Goal: Information Seeking & Learning: Learn about a topic

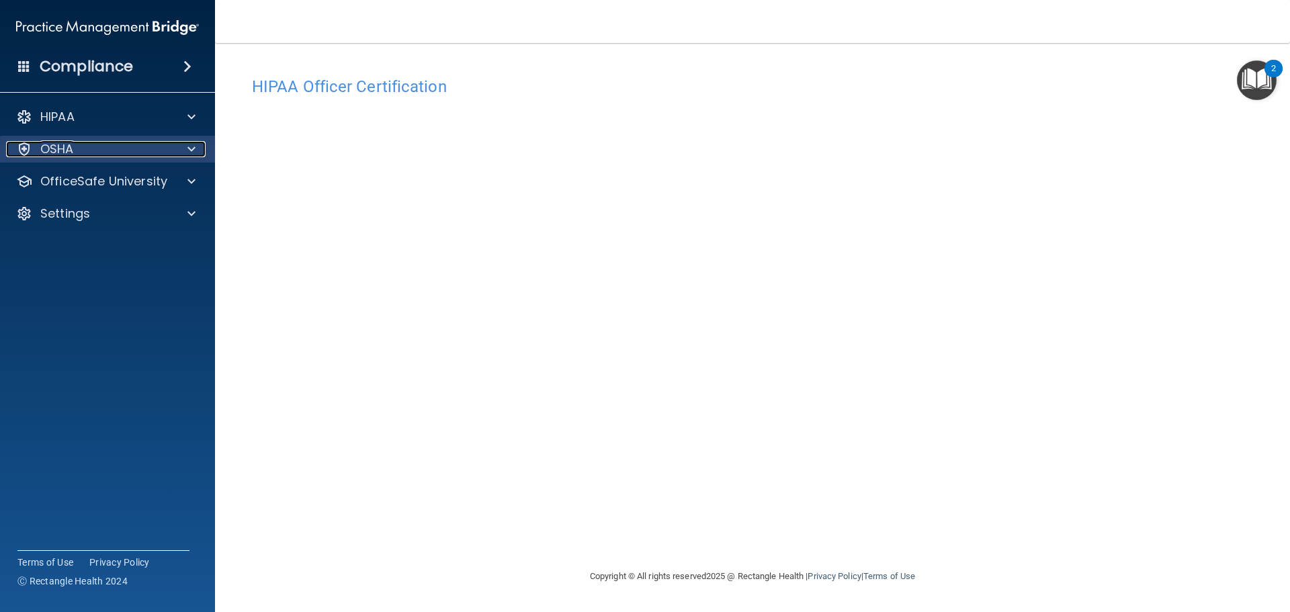
click at [188, 148] on span at bounding box center [192, 149] width 8 height 16
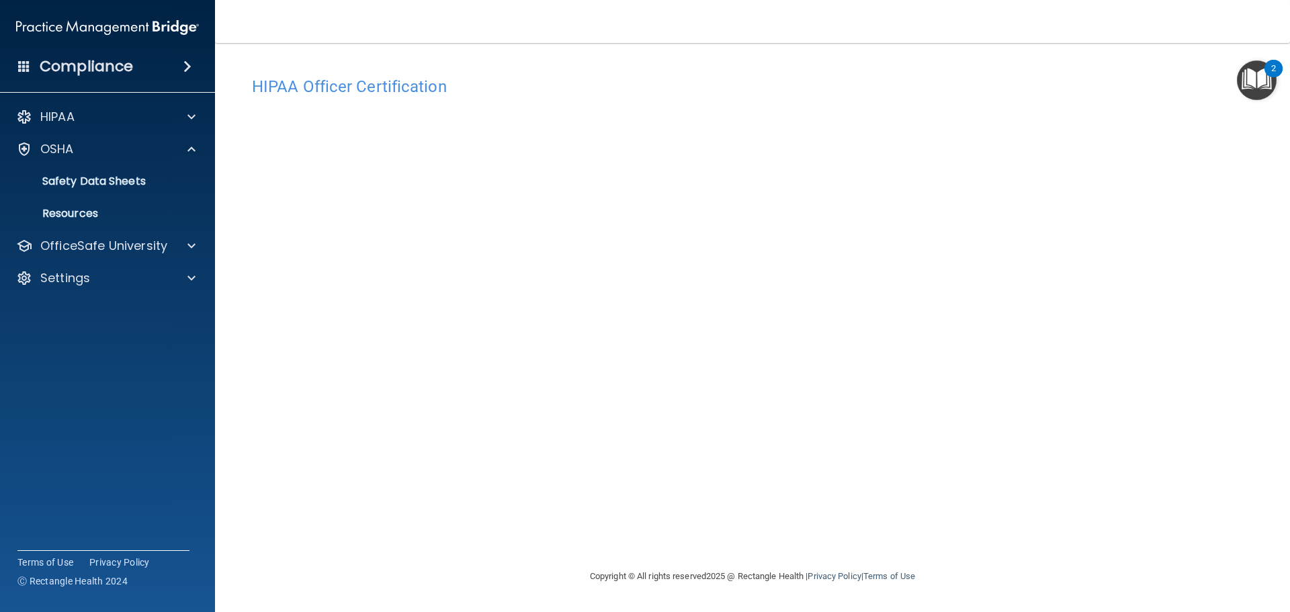
click at [1261, 75] on img "Open Resource Center, 2 new notifications" at bounding box center [1257, 80] width 40 height 40
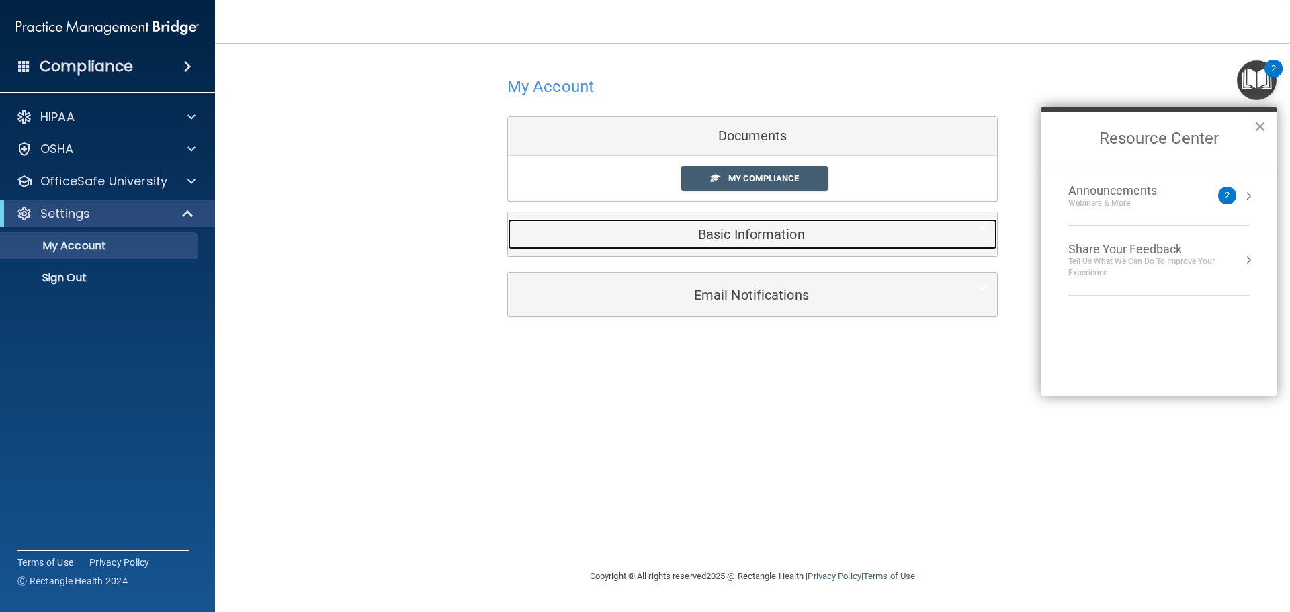
click at [722, 235] on h5 "Basic Information" at bounding box center [732, 234] width 428 height 15
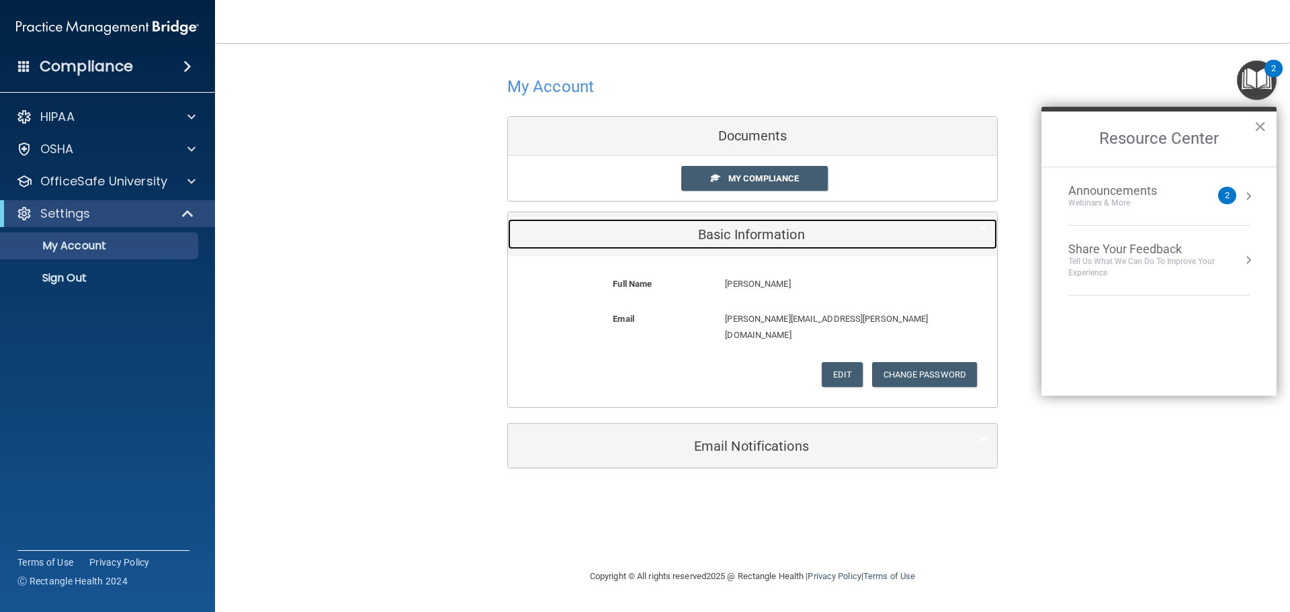
click at [722, 235] on h5 "Basic Information" at bounding box center [732, 234] width 428 height 15
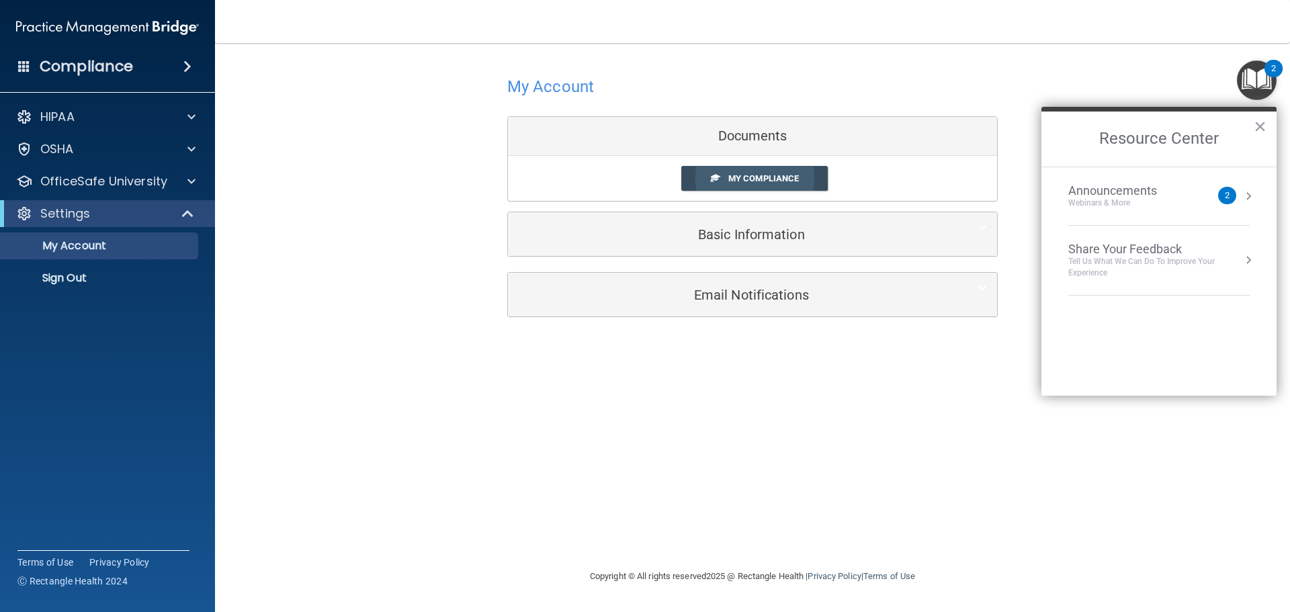
click at [751, 177] on span "My Compliance" at bounding box center [764, 178] width 71 height 10
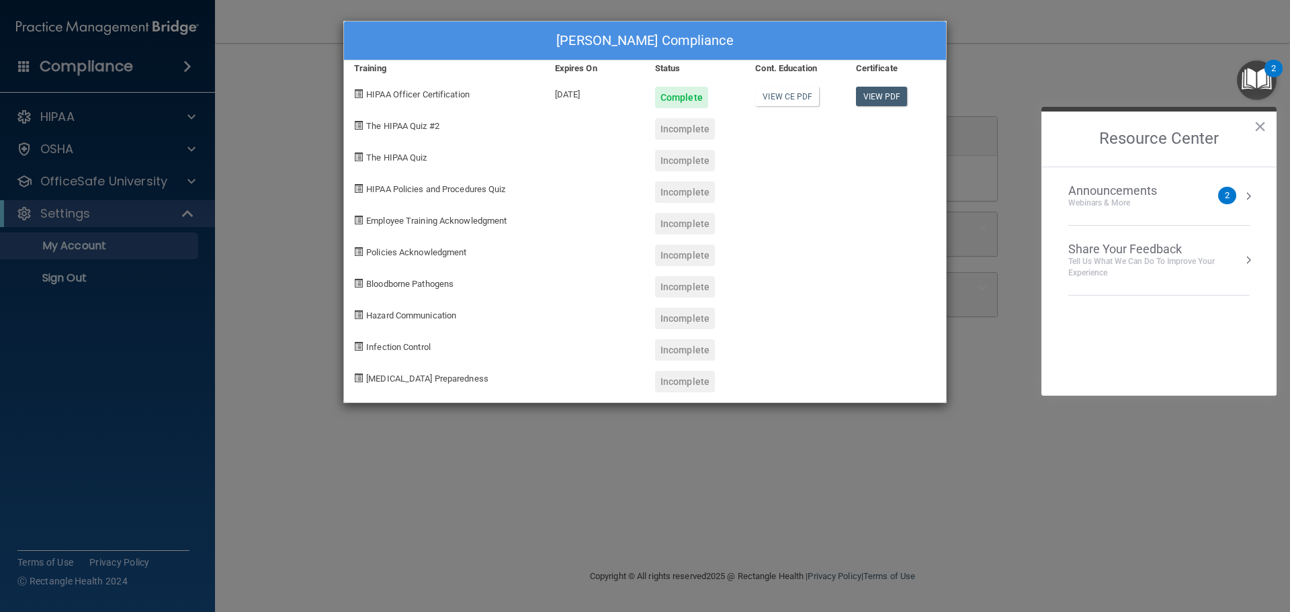
click at [1024, 63] on div "[PERSON_NAME] Compliance Training Expires On Status Cont. Education Certificate…" at bounding box center [645, 306] width 1290 height 612
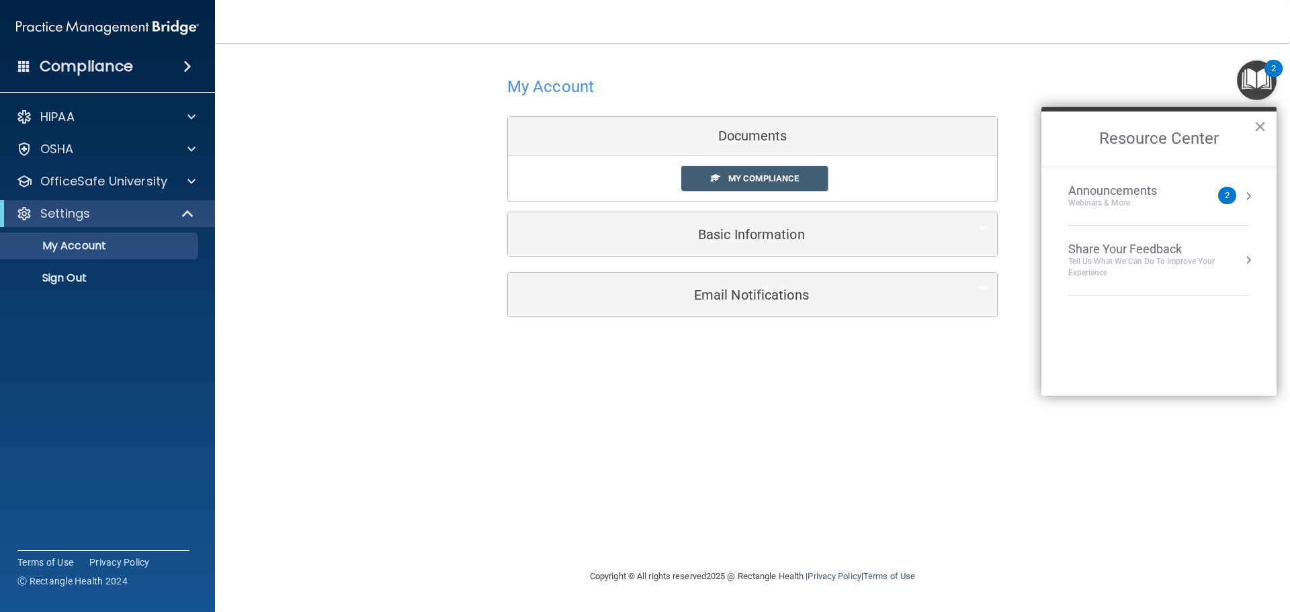
click at [1266, 129] on button "×" at bounding box center [1260, 127] width 13 height 22
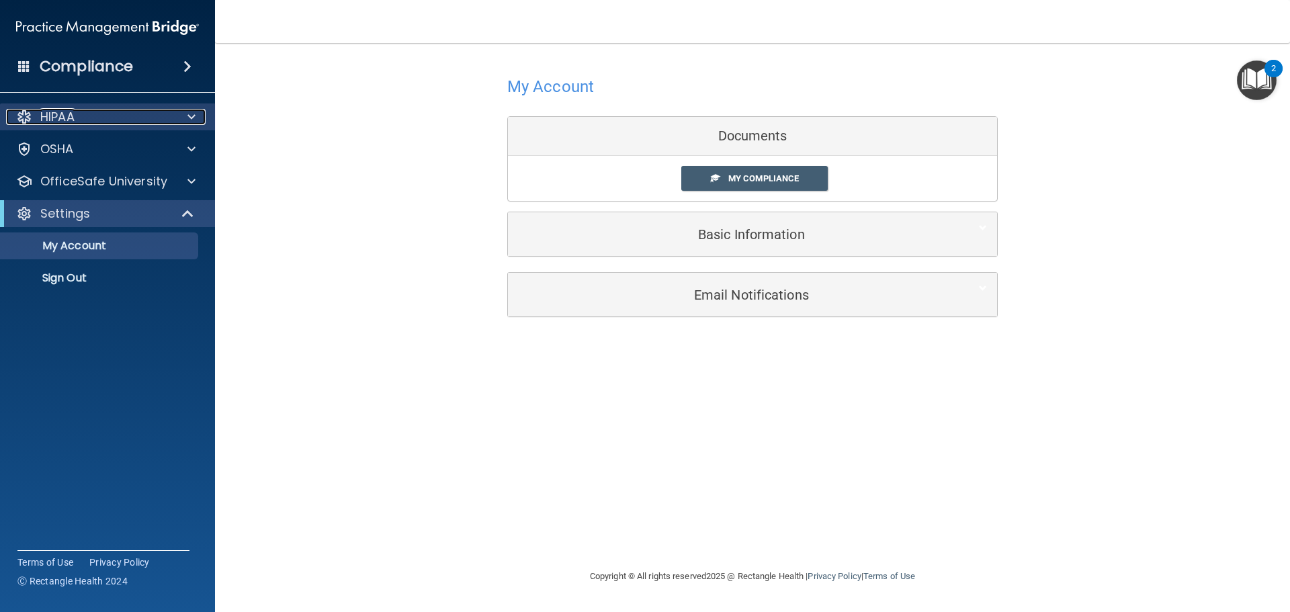
click at [79, 118] on div "HIPAA" at bounding box center [89, 117] width 167 height 16
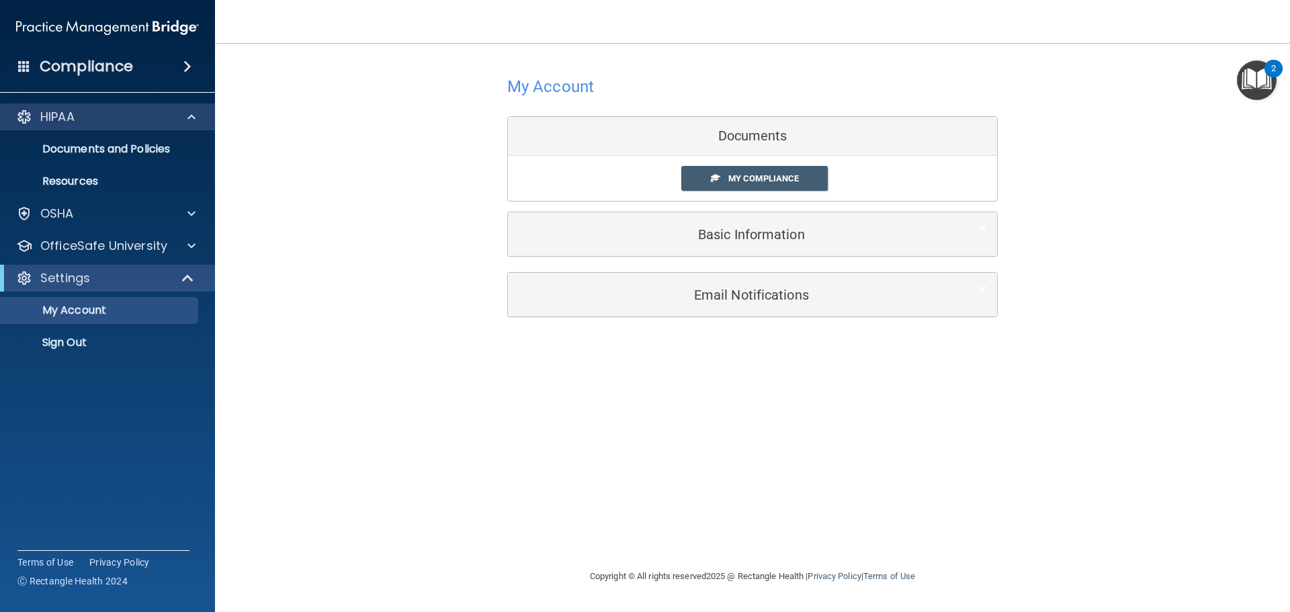
click at [147, 103] on div "HIPAA" at bounding box center [108, 116] width 216 height 27
click at [141, 61] on div "Compliance" at bounding box center [107, 67] width 215 height 30
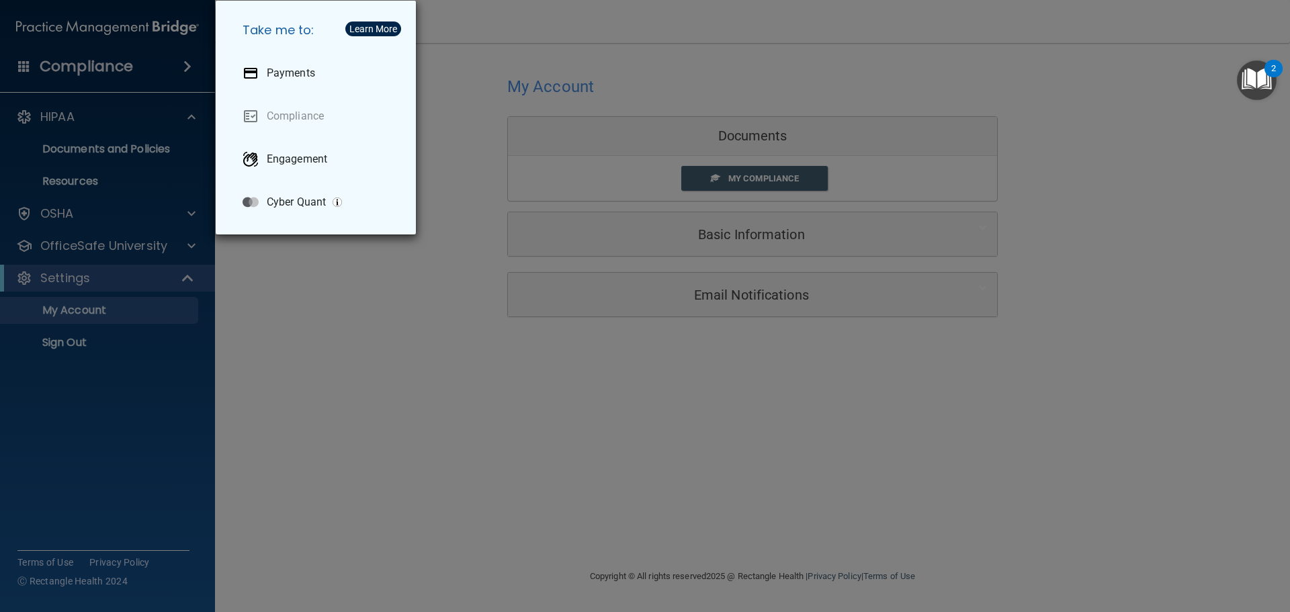
click at [57, 56] on div "Take me to: Payments Compliance Engagement Cyber Quant" at bounding box center [645, 306] width 1290 height 612
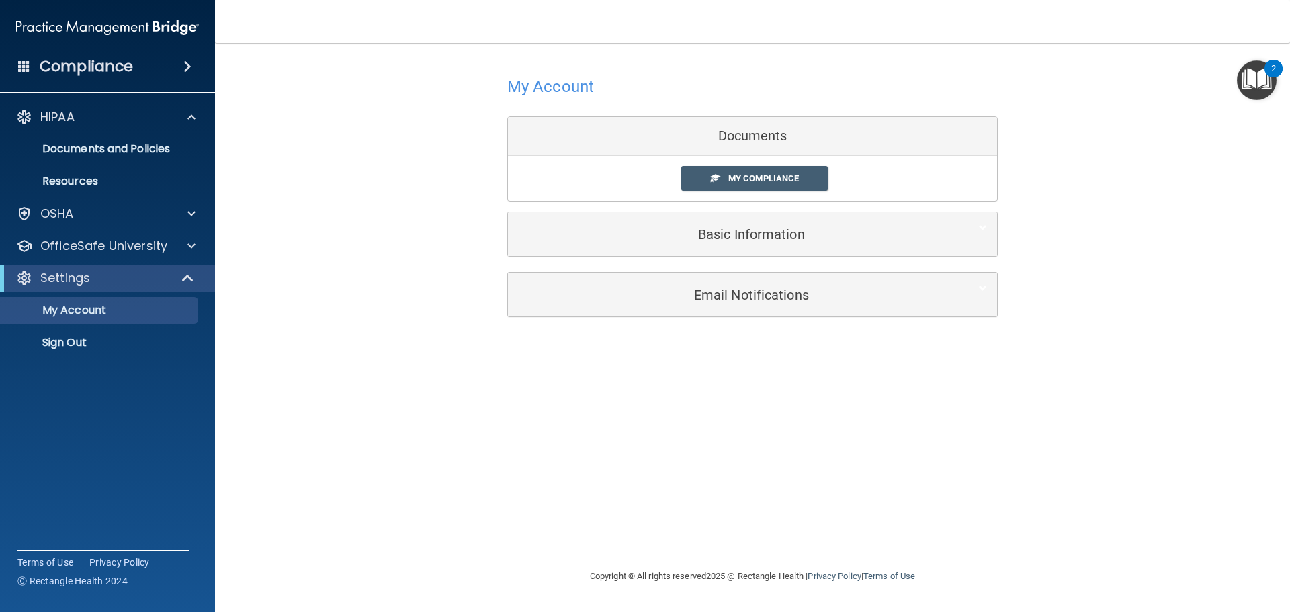
click at [23, 64] on span at bounding box center [24, 66] width 12 height 12
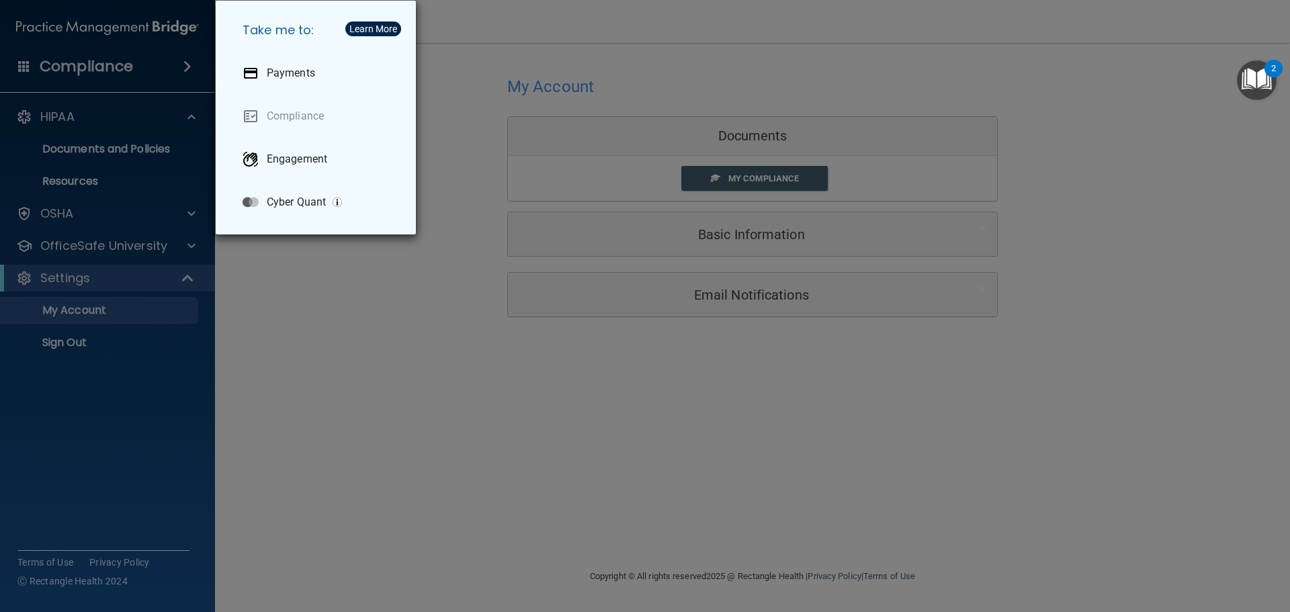
click at [63, 110] on div "Take me to: Payments Compliance Engagement Cyber Quant" at bounding box center [645, 306] width 1290 height 612
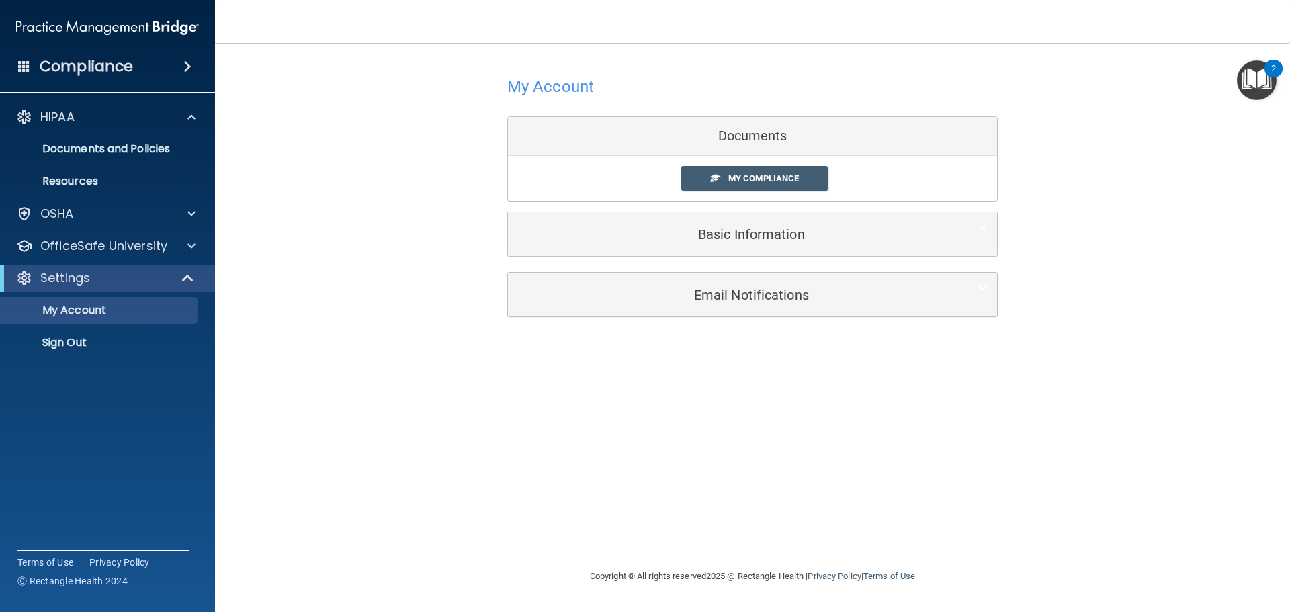
click at [772, 131] on div "Documents" at bounding box center [752, 136] width 489 height 39
click at [788, 177] on span "My Compliance" at bounding box center [764, 178] width 71 height 10
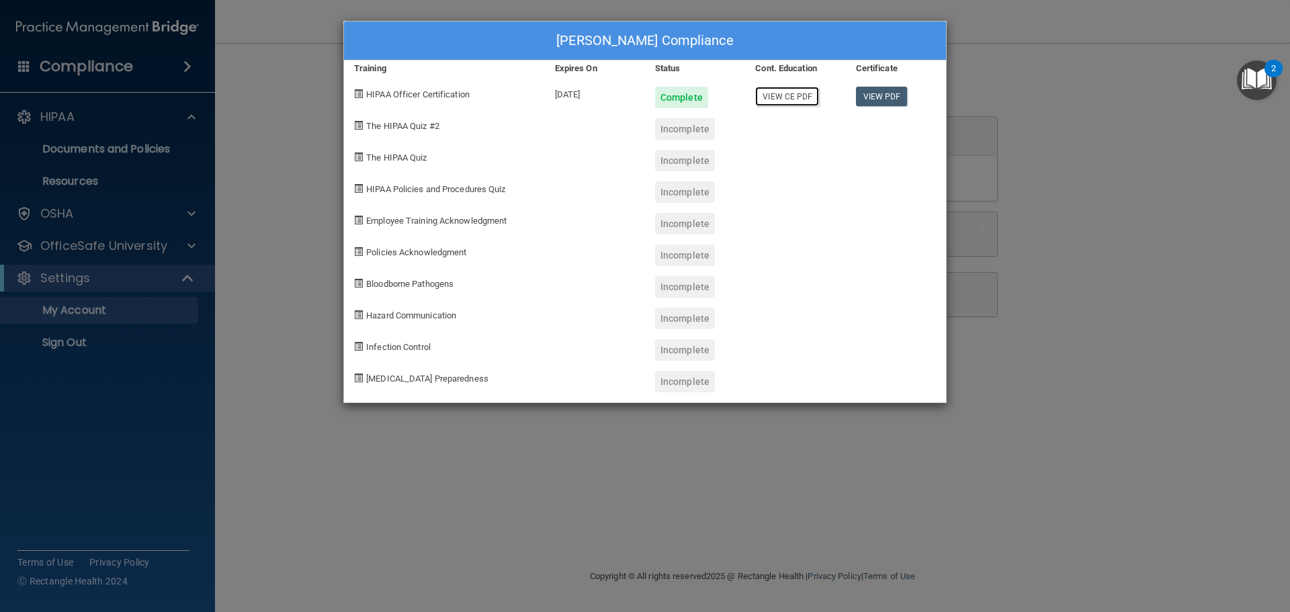
click at [795, 100] on link "View CE PDF" at bounding box center [787, 96] width 64 height 19
click at [317, 179] on div "[PERSON_NAME] Compliance Training Expires On Status Cont. Education Certificate…" at bounding box center [645, 306] width 1290 height 612
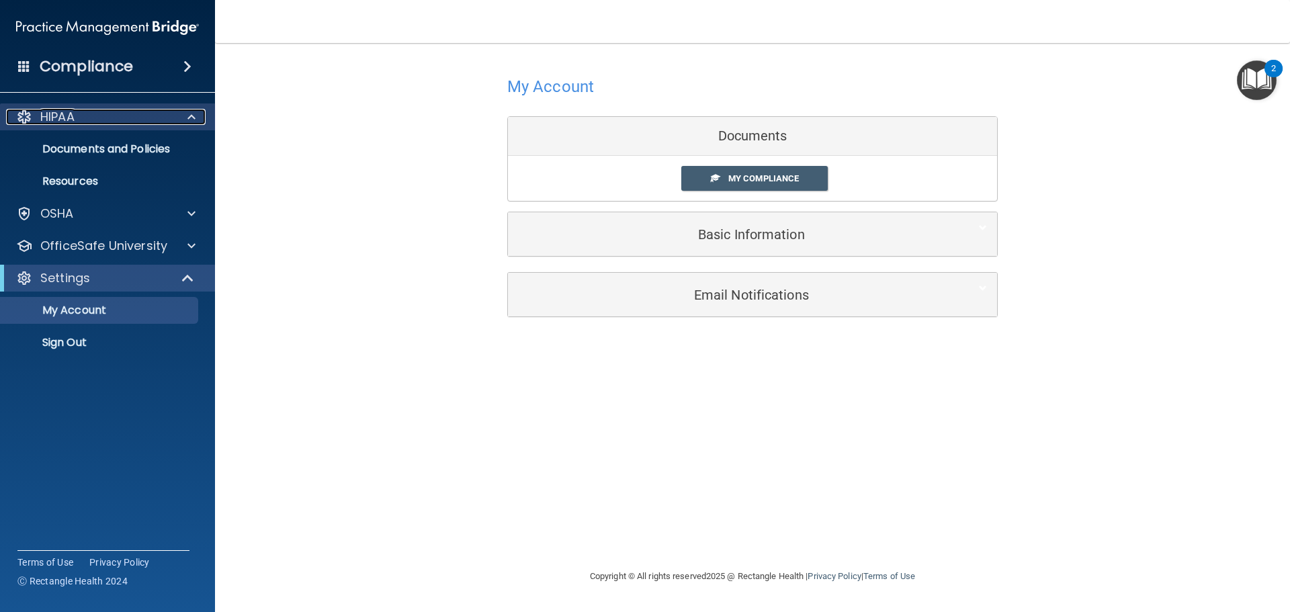
click at [175, 111] on div at bounding box center [190, 117] width 34 height 16
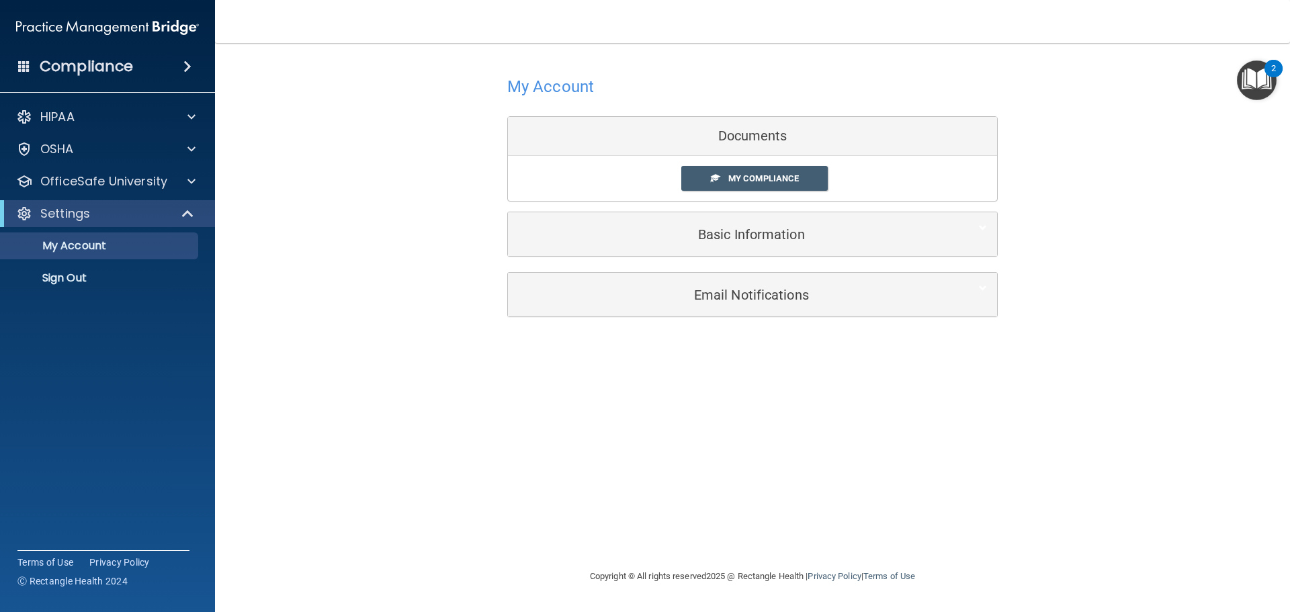
click at [186, 69] on span at bounding box center [187, 66] width 8 height 16
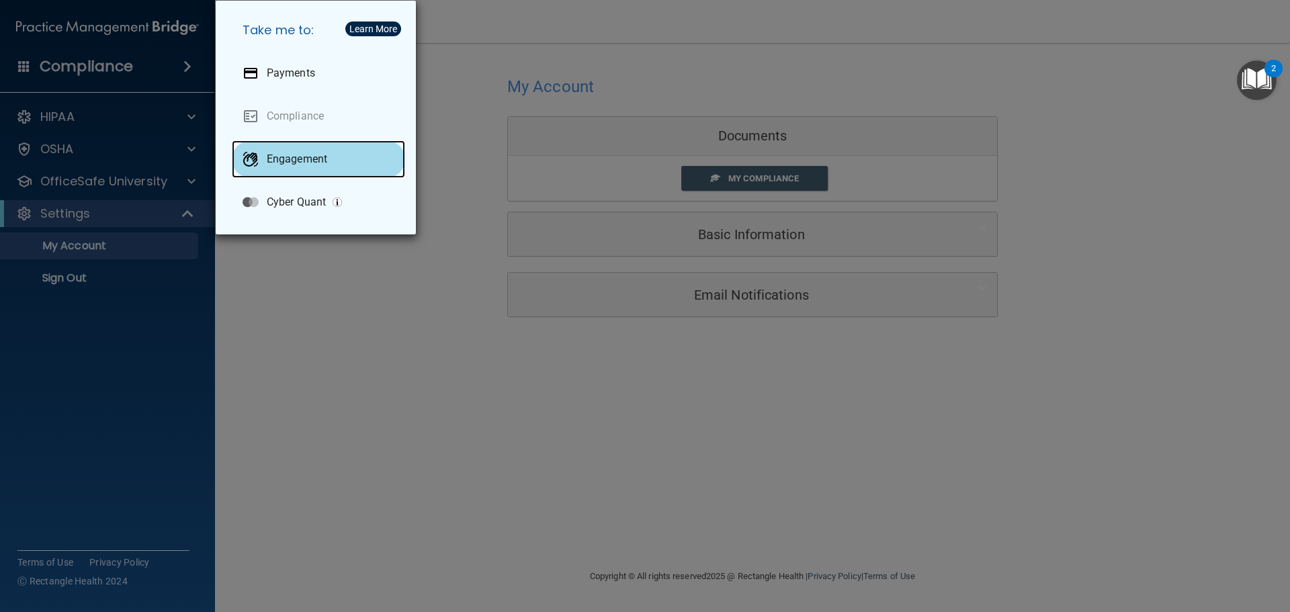
click at [316, 167] on div "Engagement" at bounding box center [318, 159] width 173 height 38
drag, startPoint x: 136, startPoint y: 305, endPoint x: 146, endPoint y: 303, distance: 9.6
click at [146, 303] on div "Take me to: Payments Compliance Engagement Cyber Quant" at bounding box center [645, 306] width 1290 height 612
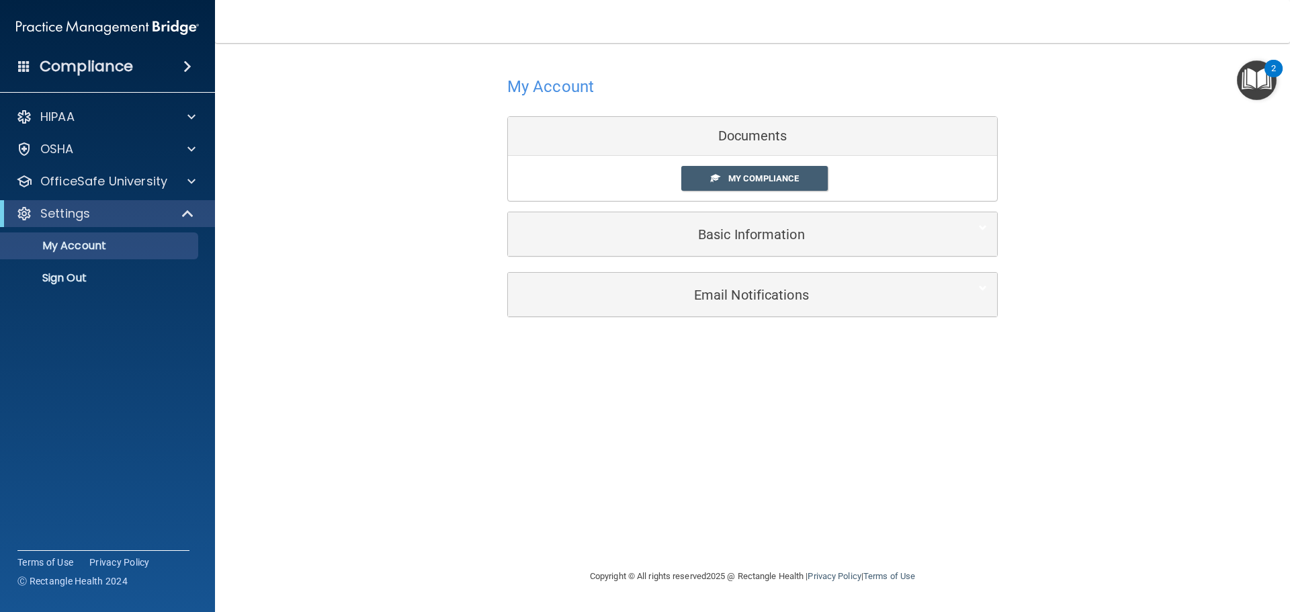
click at [1257, 81] on img "Open Resource Center, 2 new notifications" at bounding box center [1257, 80] width 40 height 40
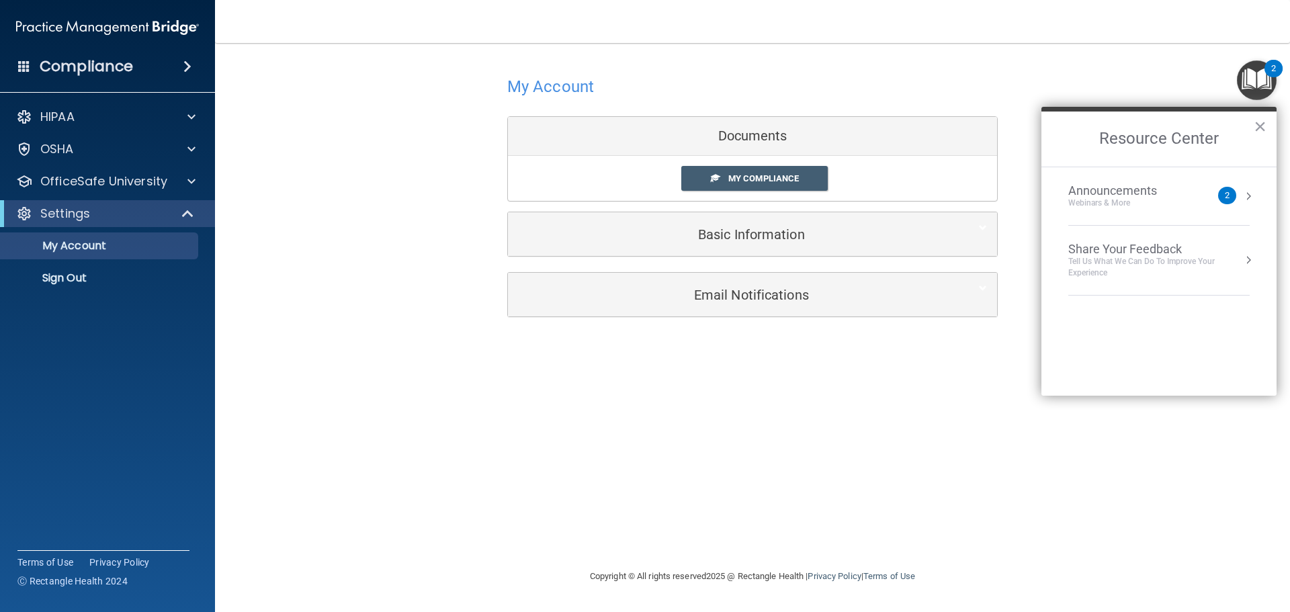
click at [1243, 195] on button "Resource Center" at bounding box center [1248, 196] width 13 height 13
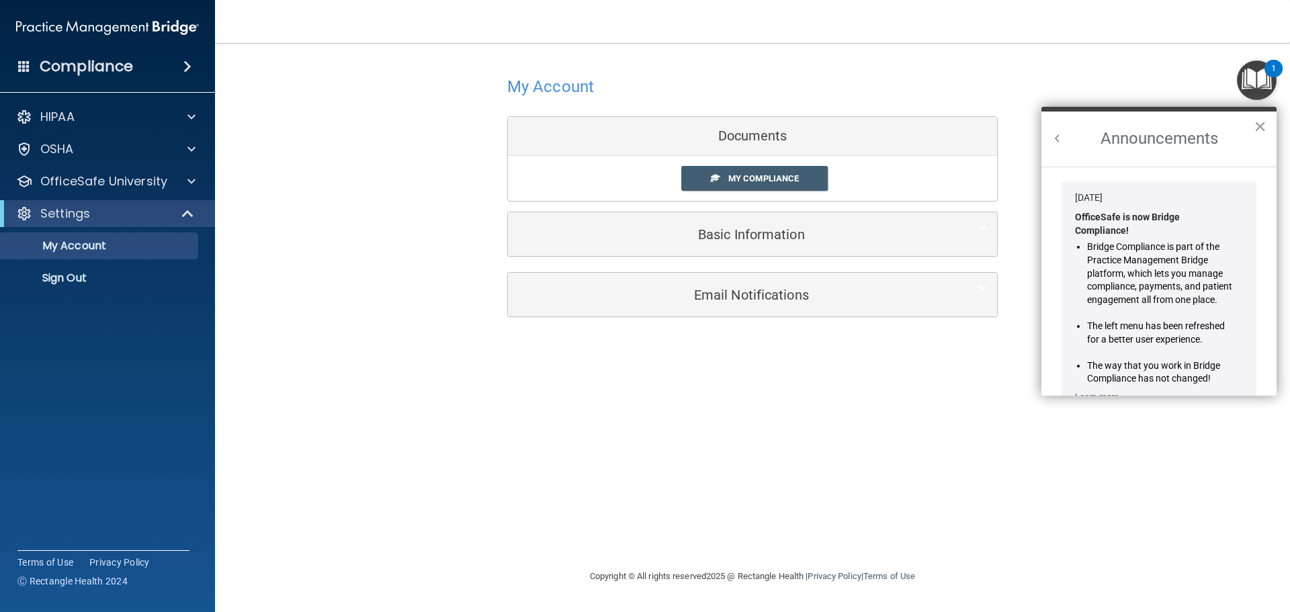
click at [1119, 260] on li "Bridge Compliance is part of the Practice Management Bridge platform, which let…" at bounding box center [1160, 274] width 146 height 66
click at [1264, 128] on button "×" at bounding box center [1260, 127] width 13 height 22
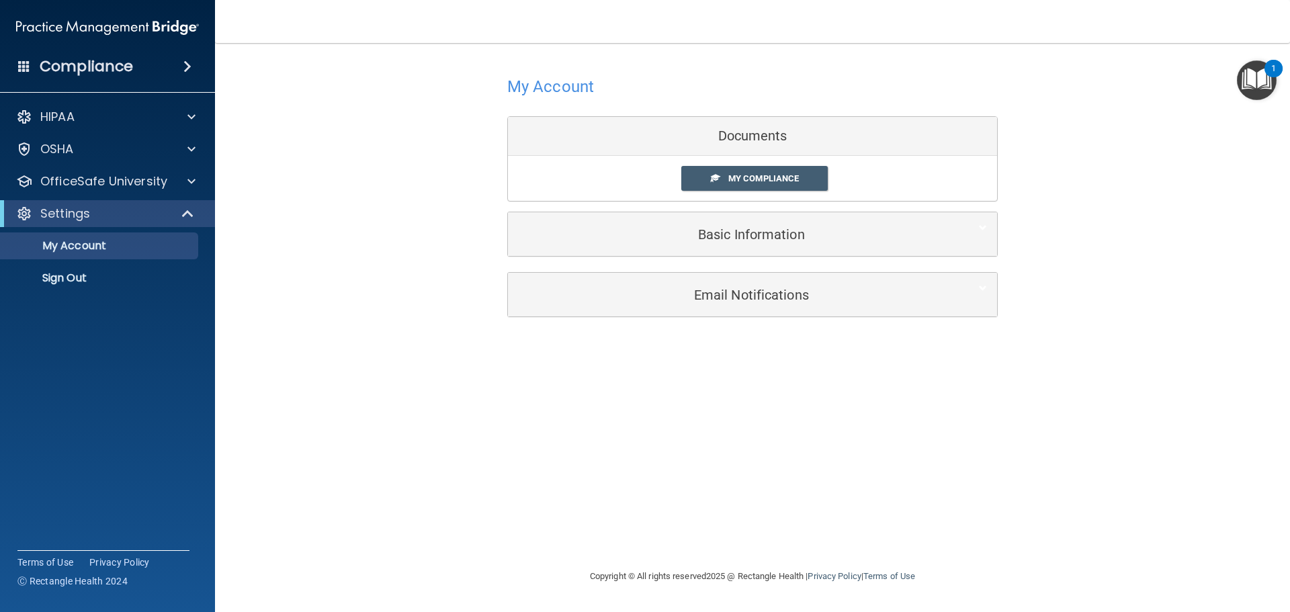
click at [183, 67] on span at bounding box center [187, 66] width 8 height 16
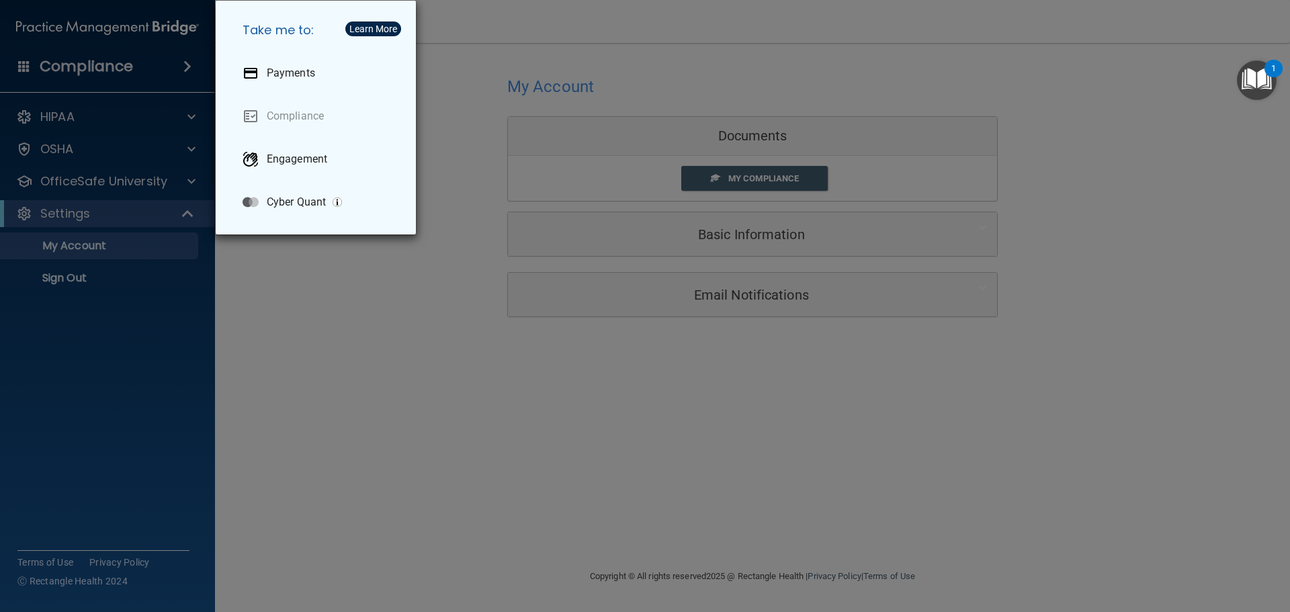
click at [183, 67] on div "Take me to: Payments Compliance Engagement Cyber Quant" at bounding box center [645, 306] width 1290 height 612
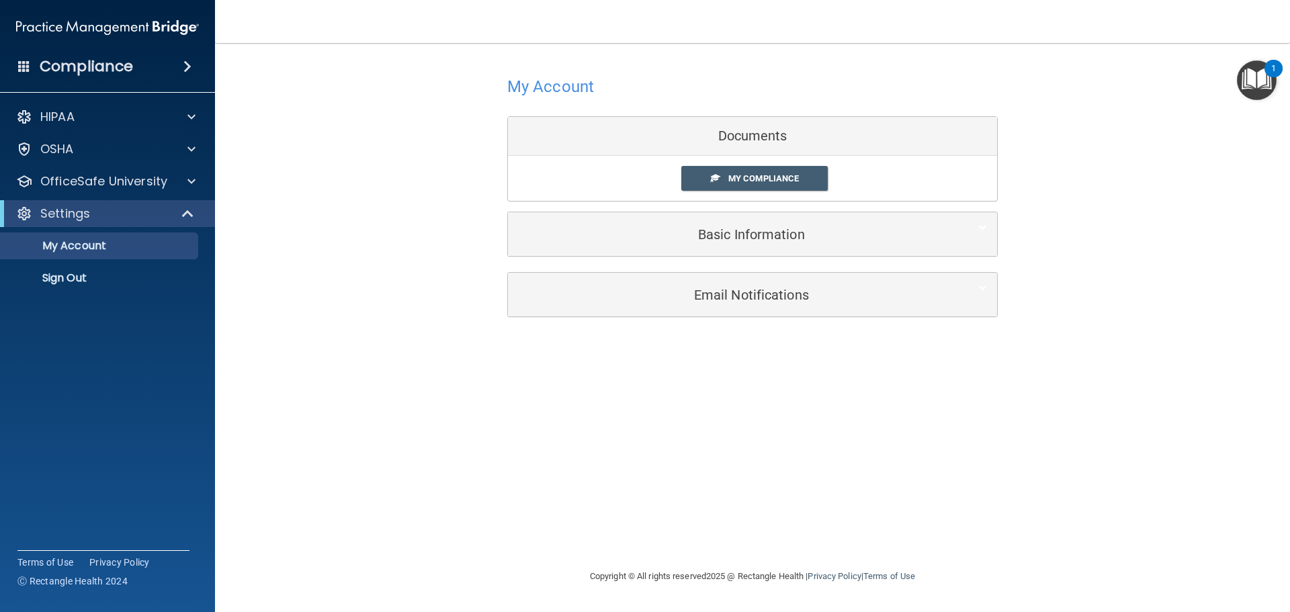
click at [24, 68] on span at bounding box center [24, 66] width 12 height 12
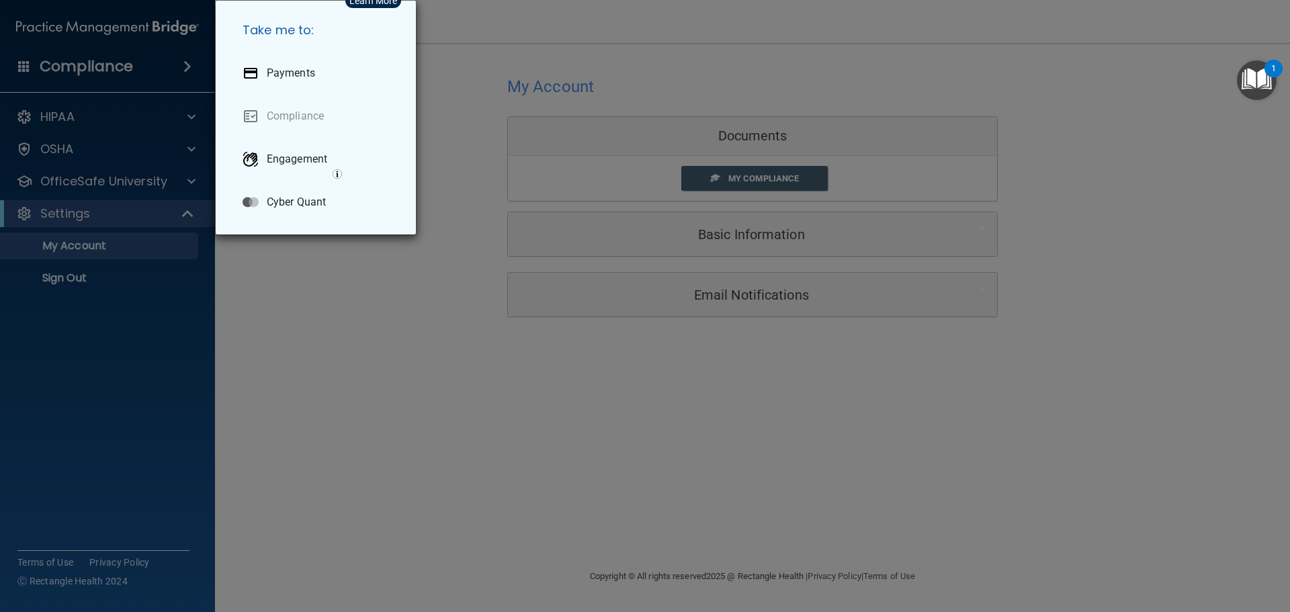
click at [25, 68] on div "Take me to: Payments Compliance Engagement Cyber Quant" at bounding box center [645, 306] width 1290 height 612
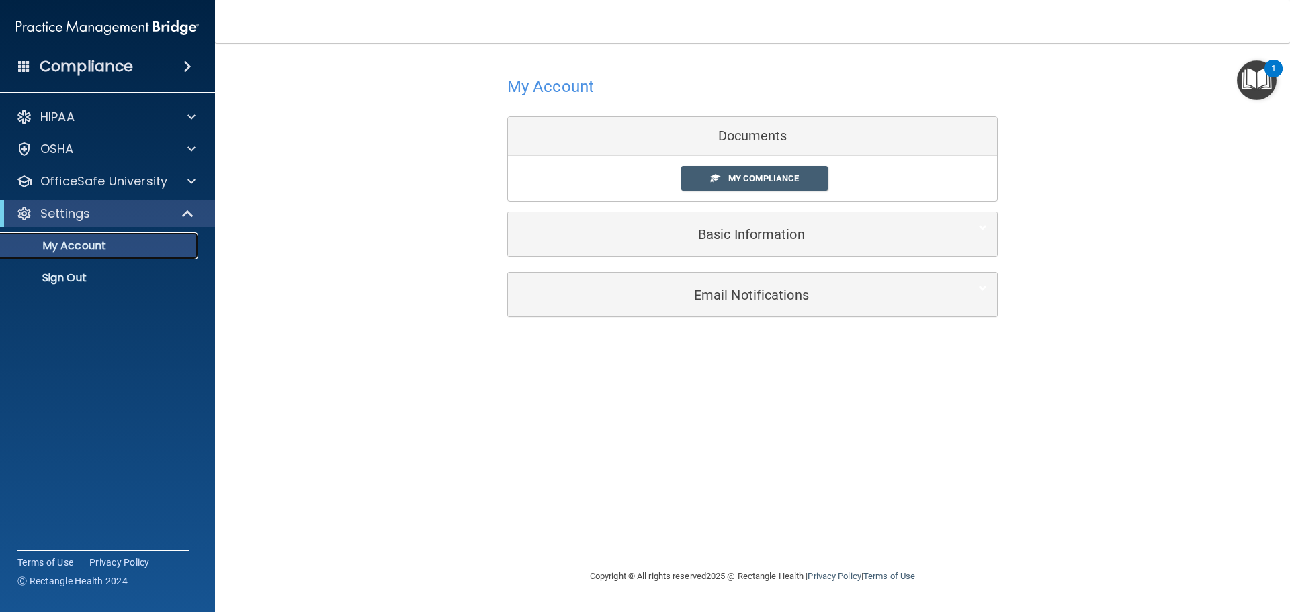
click at [108, 243] on p "My Account" at bounding box center [100, 245] width 183 height 13
click at [108, 244] on p "My Account" at bounding box center [100, 245] width 183 height 13
click at [79, 188] on p "OfficeSafe University" at bounding box center [103, 181] width 127 height 16
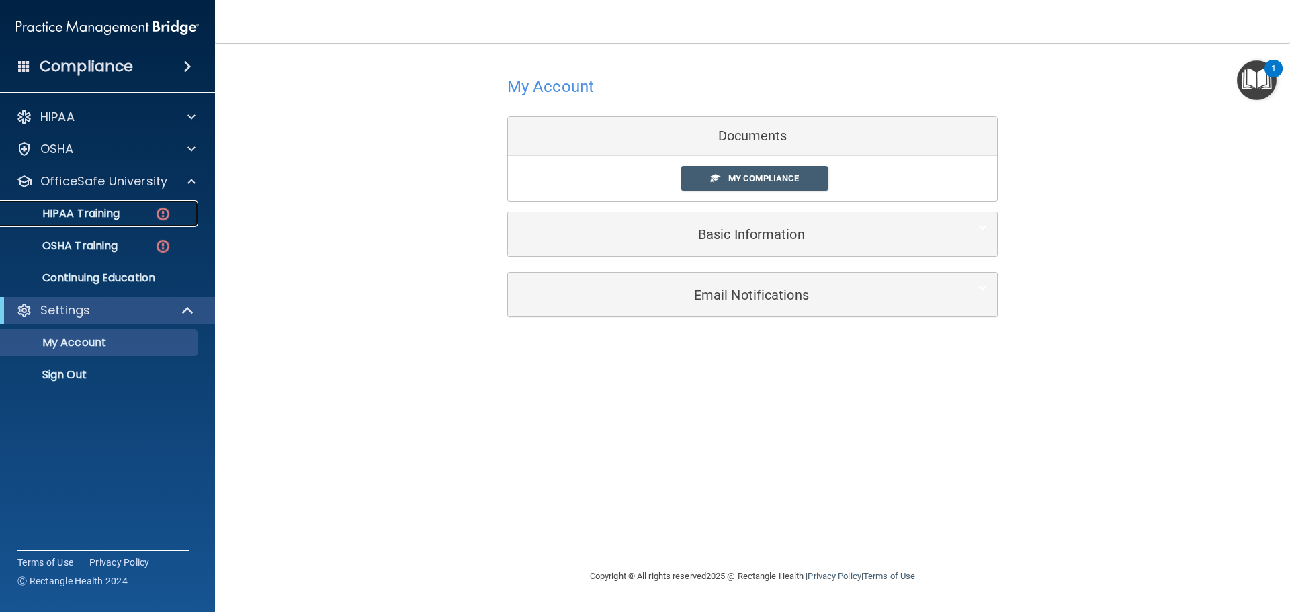
click at [106, 214] on p "HIPAA Training" at bounding box center [64, 213] width 111 height 13
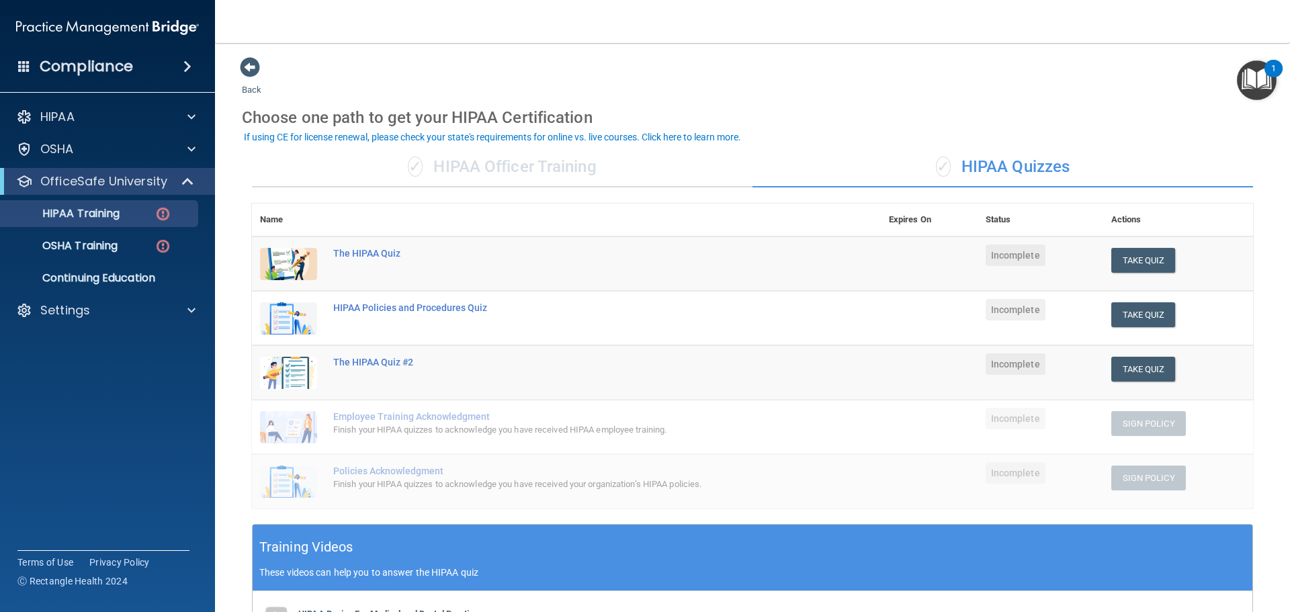
click at [998, 163] on div "✓ HIPAA Quizzes" at bounding box center [1003, 167] width 501 height 40
click at [153, 210] on div "HIPAA Training" at bounding box center [100, 213] width 183 height 13
click at [367, 251] on div "The HIPAA Quiz" at bounding box center [573, 253] width 481 height 11
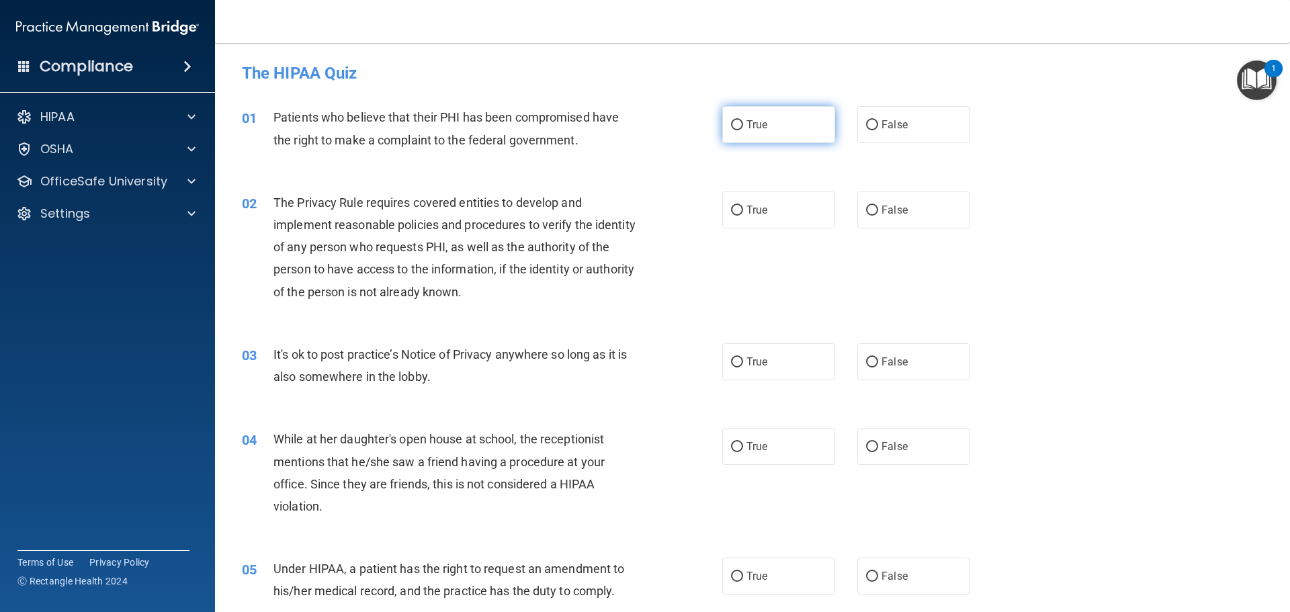
click at [777, 131] on label "True" at bounding box center [778, 124] width 113 height 37
click at [743, 130] on input "True" at bounding box center [737, 125] width 12 height 10
radio input "true"
click at [874, 369] on label "False" at bounding box center [914, 361] width 113 height 37
click at [874, 368] on input "False" at bounding box center [872, 363] width 12 height 10
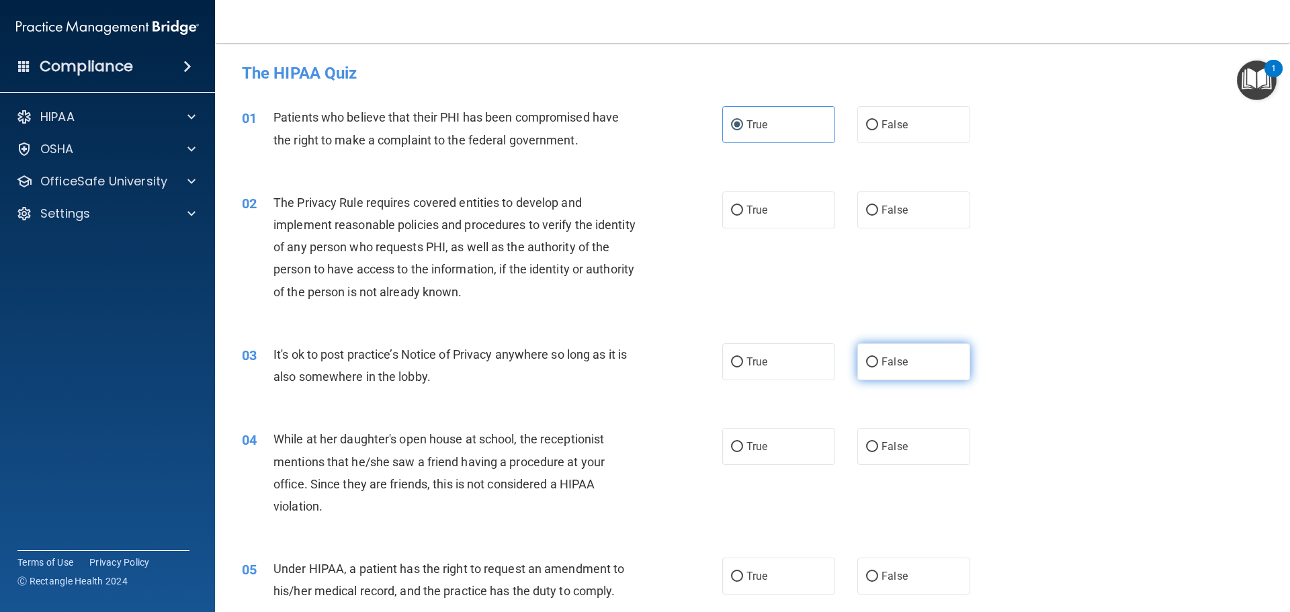
radio input "true"
click at [780, 202] on label "True" at bounding box center [778, 210] width 113 height 37
click at [743, 206] on input "True" at bounding box center [737, 211] width 12 height 10
radio input "true"
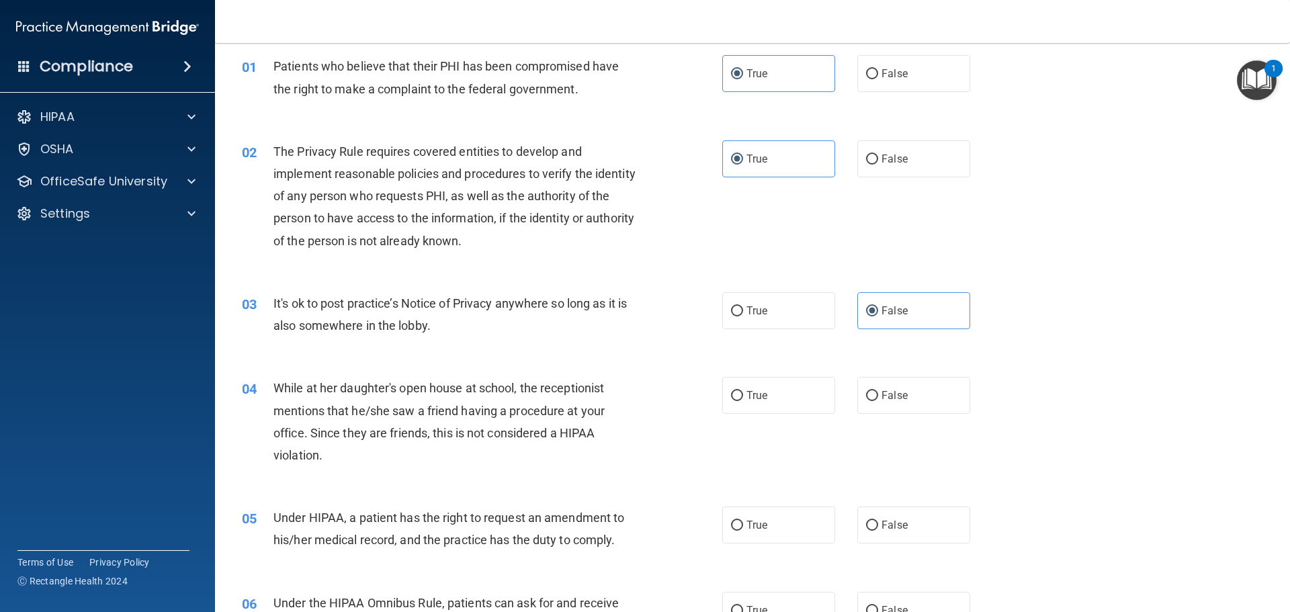
scroll to position [134, 0]
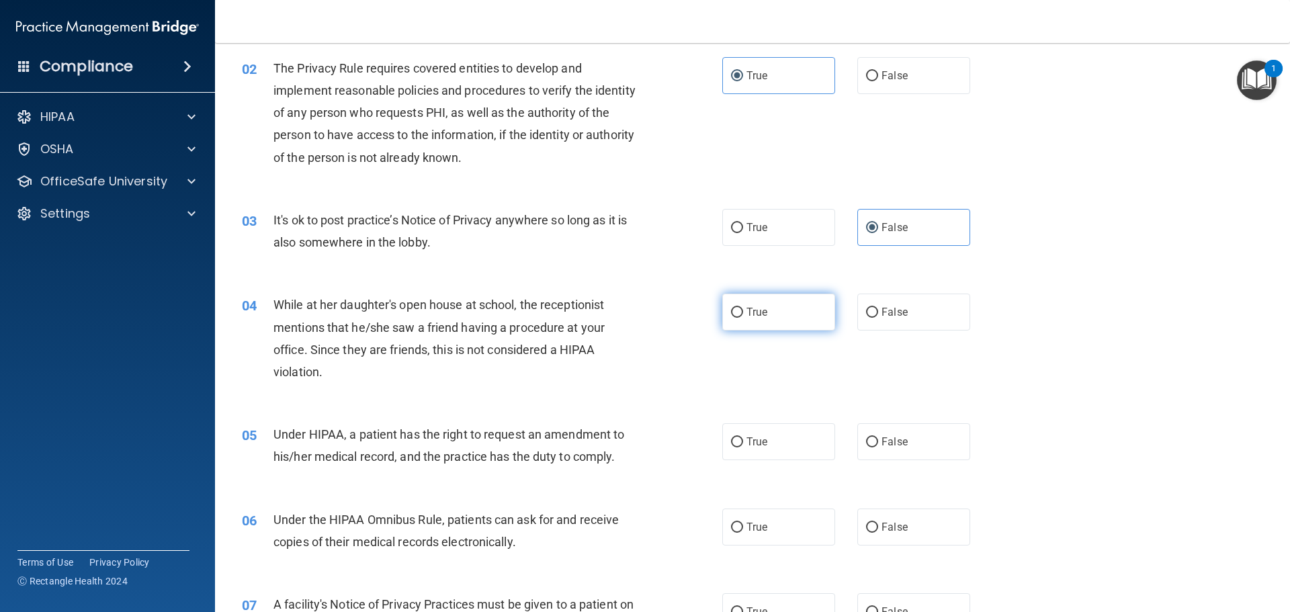
click at [747, 322] on label "True" at bounding box center [778, 312] width 113 height 37
click at [743, 318] on input "True" at bounding box center [737, 313] width 12 height 10
radio input "true"
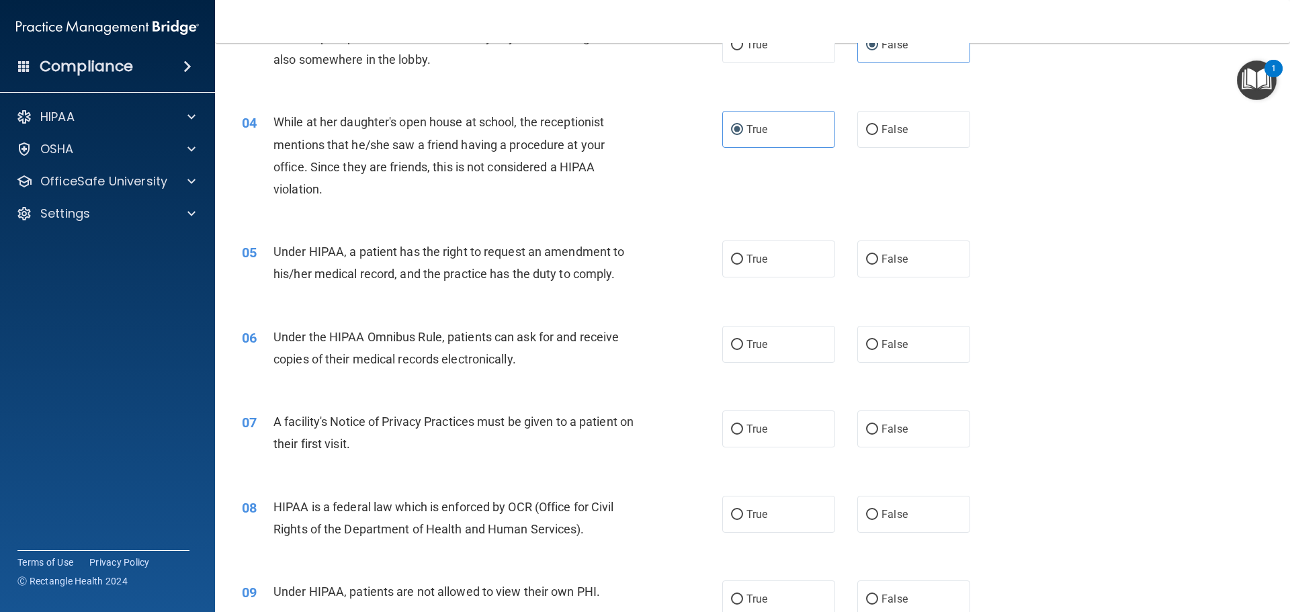
scroll to position [336, 0]
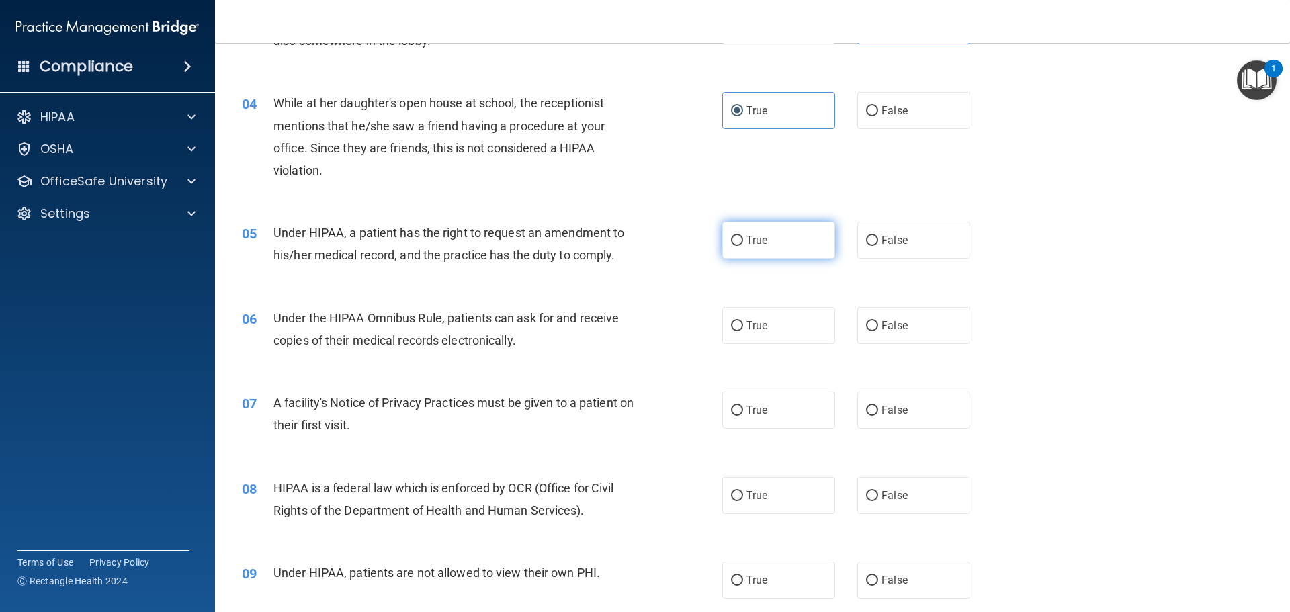
click at [736, 243] on input "True" at bounding box center [737, 241] width 12 height 10
radio input "true"
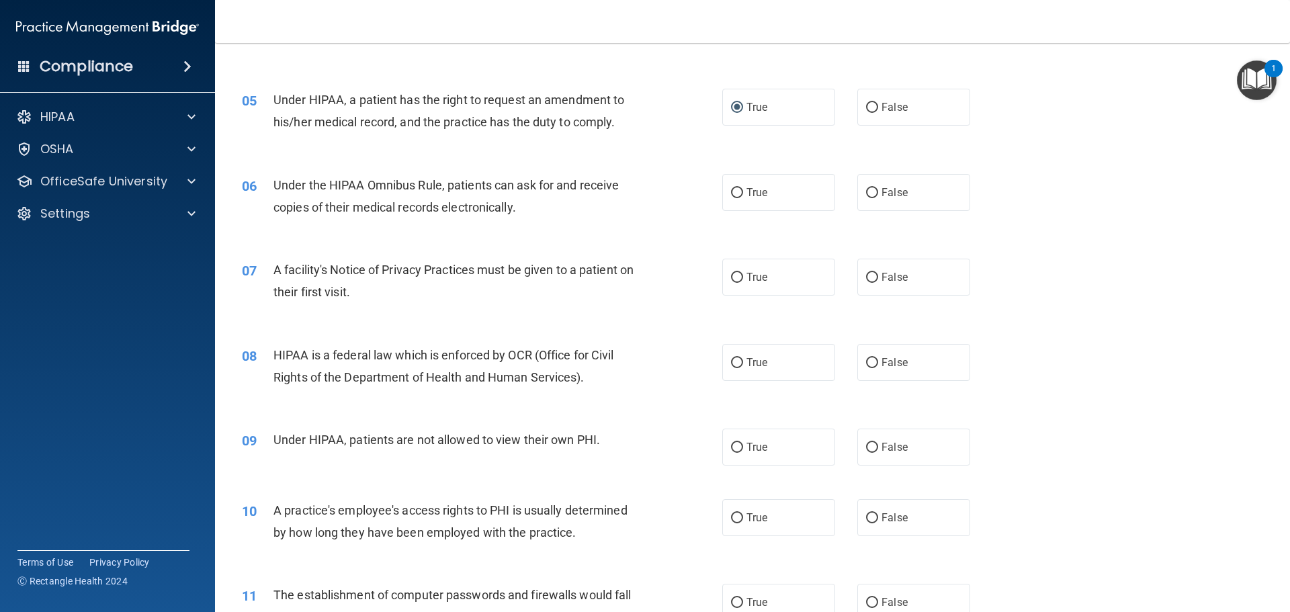
scroll to position [470, 0]
click at [759, 198] on label "True" at bounding box center [778, 191] width 113 height 37
click at [743, 197] on input "True" at bounding box center [737, 192] width 12 height 10
radio input "true"
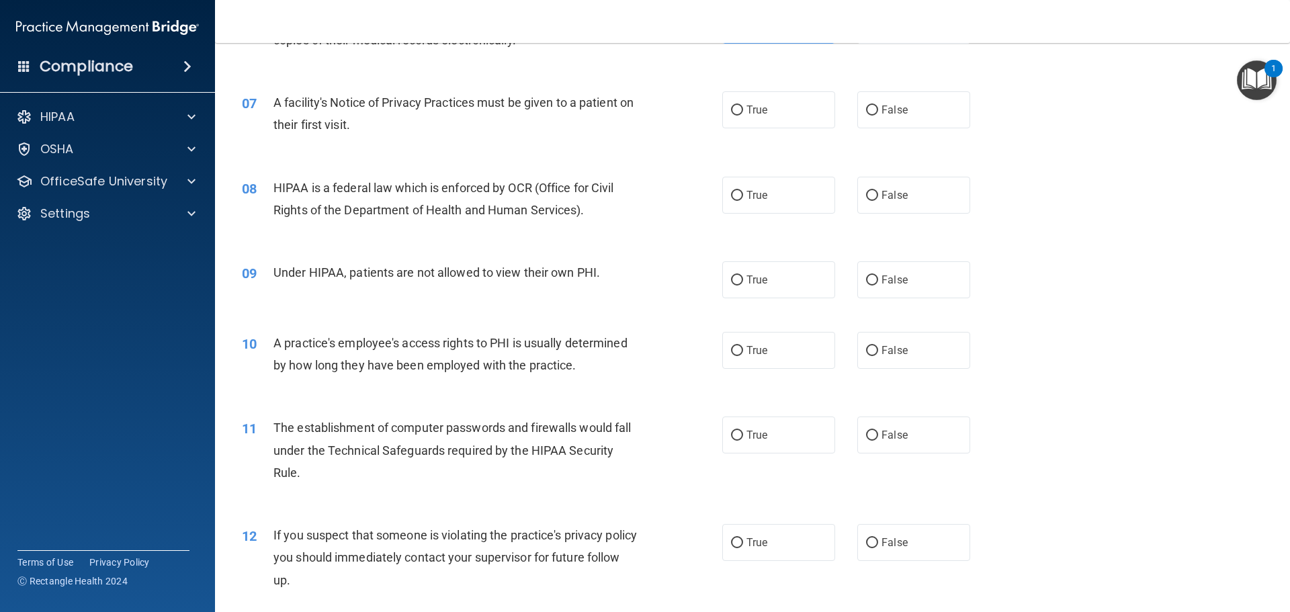
scroll to position [605, 0]
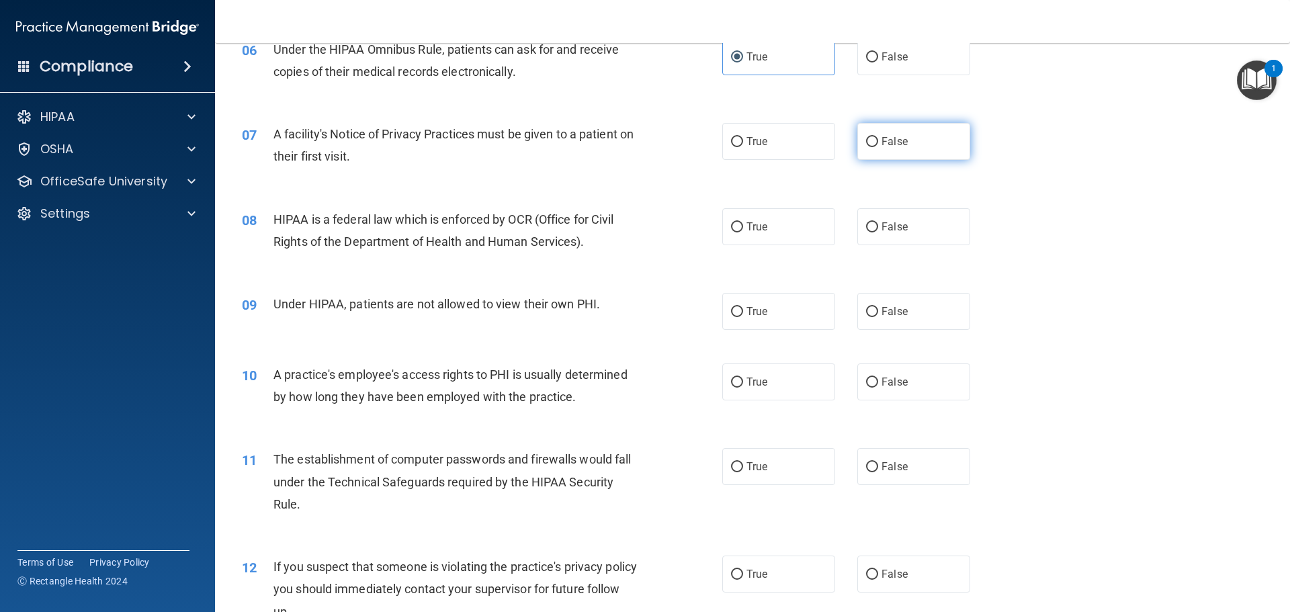
click at [858, 142] on label "False" at bounding box center [914, 141] width 113 height 37
click at [866, 142] on input "False" at bounding box center [872, 142] width 12 height 10
radio input "true"
click at [759, 219] on label "True" at bounding box center [778, 226] width 113 height 37
click at [743, 222] on input "True" at bounding box center [737, 227] width 12 height 10
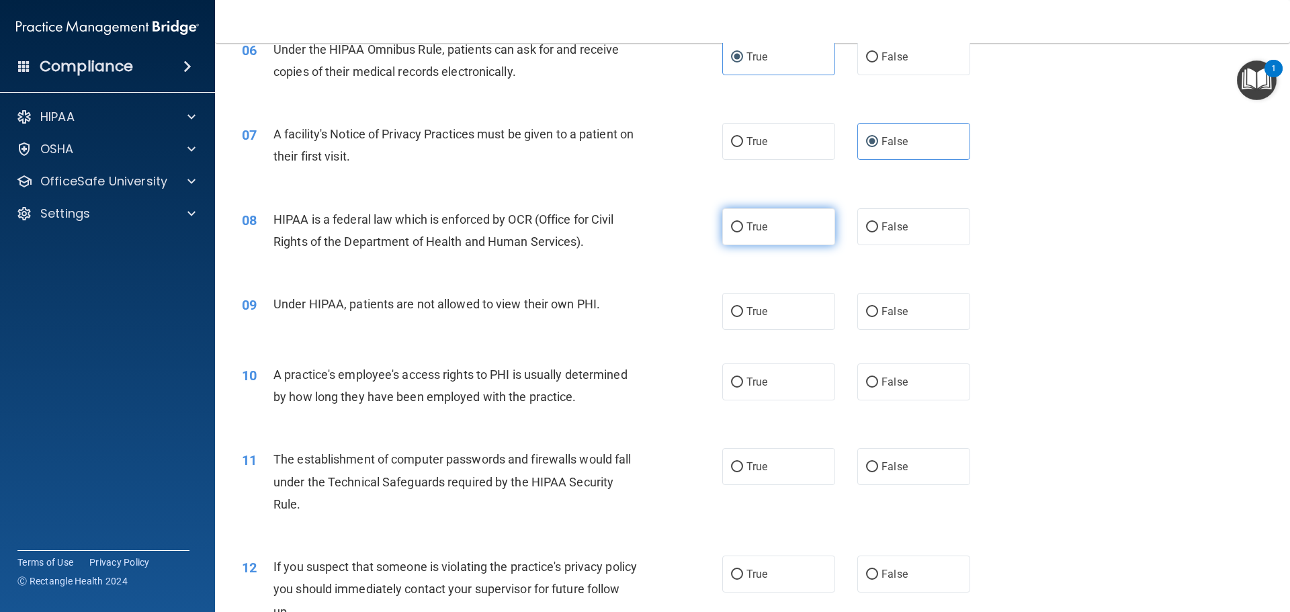
radio input "true"
click at [875, 318] on label "False" at bounding box center [914, 311] width 113 height 37
click at [875, 317] on input "False" at bounding box center [872, 312] width 12 height 10
radio input "true"
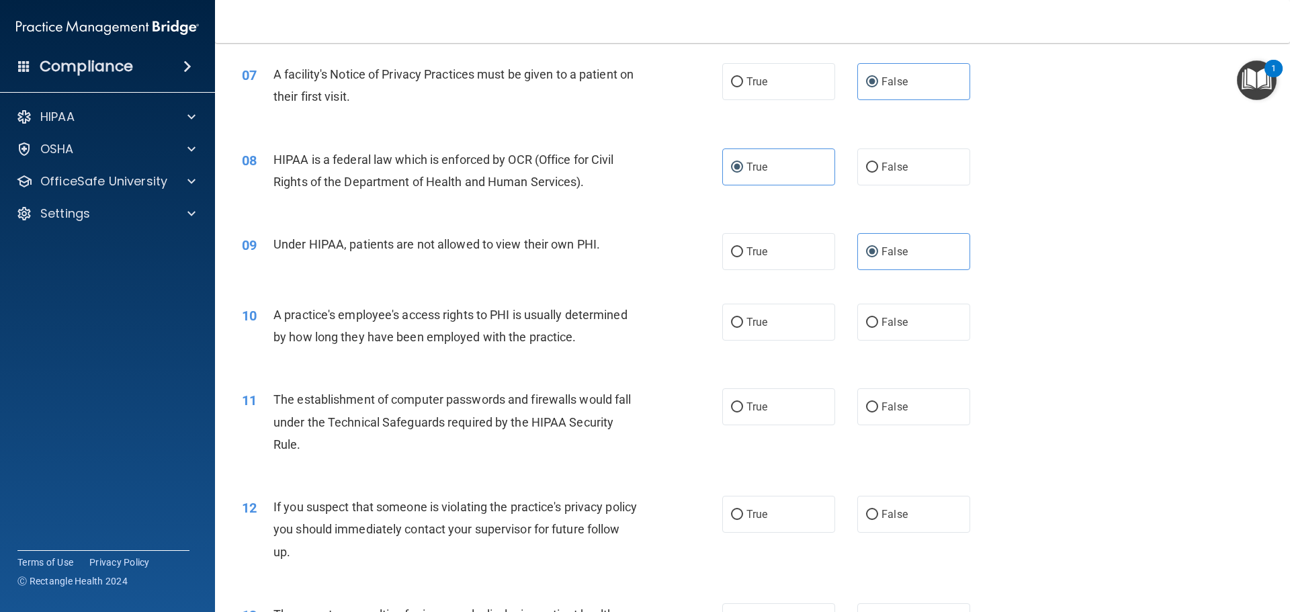
scroll to position [806, 0]
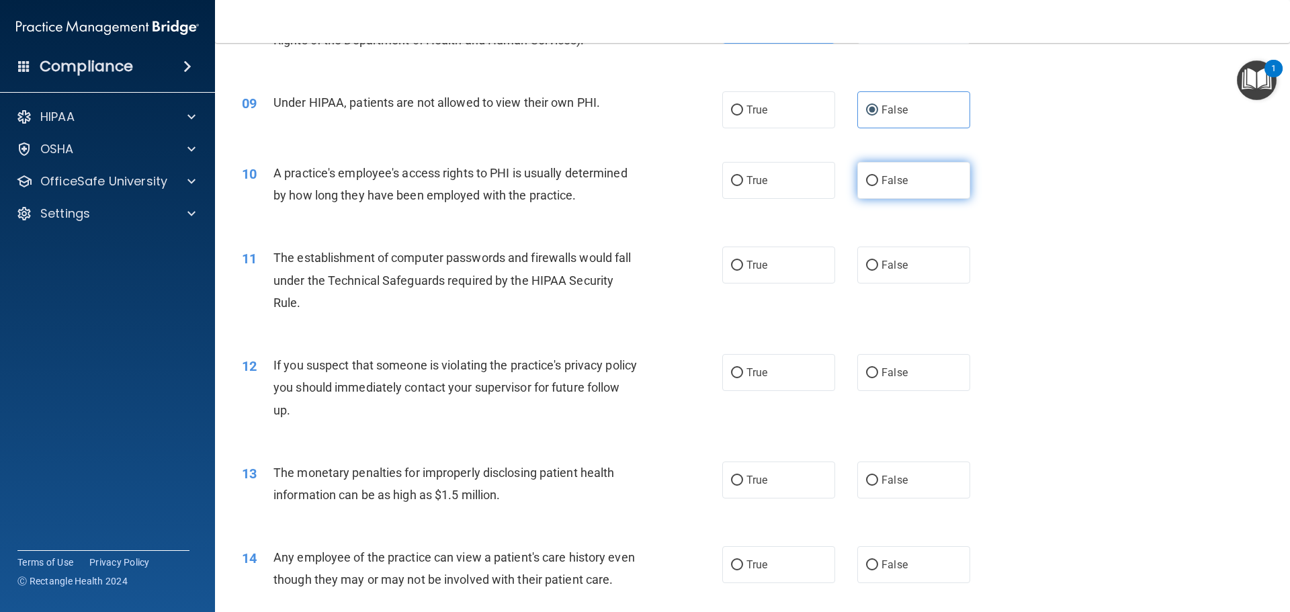
click at [880, 196] on label "False" at bounding box center [914, 180] width 113 height 37
click at [878, 186] on input "False" at bounding box center [872, 181] width 12 height 10
radio input "true"
click at [763, 268] on span "True" at bounding box center [757, 265] width 21 height 13
click at [743, 268] on input "True" at bounding box center [737, 266] width 12 height 10
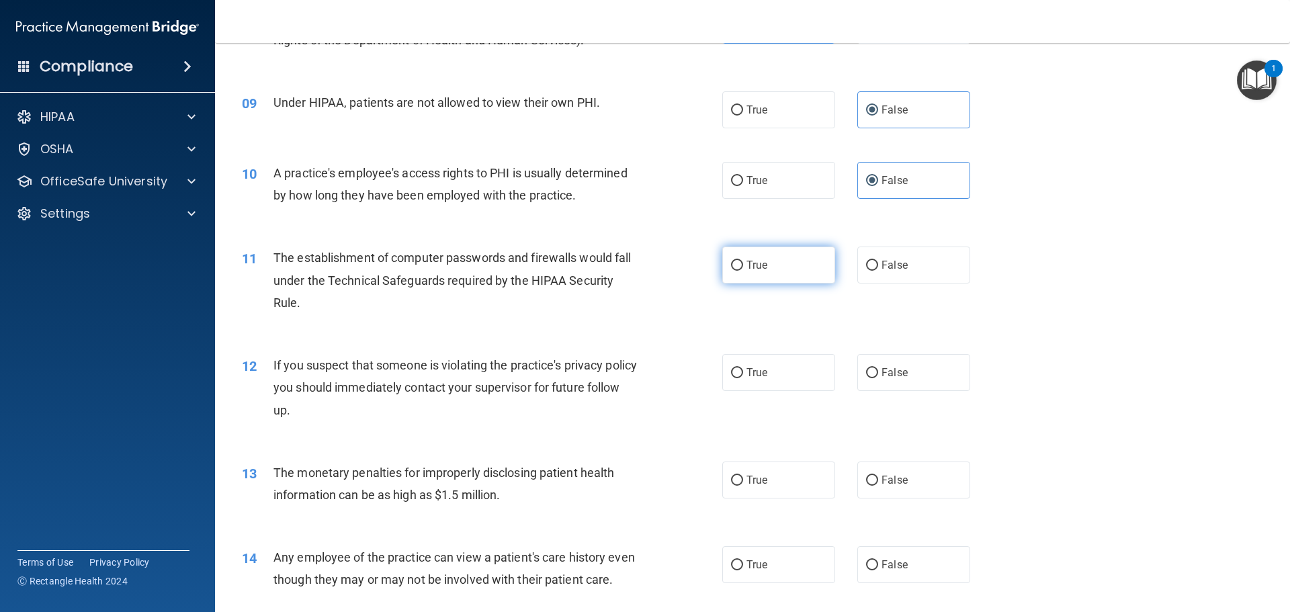
radio input "true"
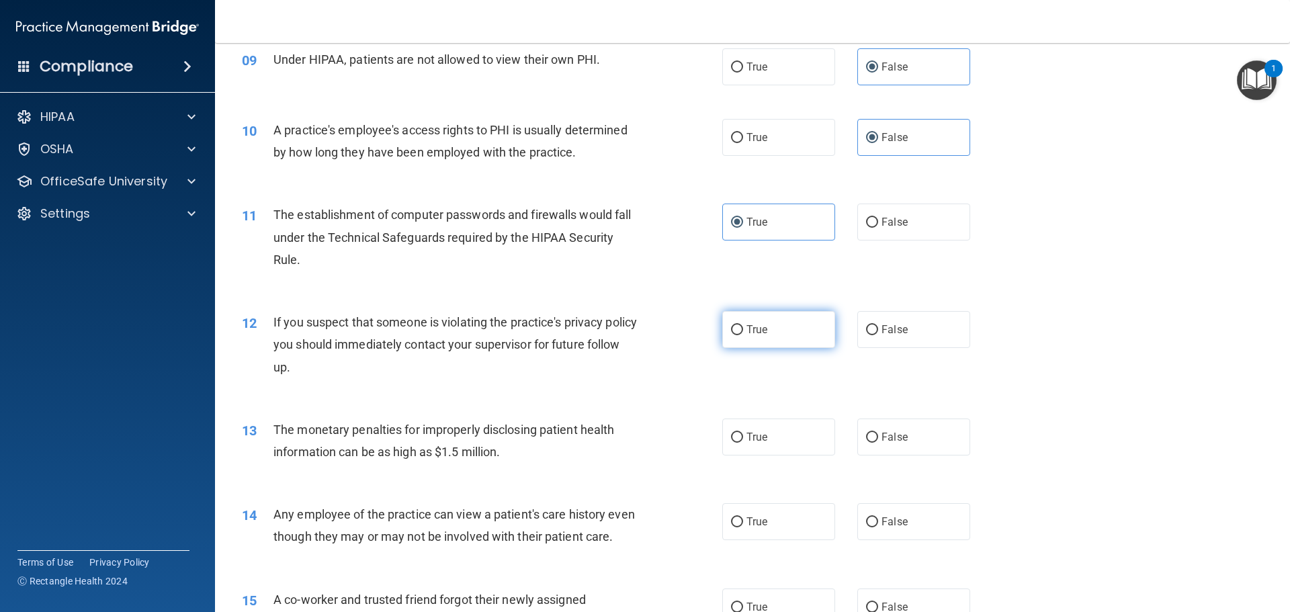
scroll to position [941, 0]
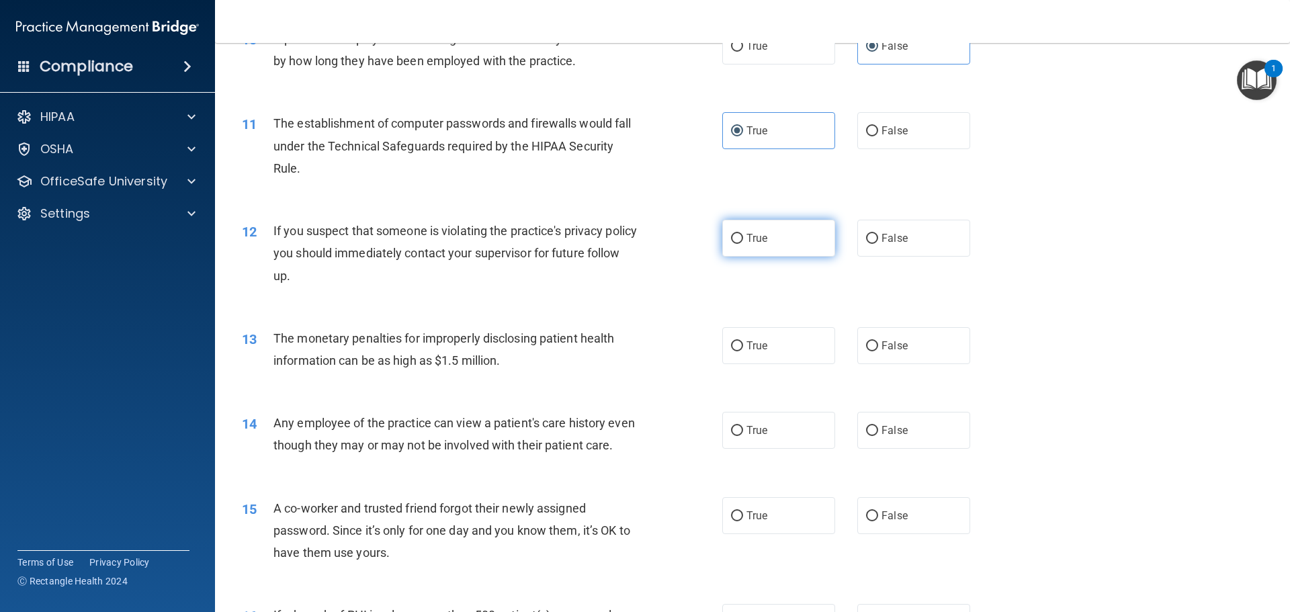
click at [745, 252] on label "True" at bounding box center [778, 238] width 113 height 37
click at [743, 244] on input "True" at bounding box center [737, 239] width 12 height 10
radio input "true"
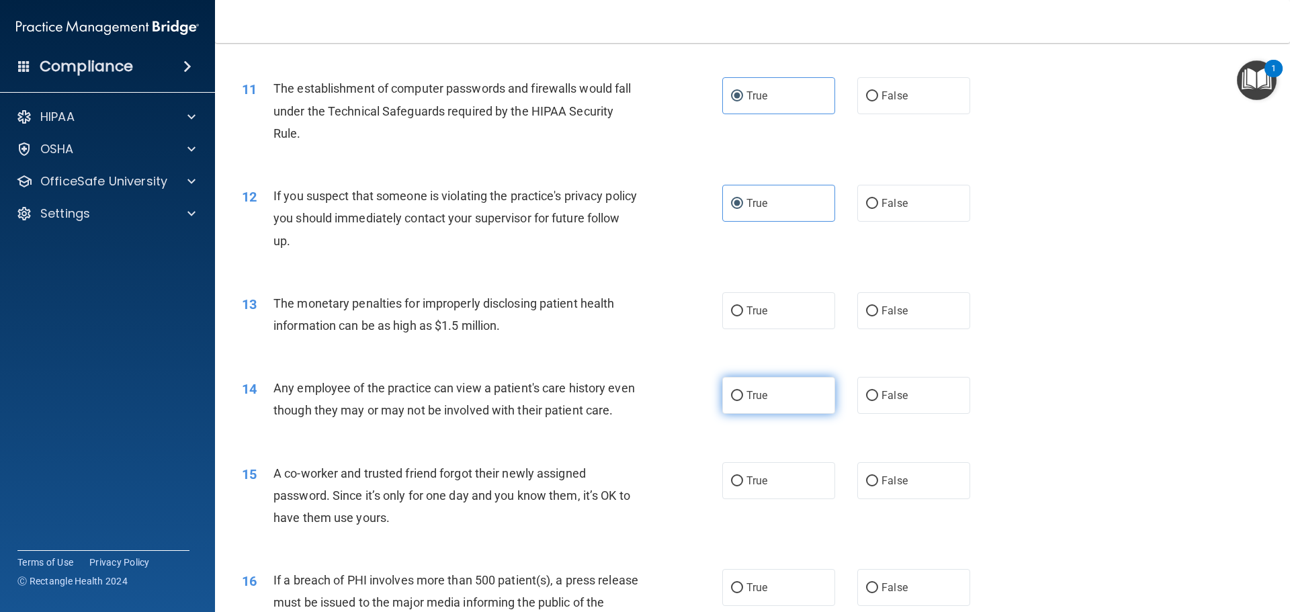
scroll to position [1008, 0]
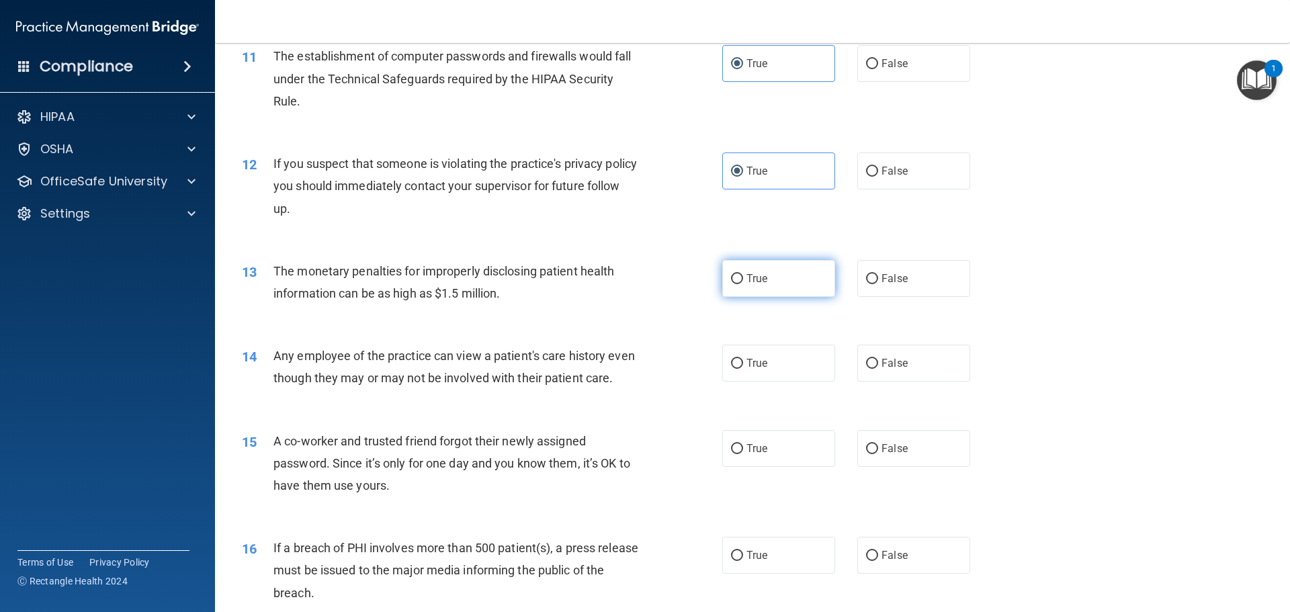
click at [770, 287] on label "True" at bounding box center [778, 278] width 113 height 37
click at [743, 284] on input "True" at bounding box center [737, 279] width 12 height 10
radio input "true"
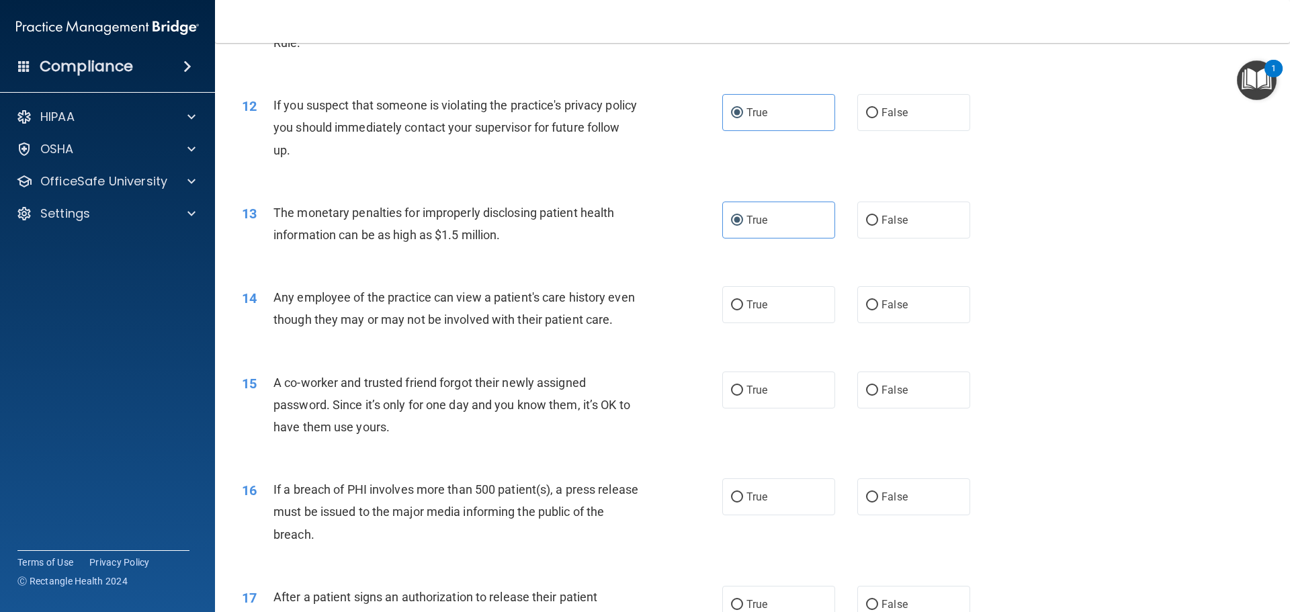
scroll to position [1143, 0]
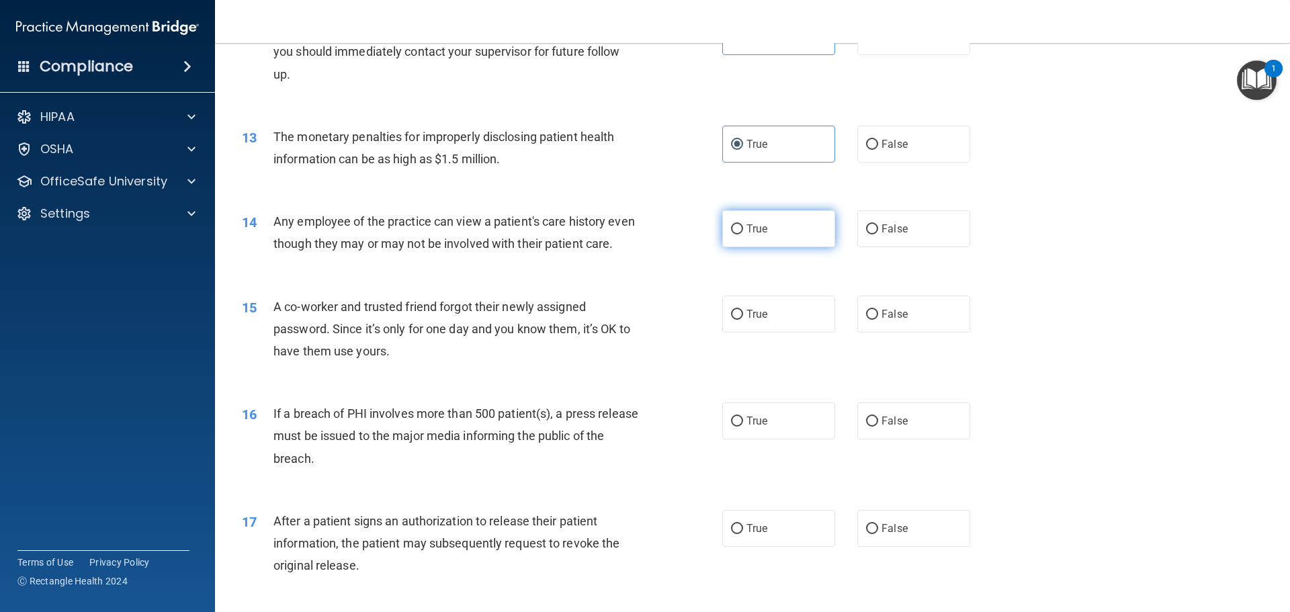
click at [790, 229] on label "True" at bounding box center [778, 228] width 113 height 37
click at [743, 229] on input "True" at bounding box center [737, 229] width 12 height 10
radio input "true"
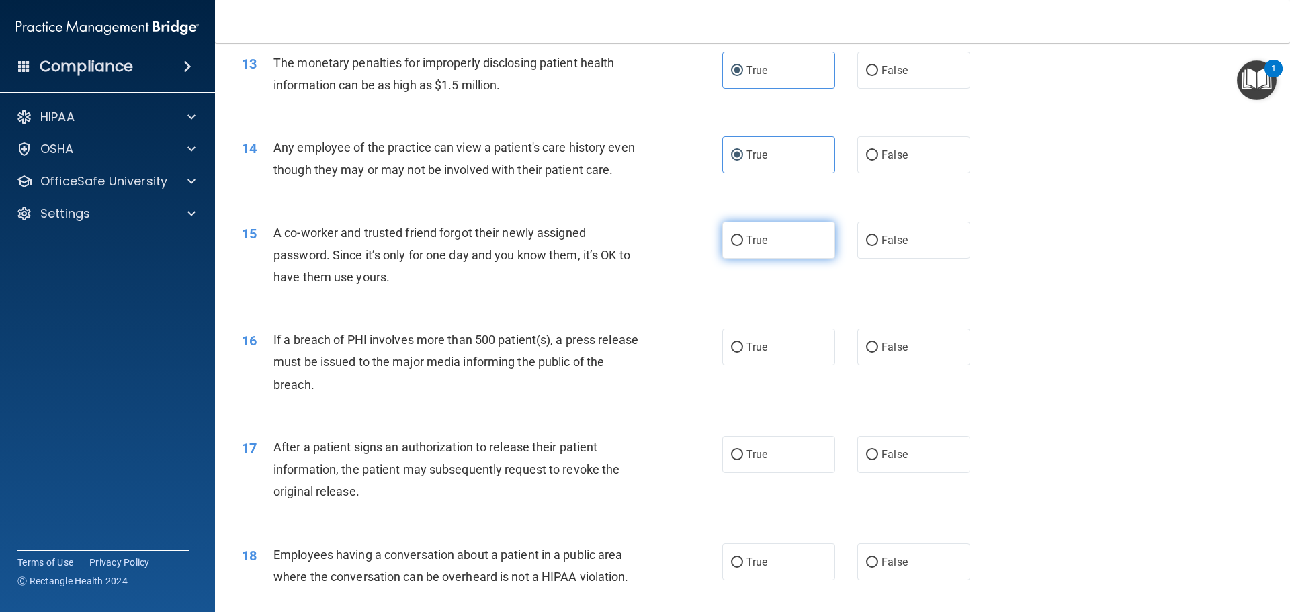
scroll to position [1210, 0]
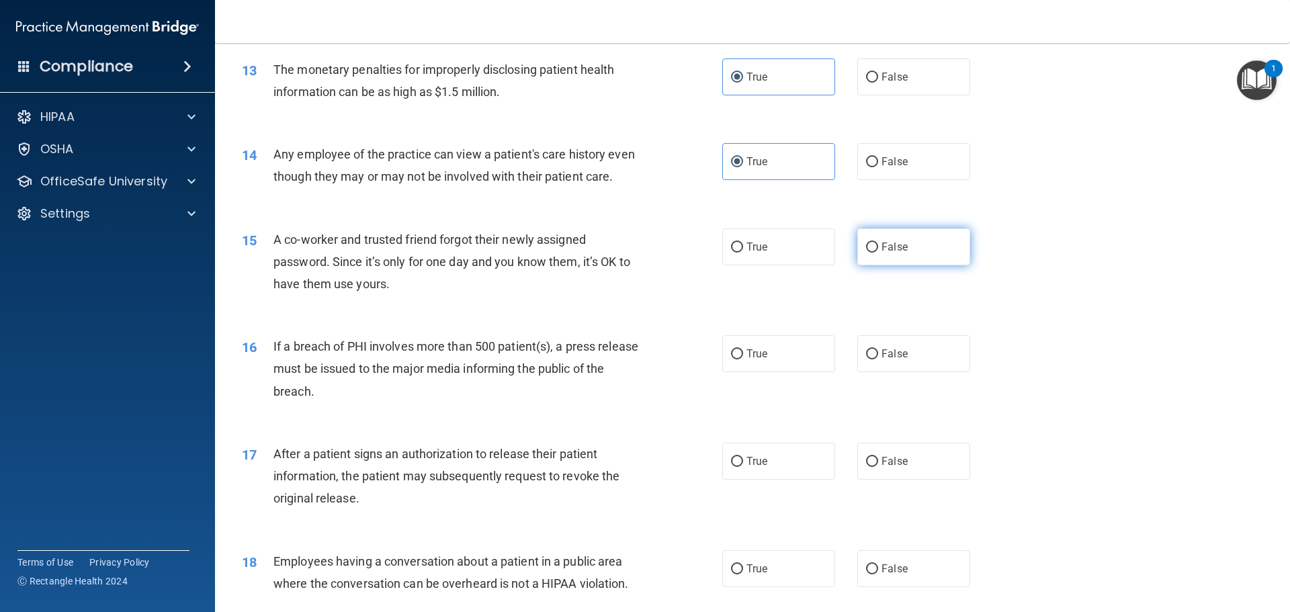
click at [891, 253] on span "False" at bounding box center [895, 247] width 26 height 13
click at [878, 253] on input "False" at bounding box center [872, 248] width 12 height 10
radio input "true"
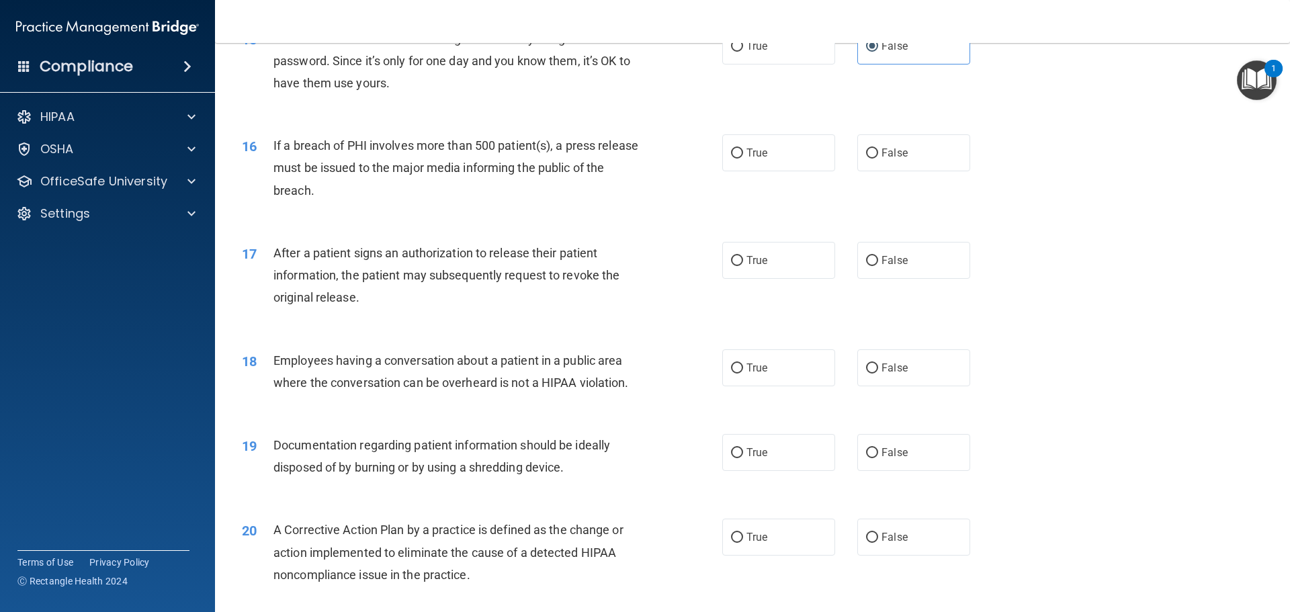
scroll to position [1411, 0]
click at [882, 171] on label "False" at bounding box center [914, 152] width 113 height 37
click at [878, 158] on input "False" at bounding box center [872, 153] width 12 height 10
radio input "true"
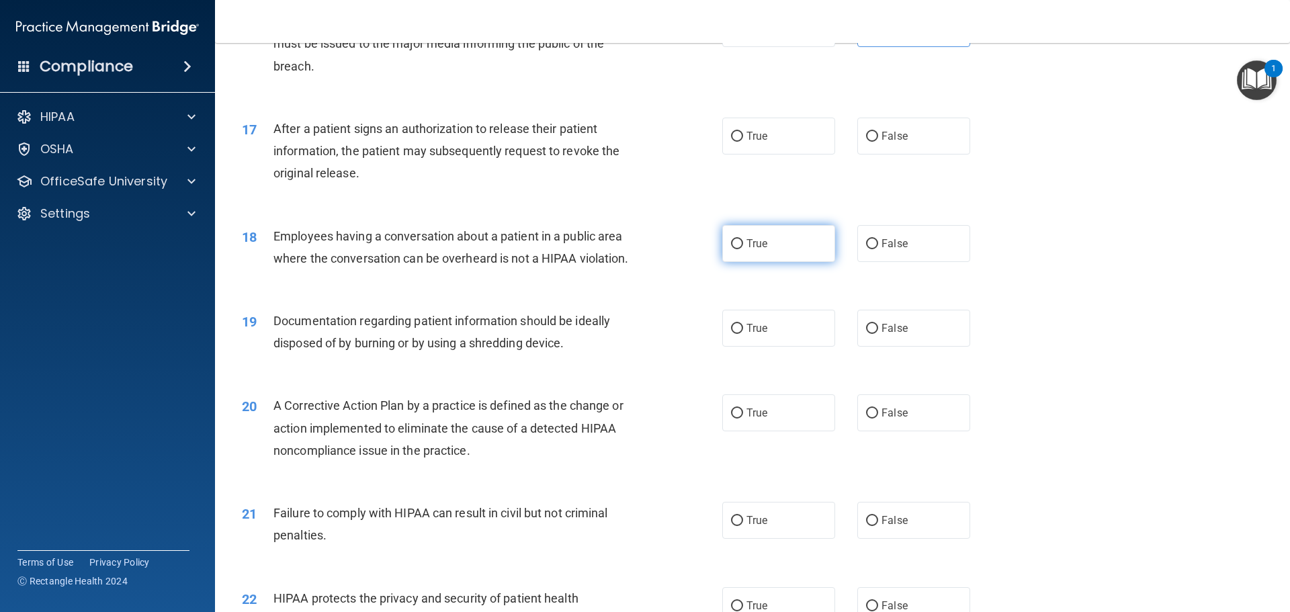
scroll to position [1546, 0]
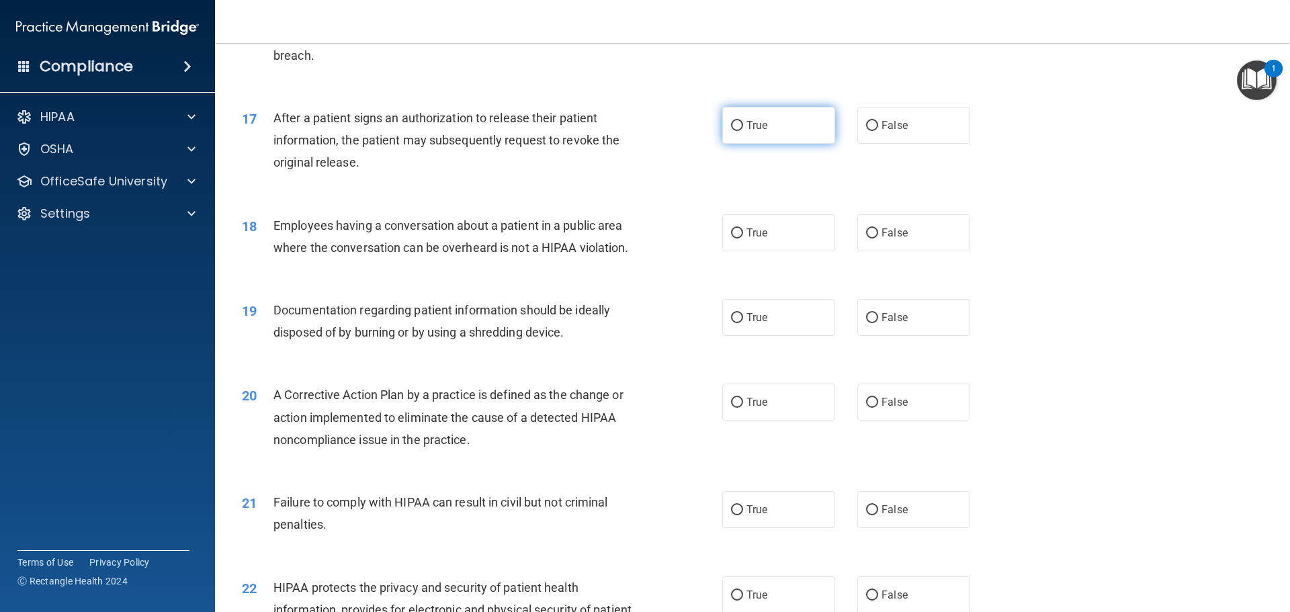
click at [761, 132] on span "True" at bounding box center [757, 125] width 21 height 13
click at [743, 131] on input "True" at bounding box center [737, 126] width 12 height 10
radio input "true"
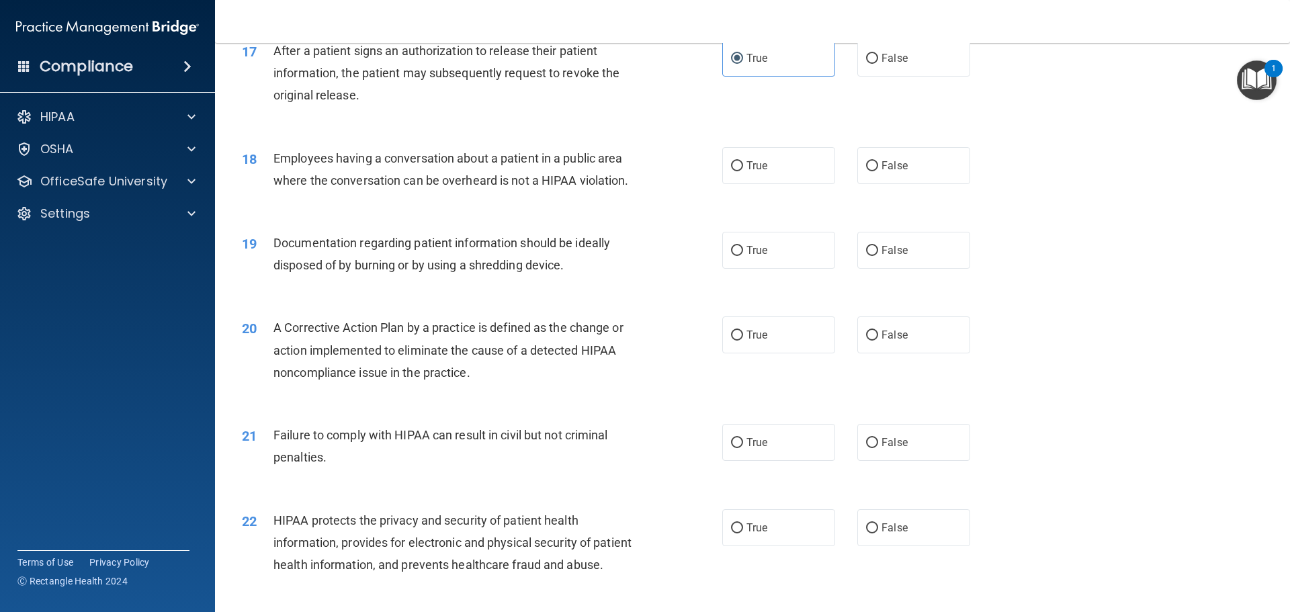
scroll to position [1680, 0]
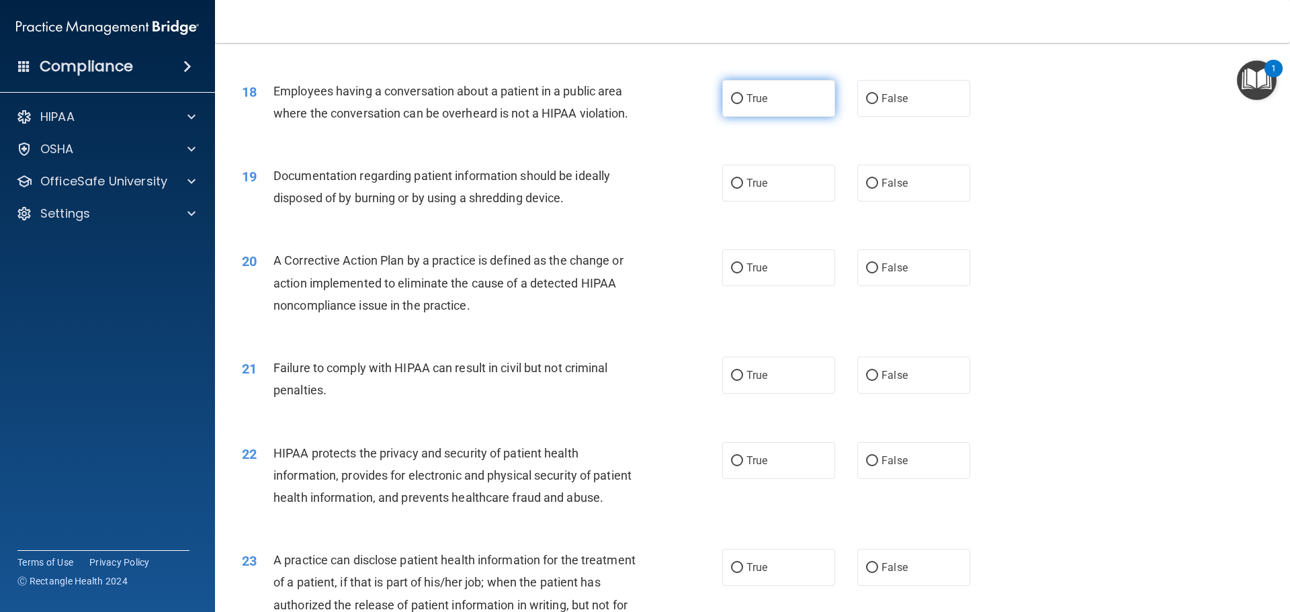
click at [792, 117] on label "True" at bounding box center [778, 98] width 113 height 37
click at [743, 104] on input "True" at bounding box center [737, 99] width 12 height 10
radio input "true"
click at [904, 117] on label "False" at bounding box center [914, 98] width 113 height 37
click at [878, 104] on input "False" at bounding box center [872, 99] width 12 height 10
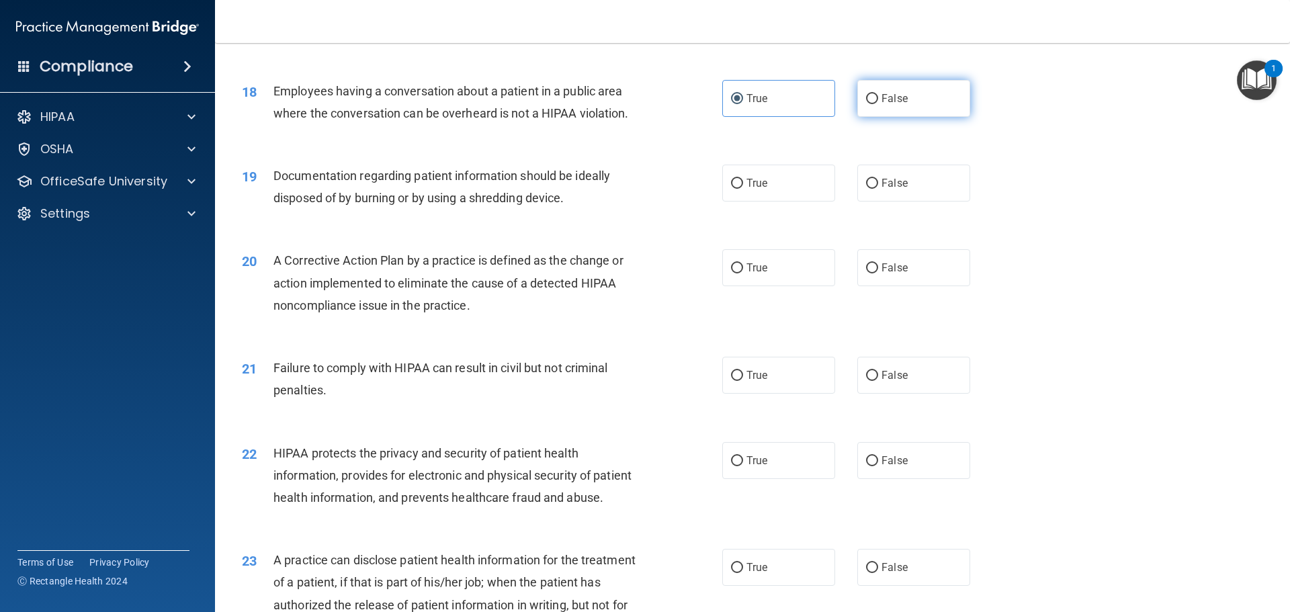
radio input "true"
radio input "false"
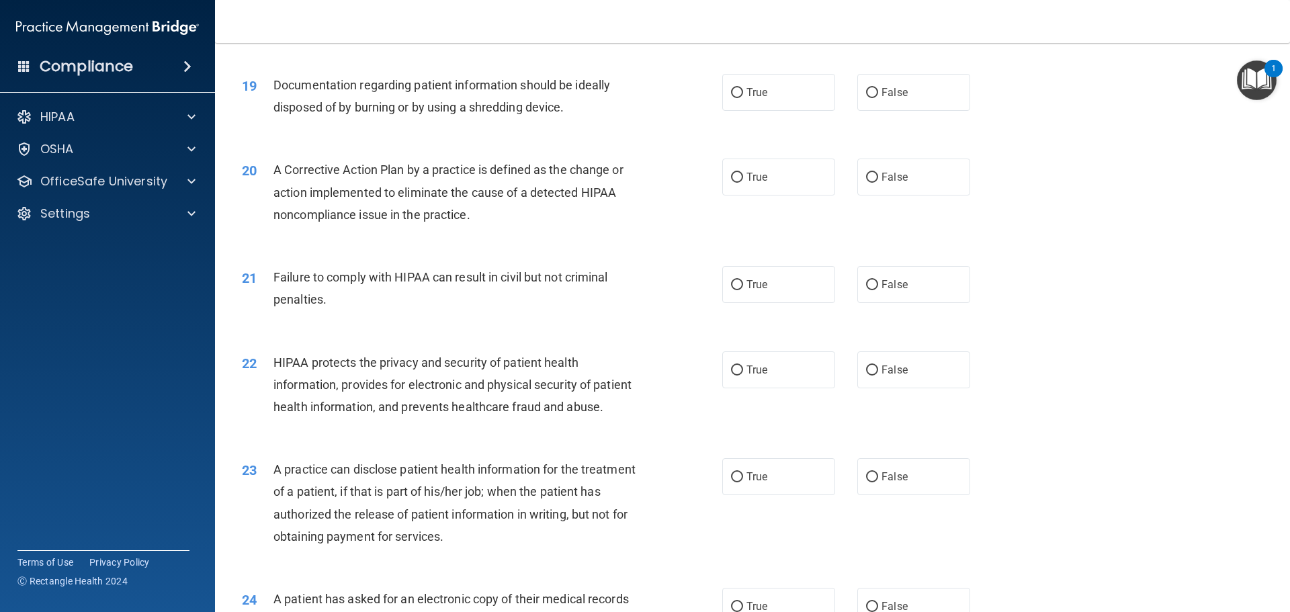
scroll to position [1747, 0]
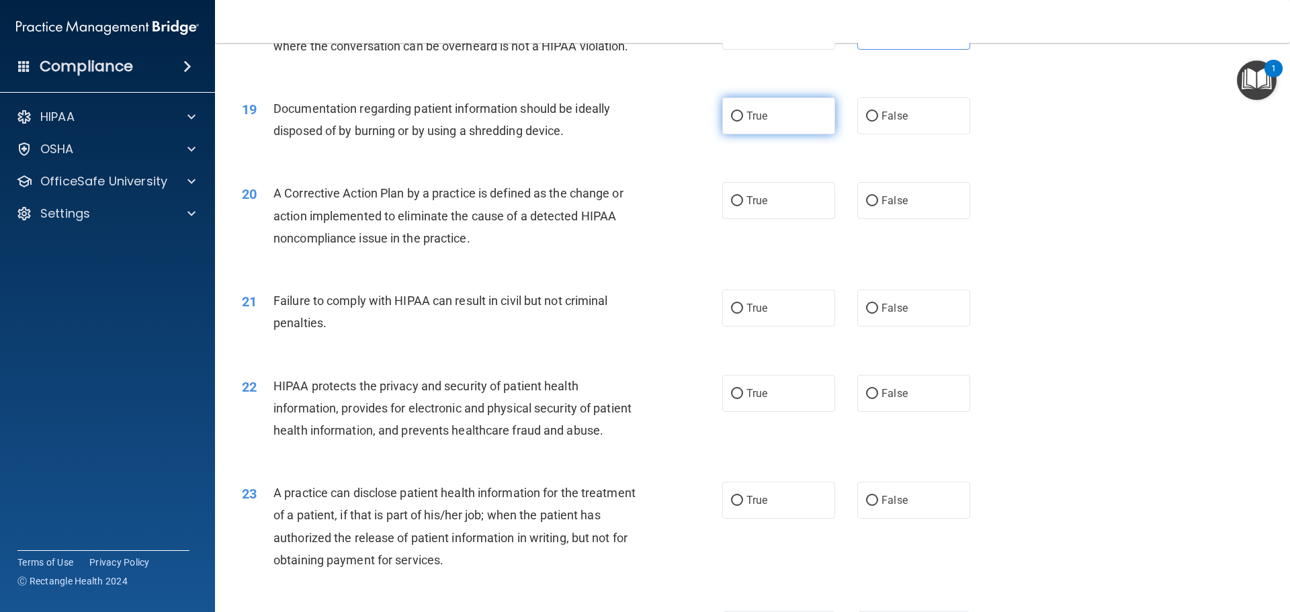
click at [739, 134] on label "True" at bounding box center [778, 115] width 113 height 37
click at [739, 122] on input "True" at bounding box center [737, 117] width 12 height 10
radio input "true"
click at [886, 207] on span "False" at bounding box center [895, 200] width 26 height 13
click at [878, 206] on input "False" at bounding box center [872, 201] width 12 height 10
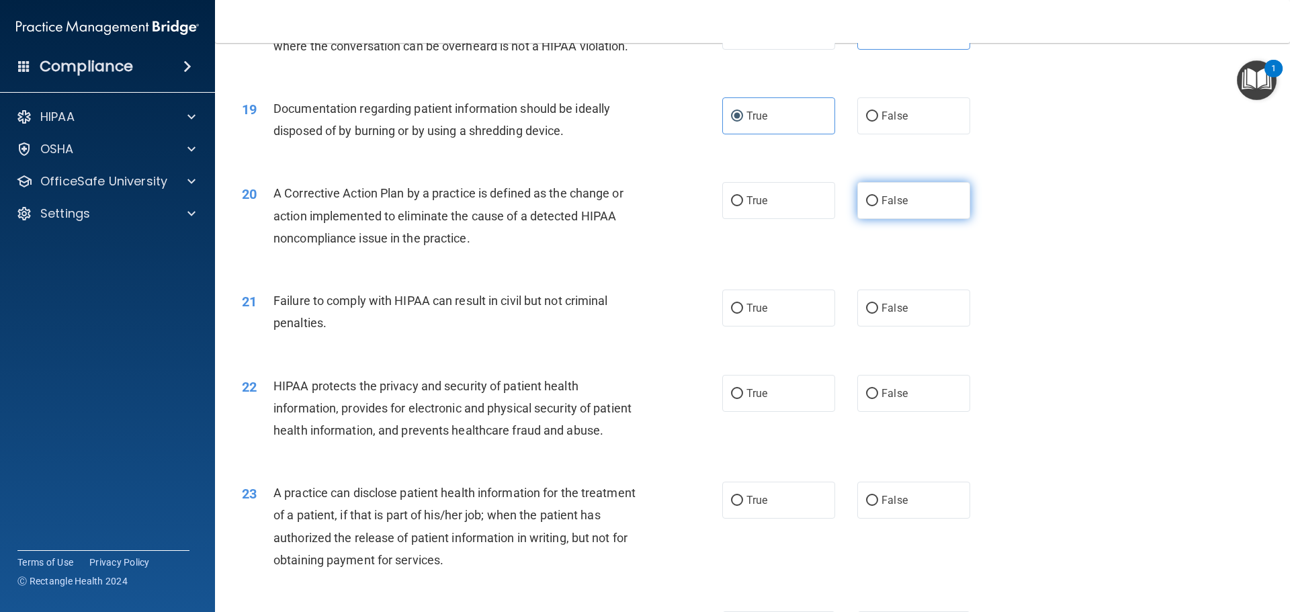
radio input "true"
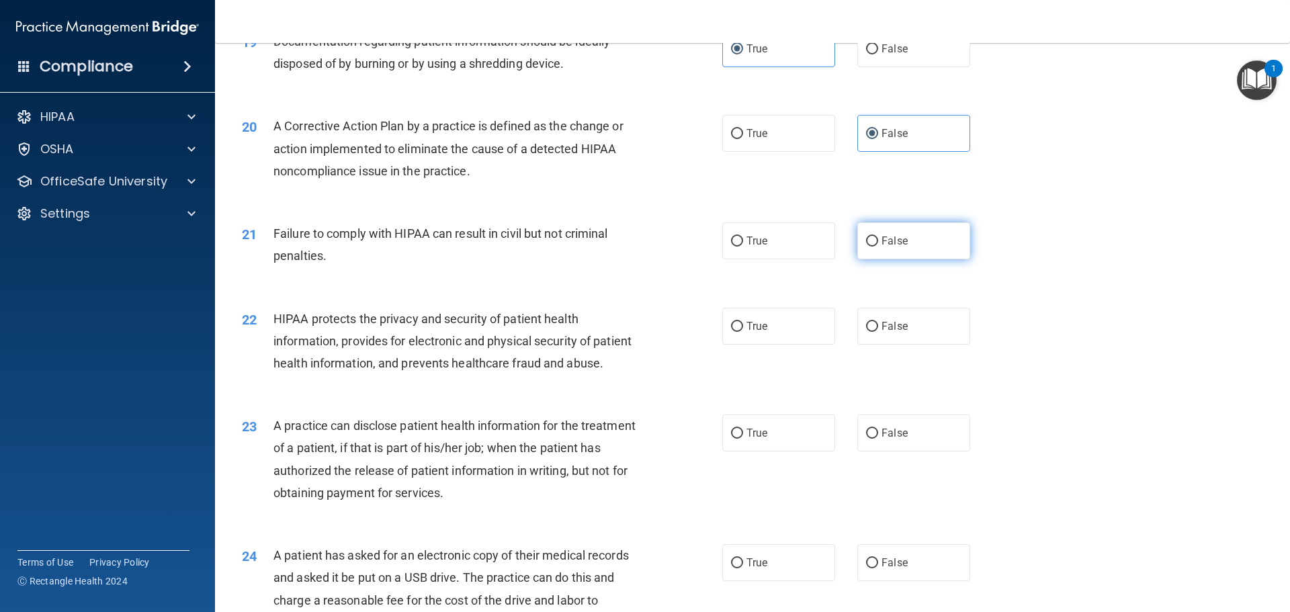
click at [866, 247] on input "False" at bounding box center [872, 242] width 12 height 10
radio input "true"
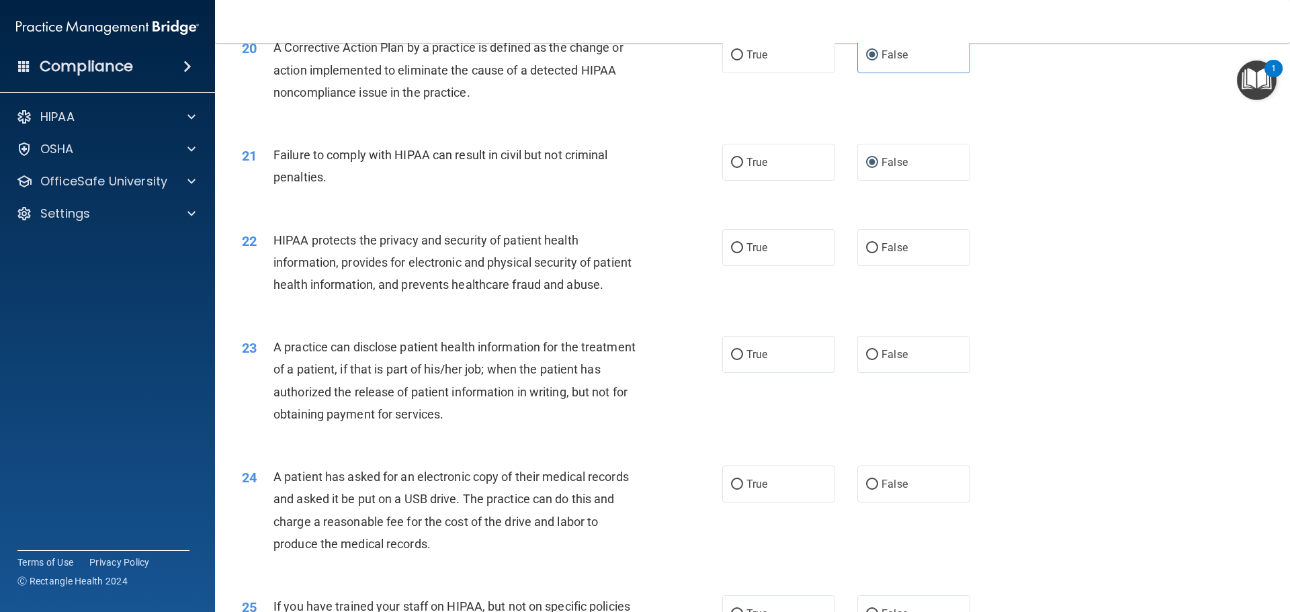
scroll to position [2016, 0]
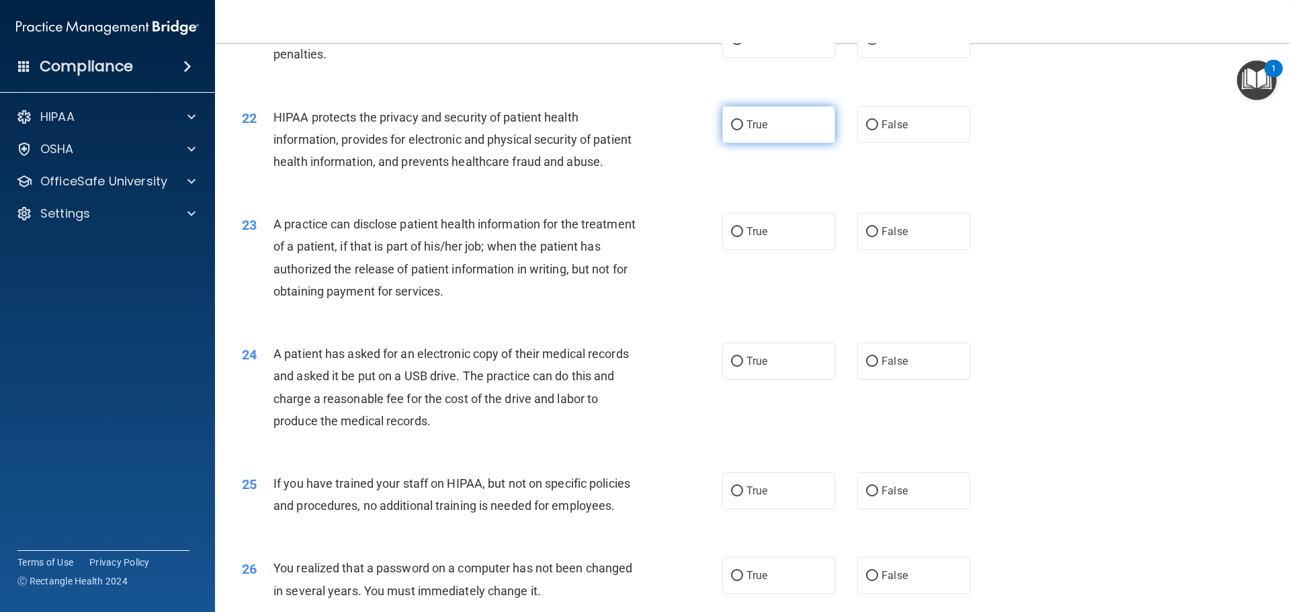
click at [770, 143] on label "True" at bounding box center [778, 124] width 113 height 37
click at [743, 130] on input "True" at bounding box center [737, 125] width 12 height 10
radio input "true"
click at [783, 250] on label "True" at bounding box center [778, 231] width 113 height 37
click at [743, 237] on input "True" at bounding box center [737, 232] width 12 height 10
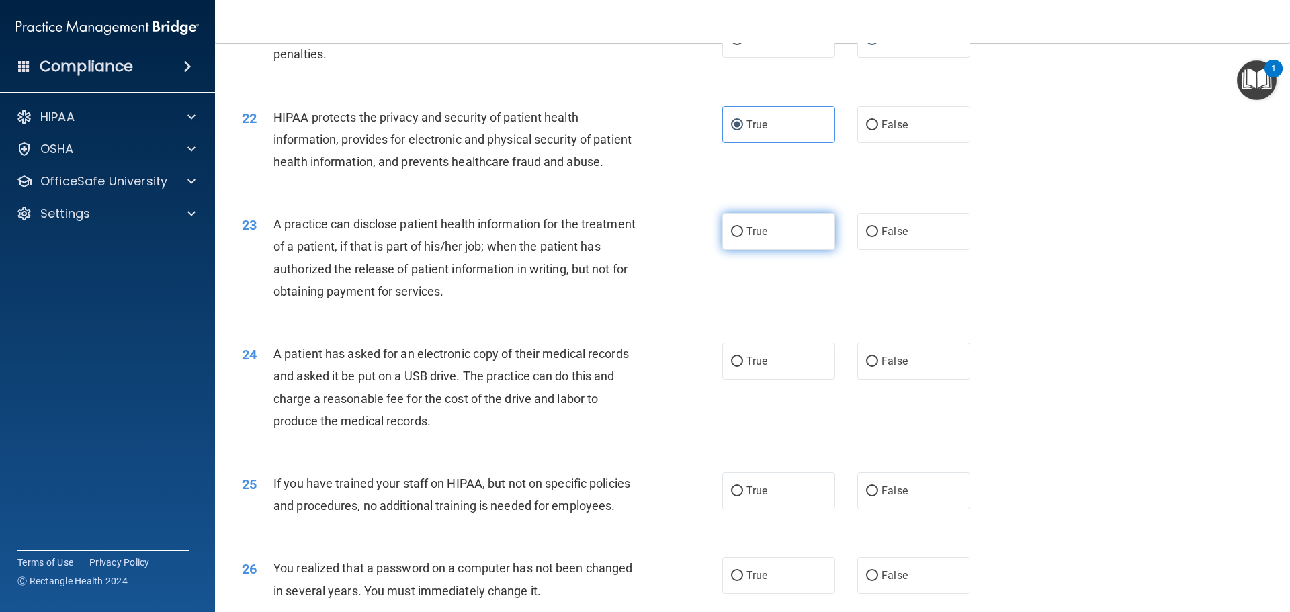
radio input "true"
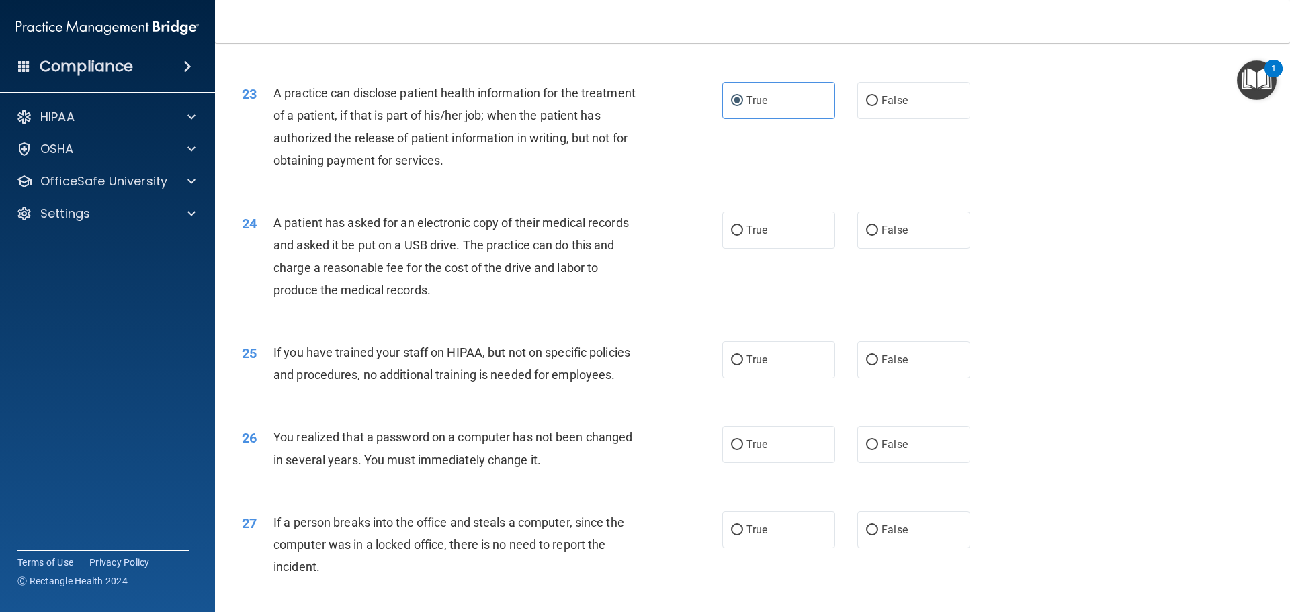
scroll to position [2151, 0]
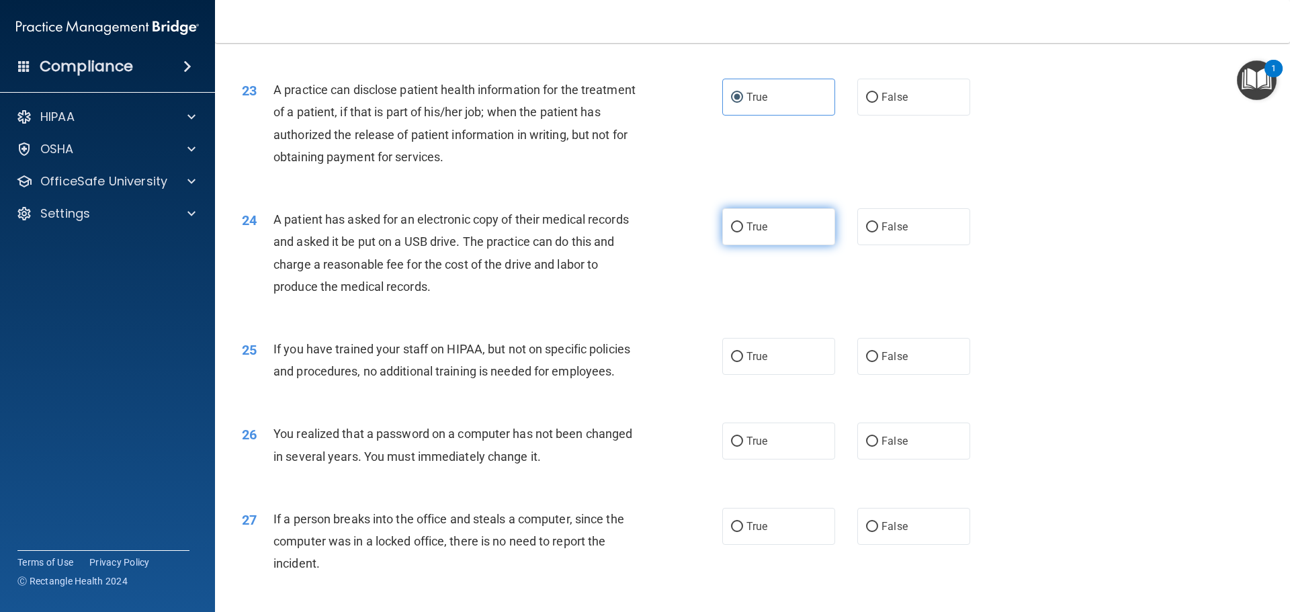
drag, startPoint x: 801, startPoint y: 269, endPoint x: 798, endPoint y: 277, distance: 8.1
click at [799, 245] on label "True" at bounding box center [778, 226] width 113 height 37
click at [743, 233] on input "True" at bounding box center [737, 227] width 12 height 10
radio input "true"
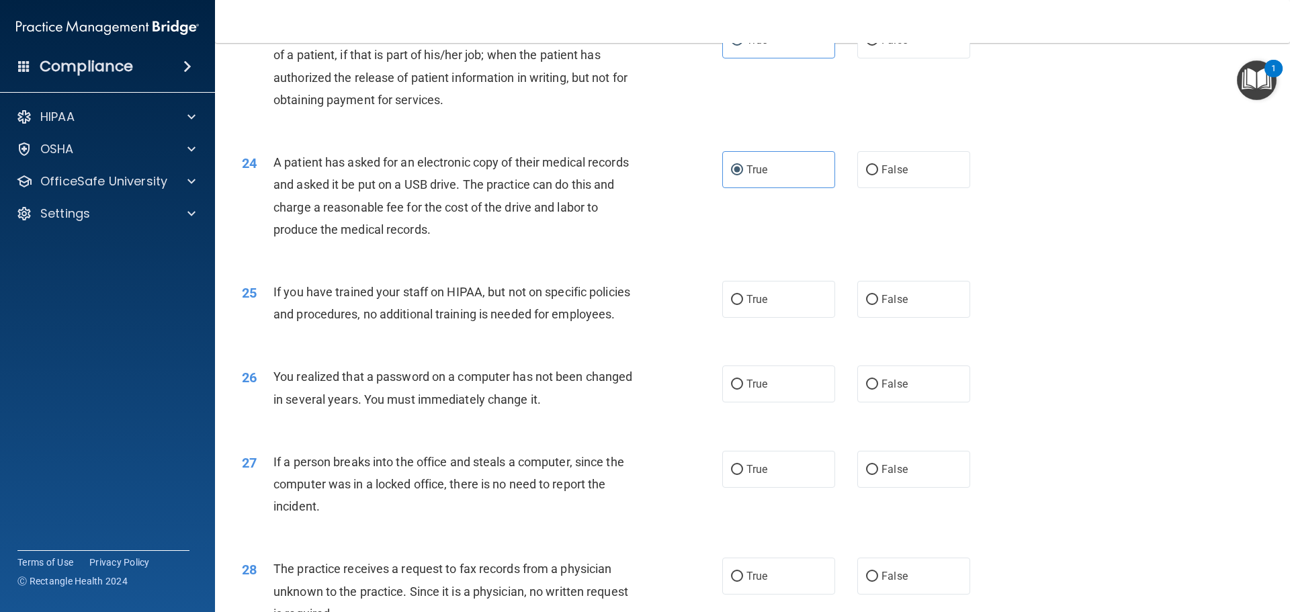
scroll to position [2352, 0]
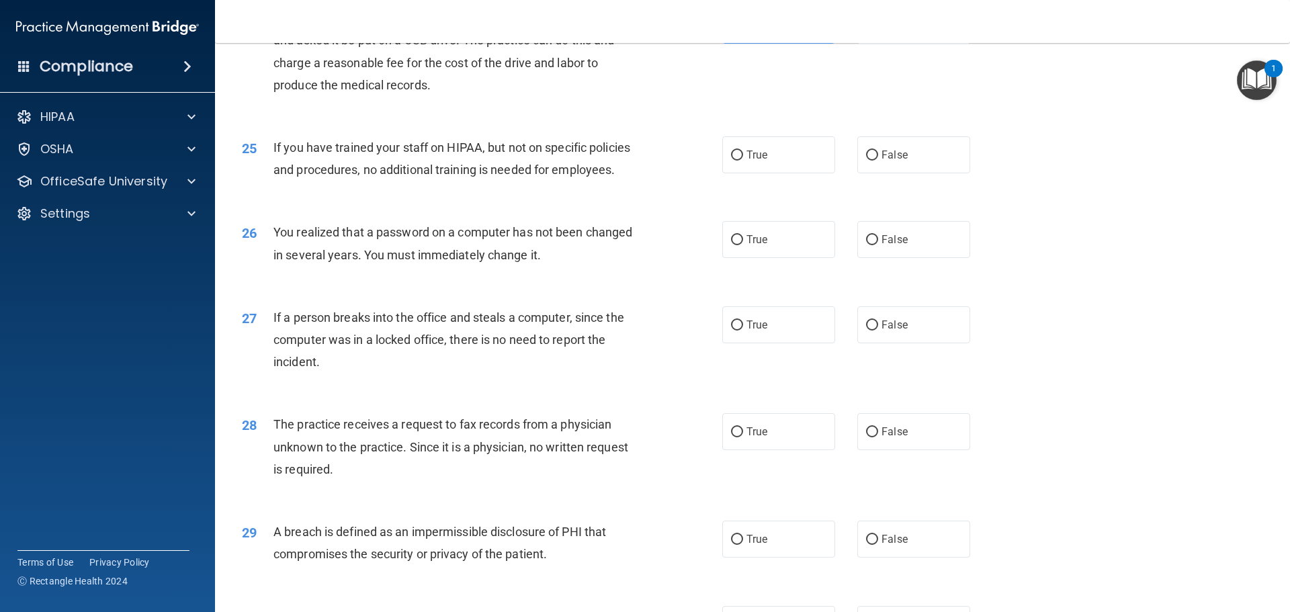
drag, startPoint x: 880, startPoint y: 208, endPoint x: 796, endPoint y: 233, distance: 88.3
click at [879, 173] on label "False" at bounding box center [914, 154] width 113 height 37
click at [878, 161] on input "False" at bounding box center [872, 156] width 12 height 10
radio input "true"
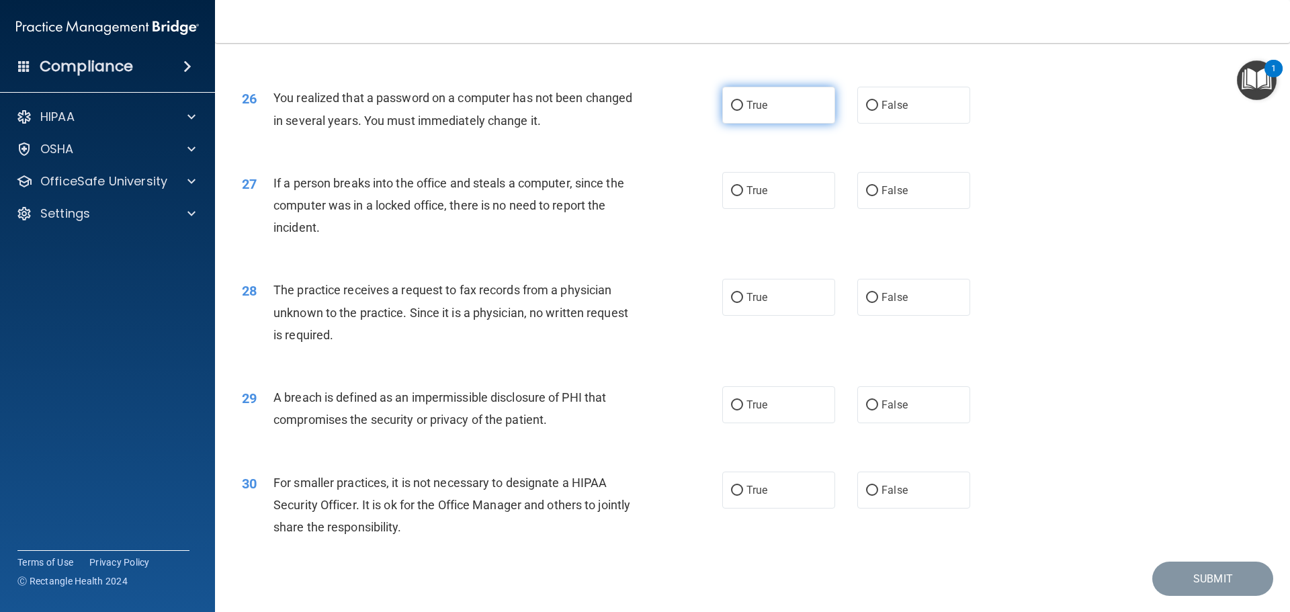
click at [784, 124] on label "True" at bounding box center [778, 105] width 113 height 37
click at [743, 111] on input "True" at bounding box center [737, 106] width 12 height 10
radio input "true"
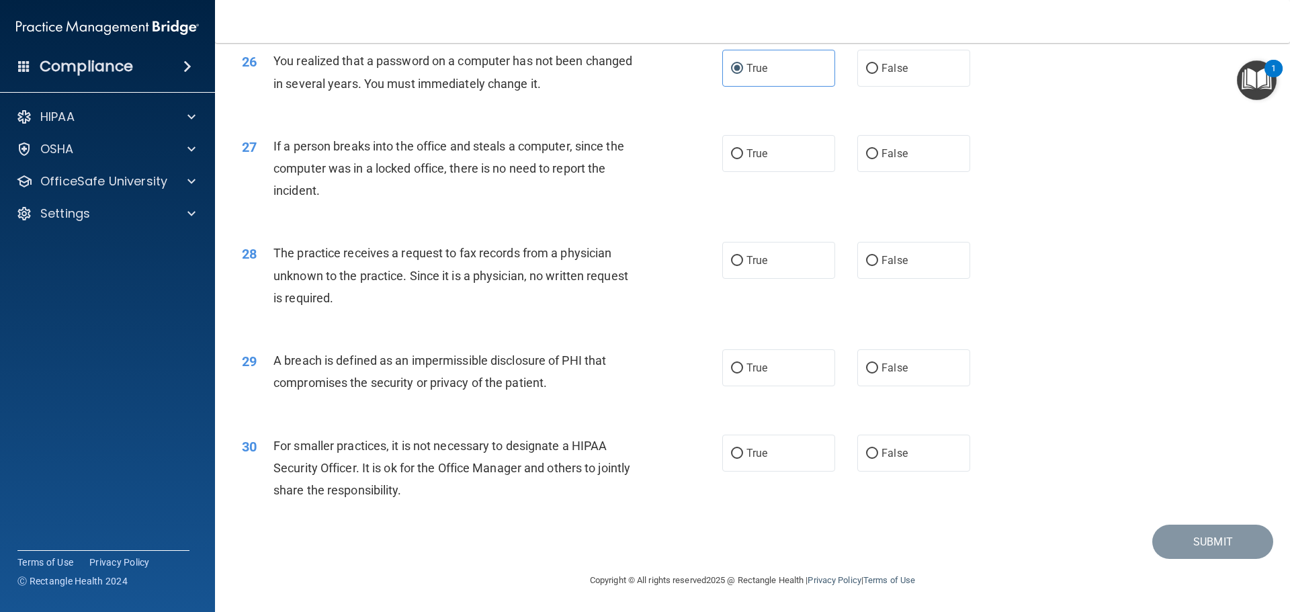
scroll to position [2554, 0]
click at [779, 171] on label "True" at bounding box center [778, 152] width 113 height 37
click at [743, 159] on input "True" at bounding box center [737, 154] width 12 height 10
radio input "true"
click at [866, 159] on input "False" at bounding box center [872, 154] width 12 height 10
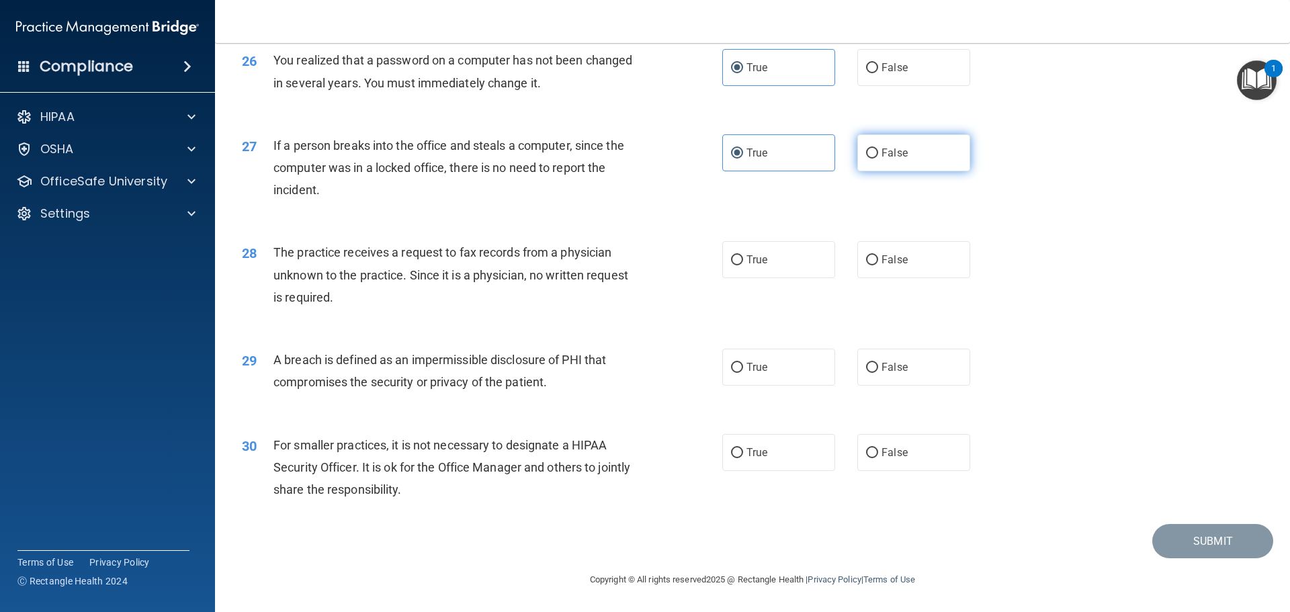
radio input "true"
radio input "false"
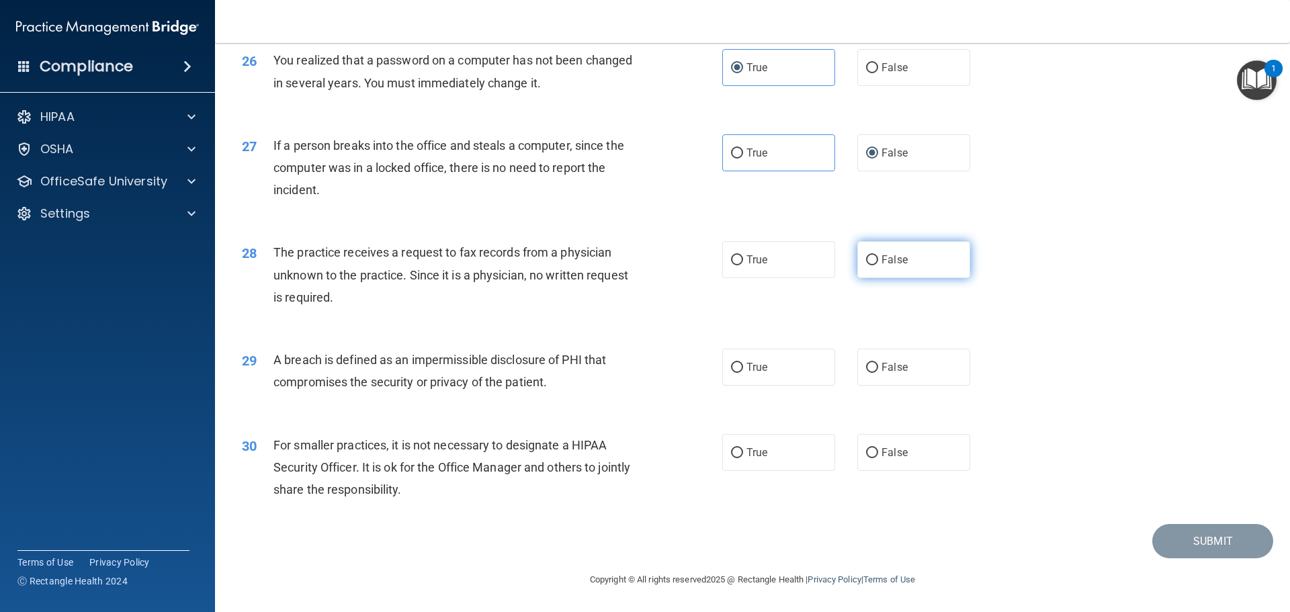
click at [908, 269] on label "False" at bounding box center [914, 259] width 113 height 37
click at [878, 265] on input "False" at bounding box center [872, 260] width 12 height 10
radio input "true"
click at [774, 364] on label "True" at bounding box center [778, 367] width 113 height 37
click at [743, 364] on input "True" at bounding box center [737, 368] width 12 height 10
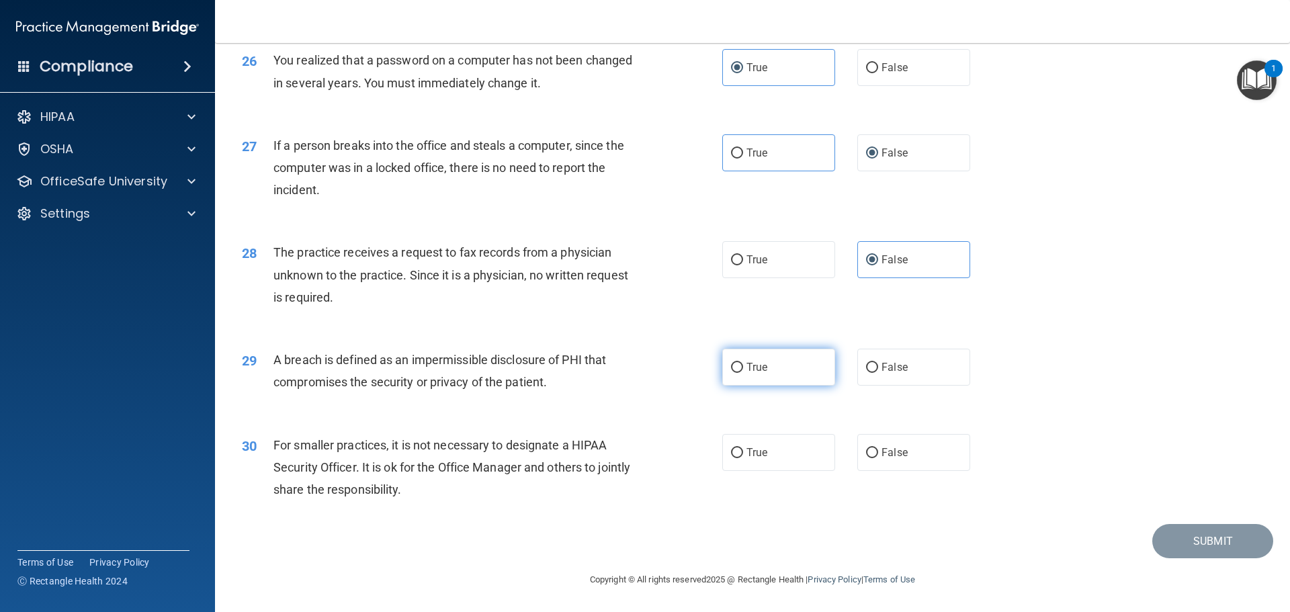
radio input "true"
drag, startPoint x: 866, startPoint y: 458, endPoint x: 1091, endPoint y: 500, distance: 228.4
click at [872, 458] on label "False" at bounding box center [914, 452] width 113 height 37
click at [872, 458] on input "False" at bounding box center [872, 453] width 12 height 10
radio input "true"
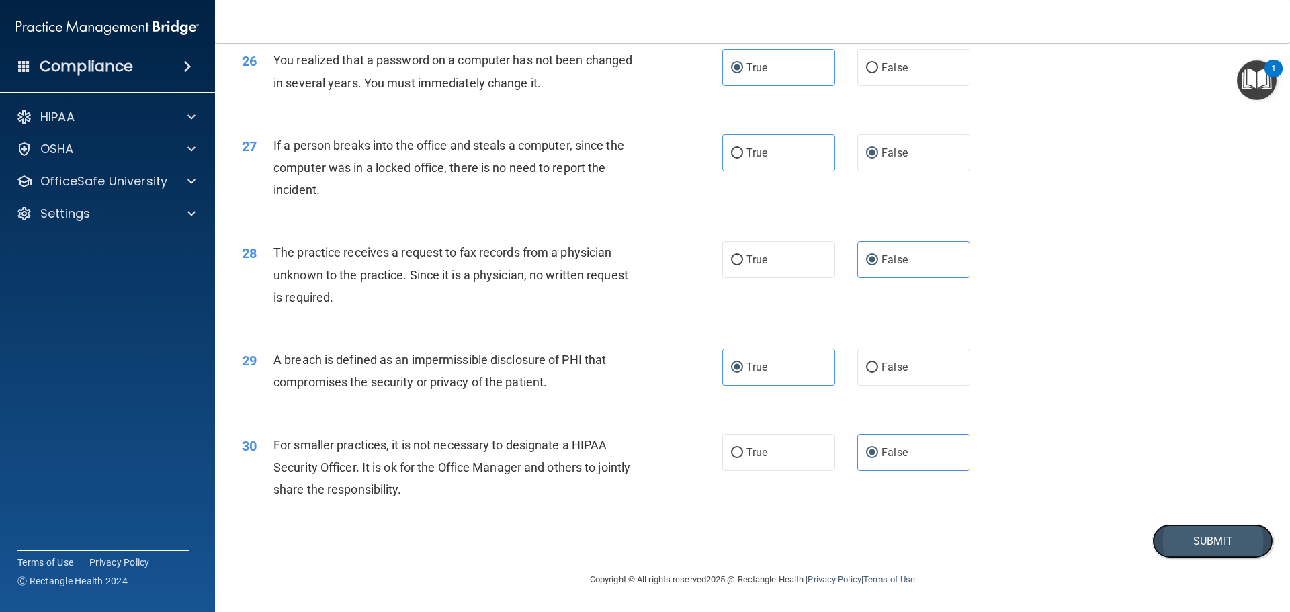
click at [1171, 537] on button "Submit" at bounding box center [1213, 541] width 121 height 34
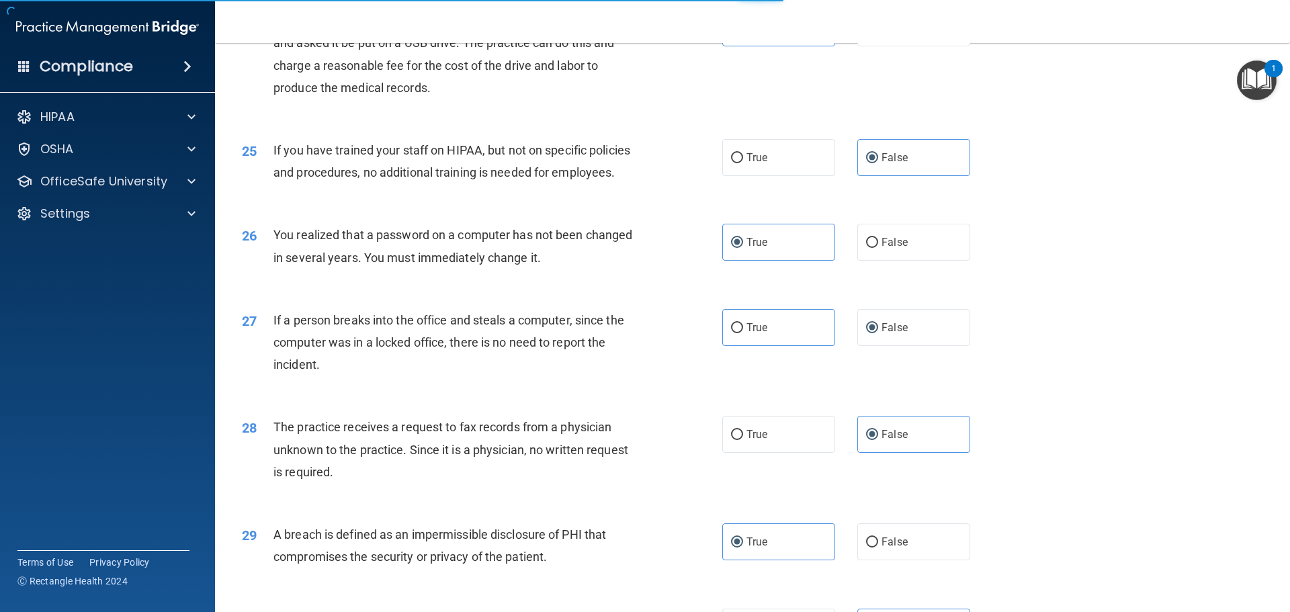
scroll to position [2300, 0]
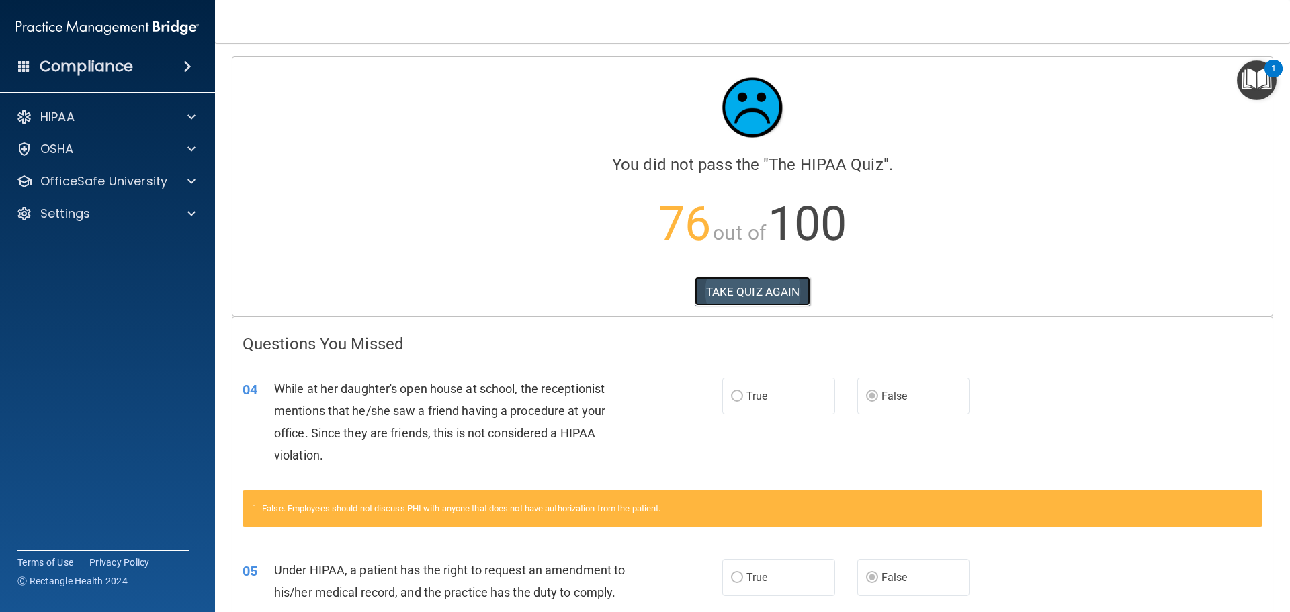
click at [770, 286] on button "TAKE QUIZ AGAIN" at bounding box center [753, 292] width 116 height 30
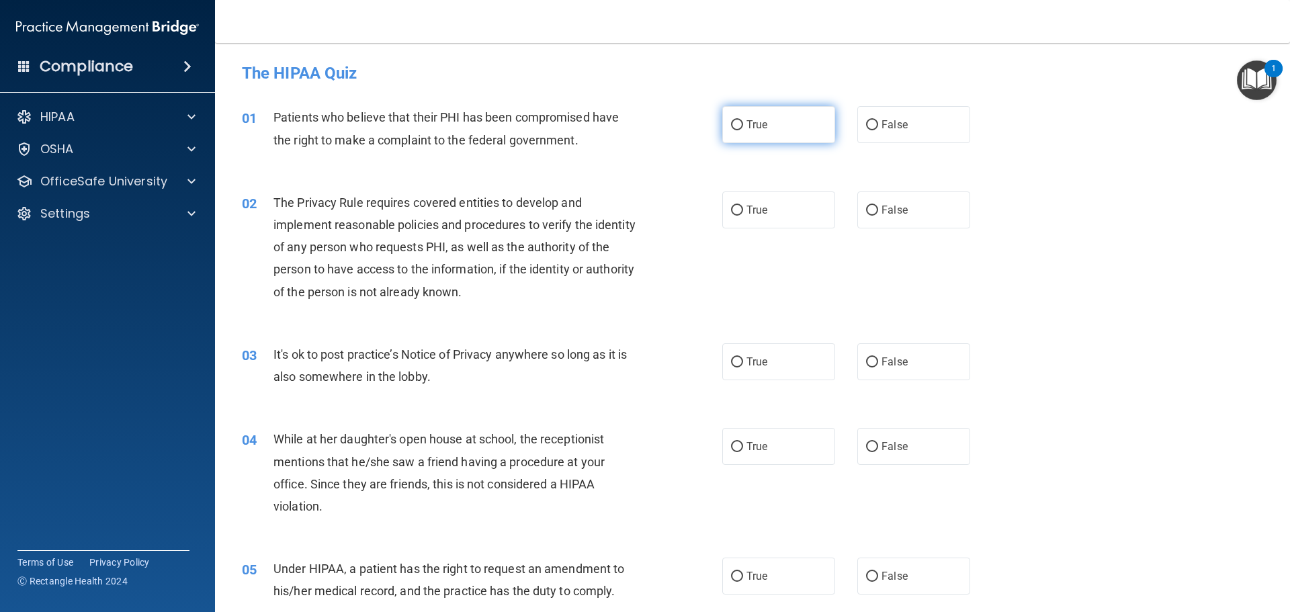
click at [747, 129] on span "True" at bounding box center [757, 124] width 21 height 13
click at [743, 129] on input "True" at bounding box center [737, 125] width 12 height 10
radio input "true"
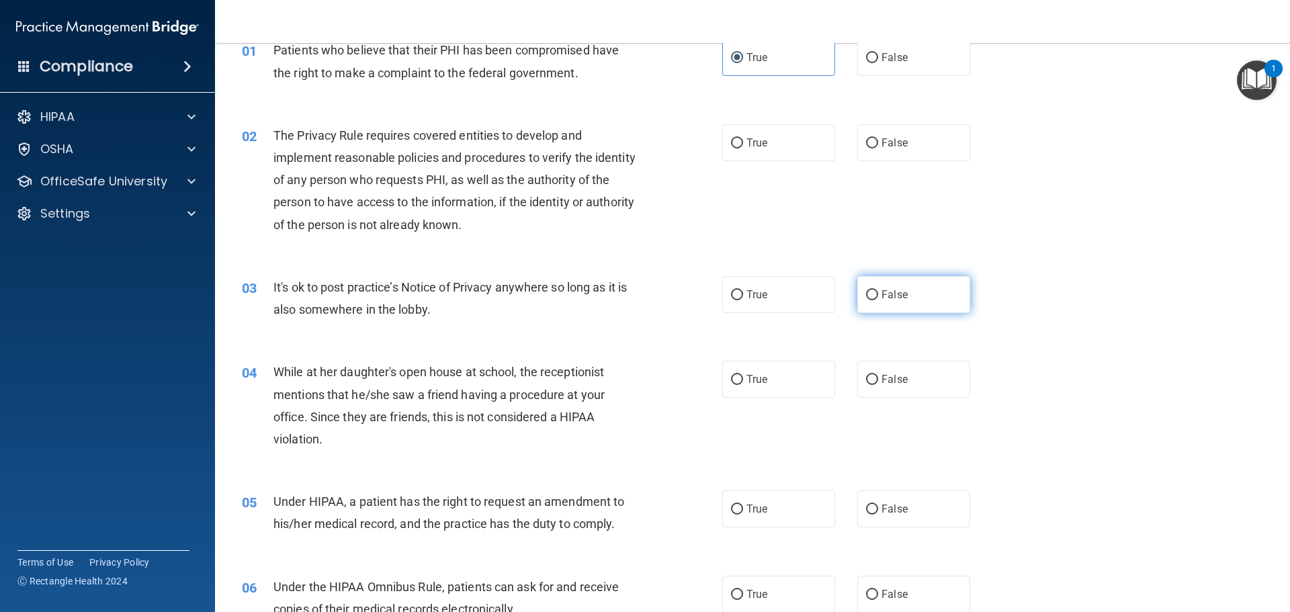
click at [872, 290] on label "False" at bounding box center [914, 294] width 113 height 37
click at [872, 290] on input "False" at bounding box center [872, 295] width 12 height 10
radio input "true"
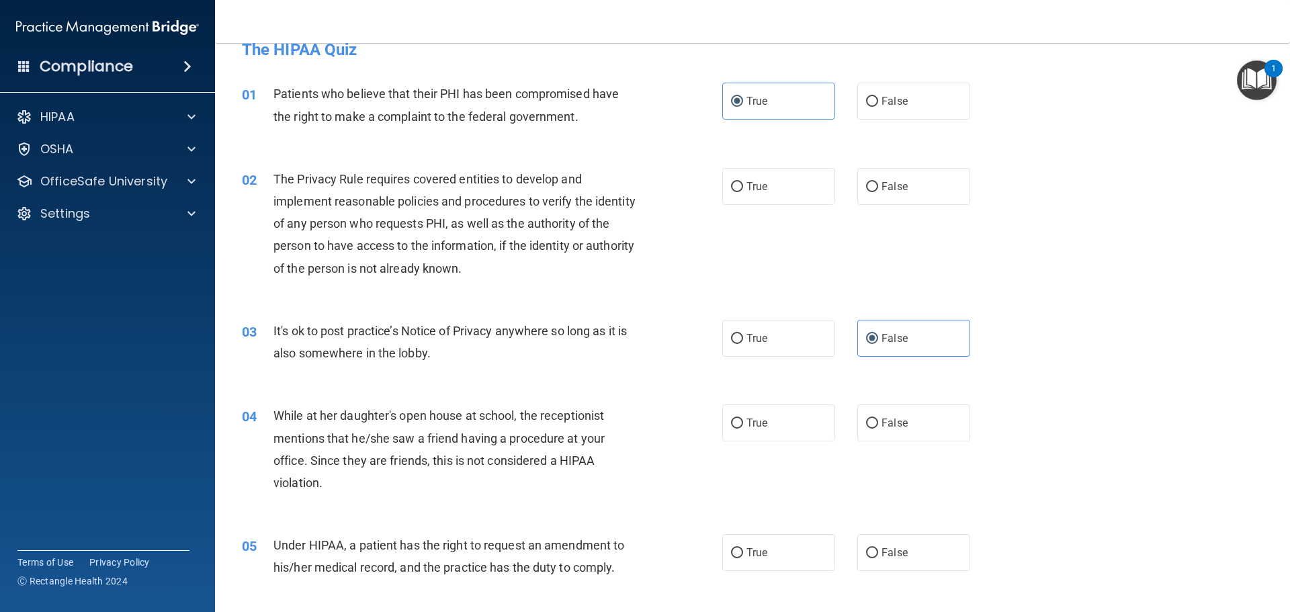
scroll to position [0, 0]
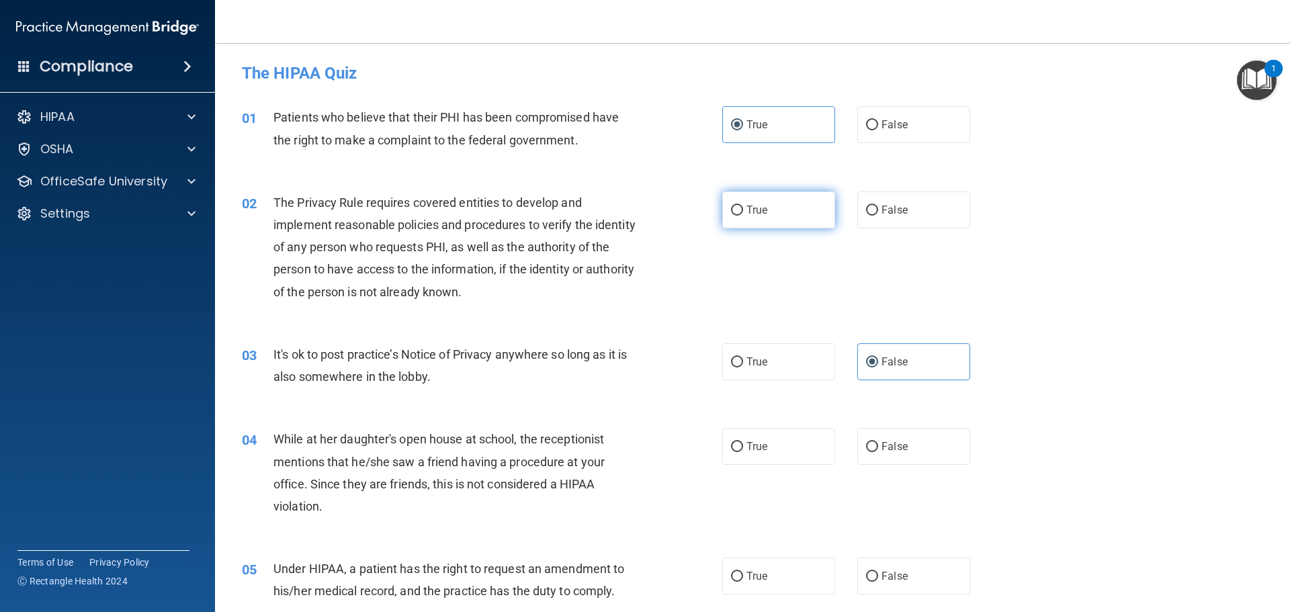
click at [790, 211] on label "True" at bounding box center [778, 210] width 113 height 37
click at [743, 211] on input "True" at bounding box center [737, 211] width 12 height 10
radio input "true"
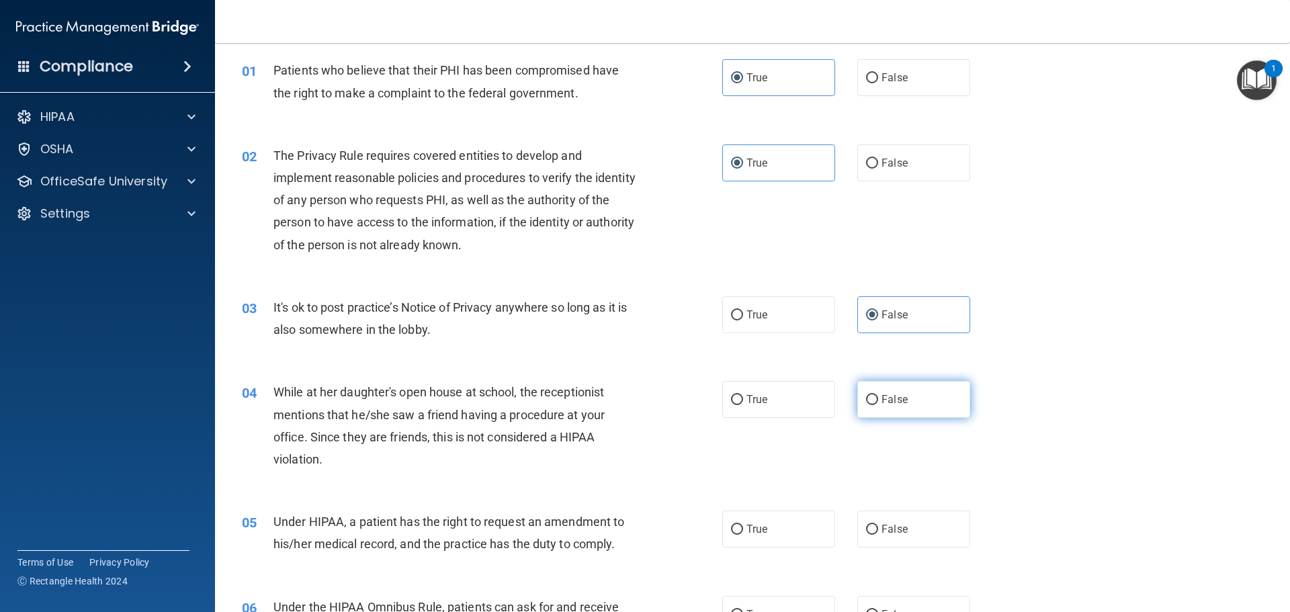
scroll to position [202, 0]
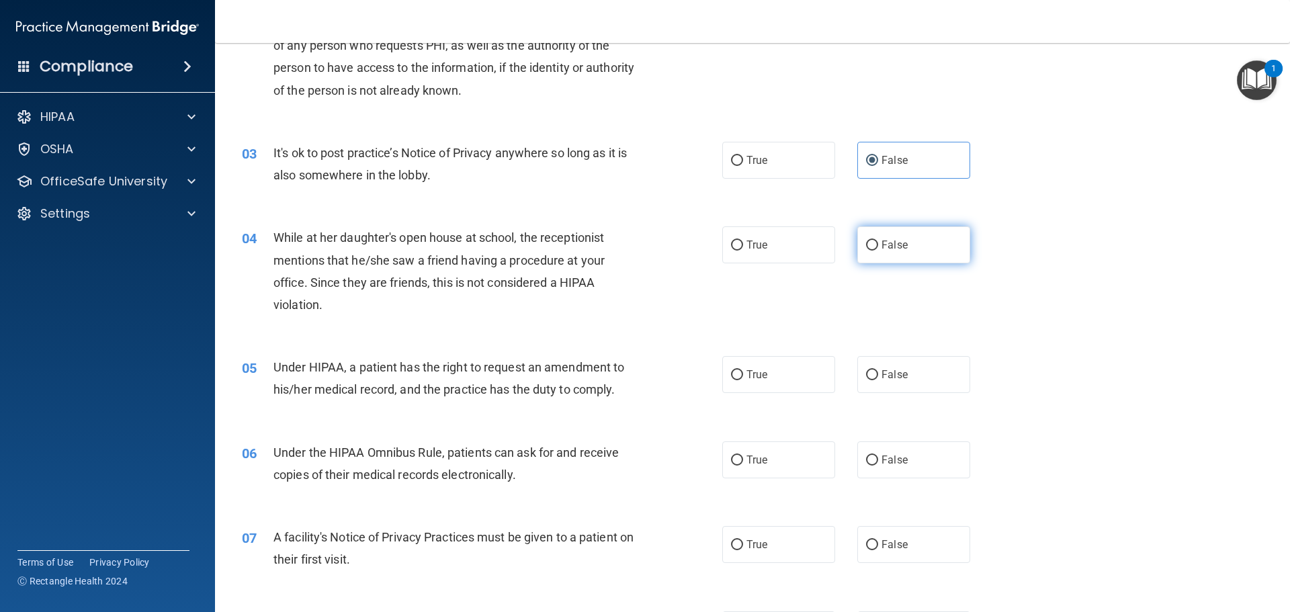
click at [909, 249] on label "False" at bounding box center [914, 244] width 113 height 37
click at [878, 249] on input "False" at bounding box center [872, 246] width 12 height 10
radio input "true"
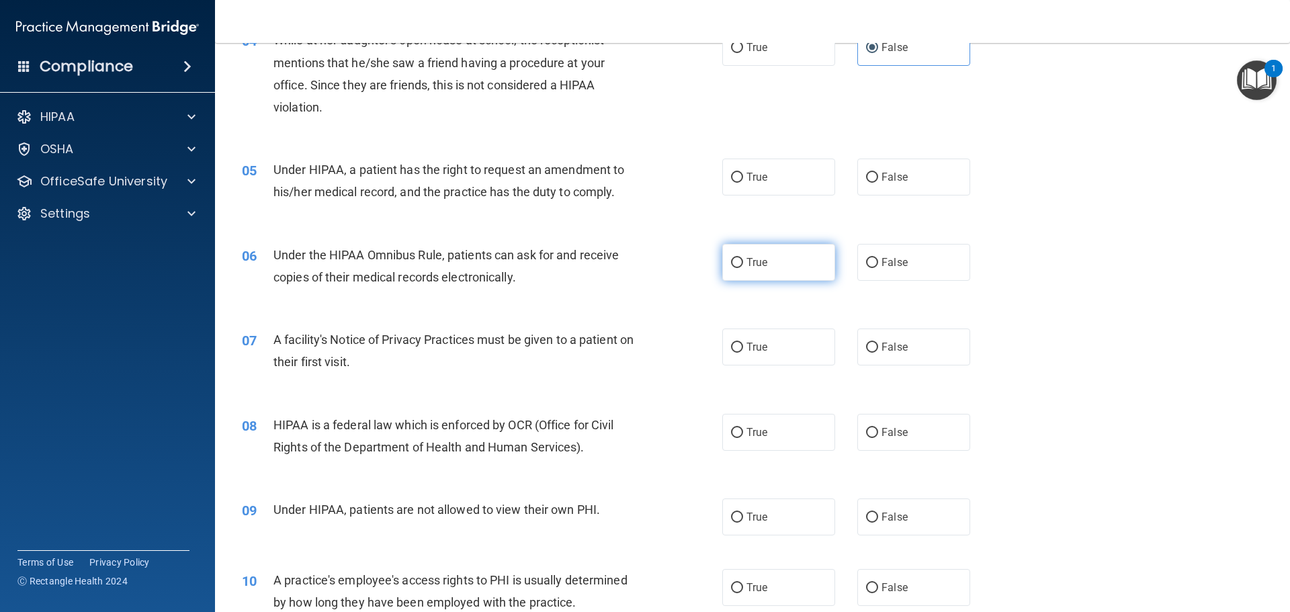
scroll to position [403, 0]
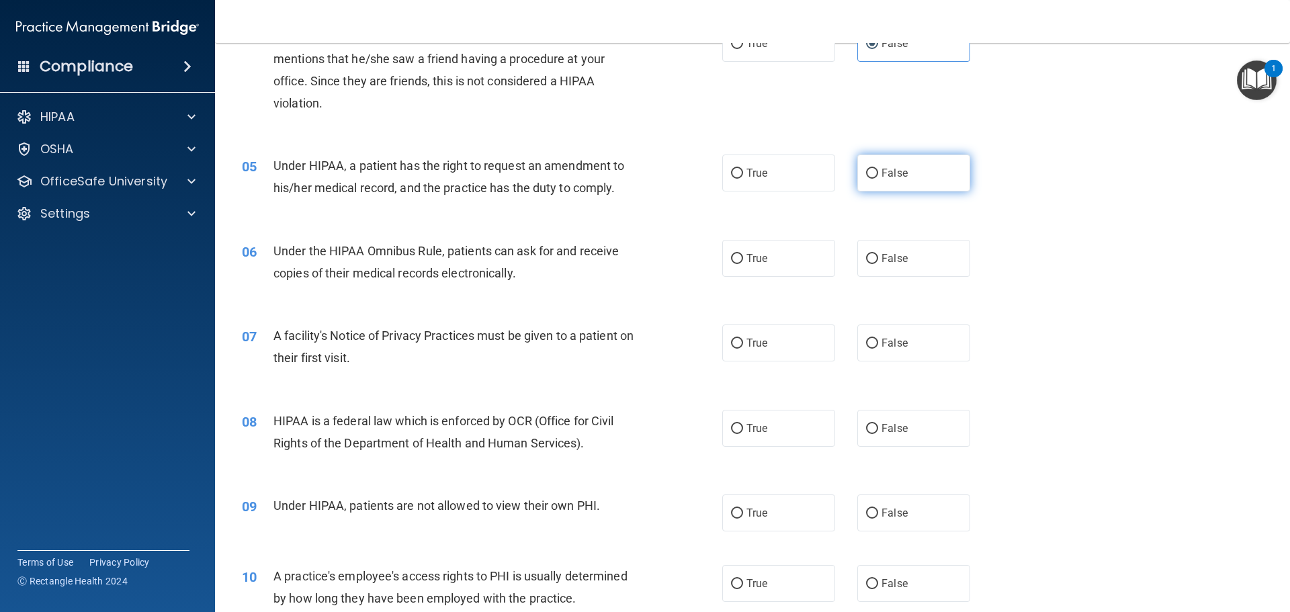
click at [901, 175] on span "False" at bounding box center [895, 173] width 26 height 13
click at [878, 175] on input "False" at bounding box center [872, 174] width 12 height 10
radio input "true"
click at [768, 263] on label "True" at bounding box center [778, 258] width 113 height 37
click at [743, 263] on input "True" at bounding box center [737, 259] width 12 height 10
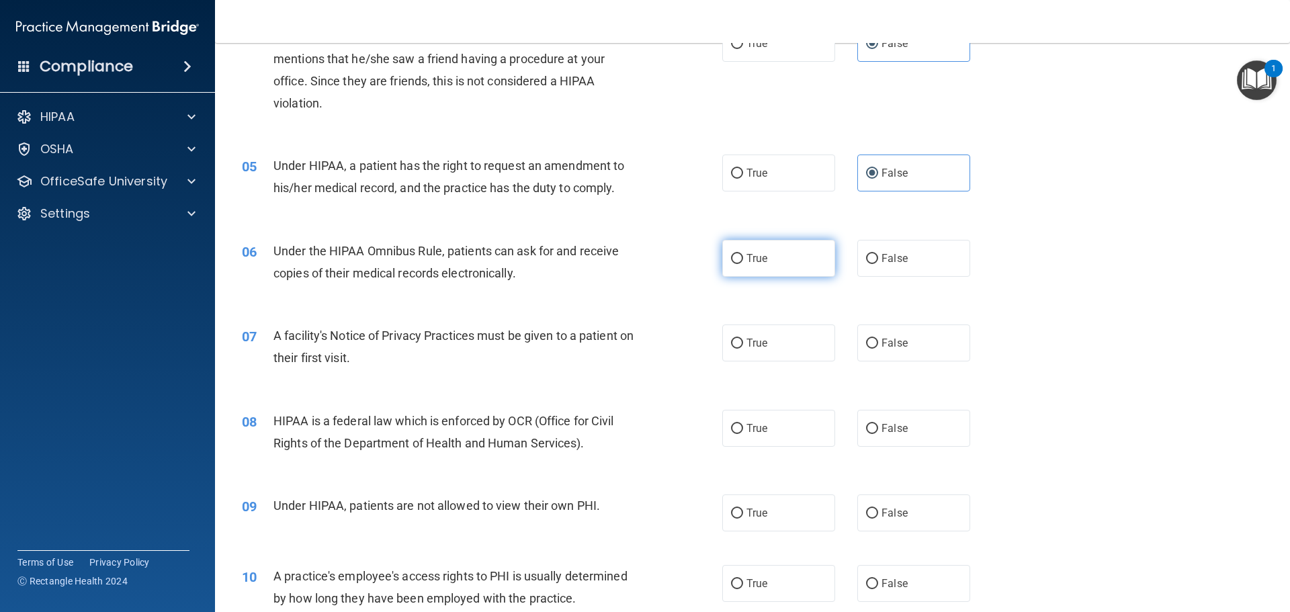
radio input "true"
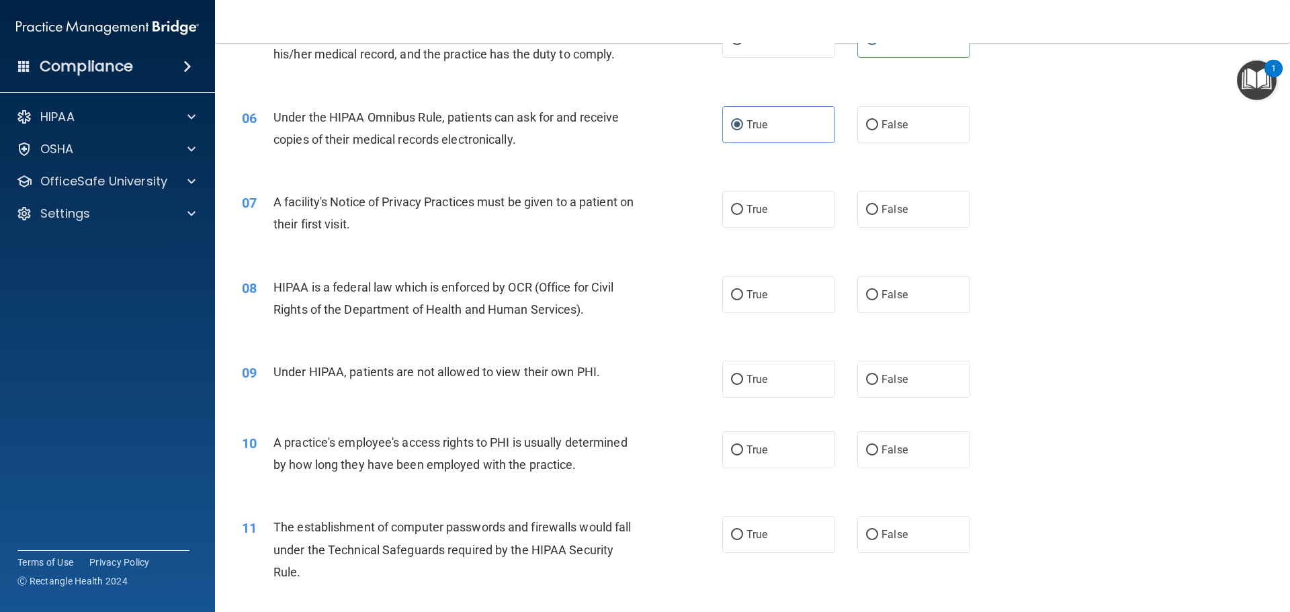
scroll to position [538, 0]
click at [885, 206] on span "False" at bounding box center [895, 208] width 26 height 13
click at [878, 206] on input "False" at bounding box center [872, 209] width 12 height 10
radio input "true"
click at [748, 298] on span "True" at bounding box center [757, 294] width 21 height 13
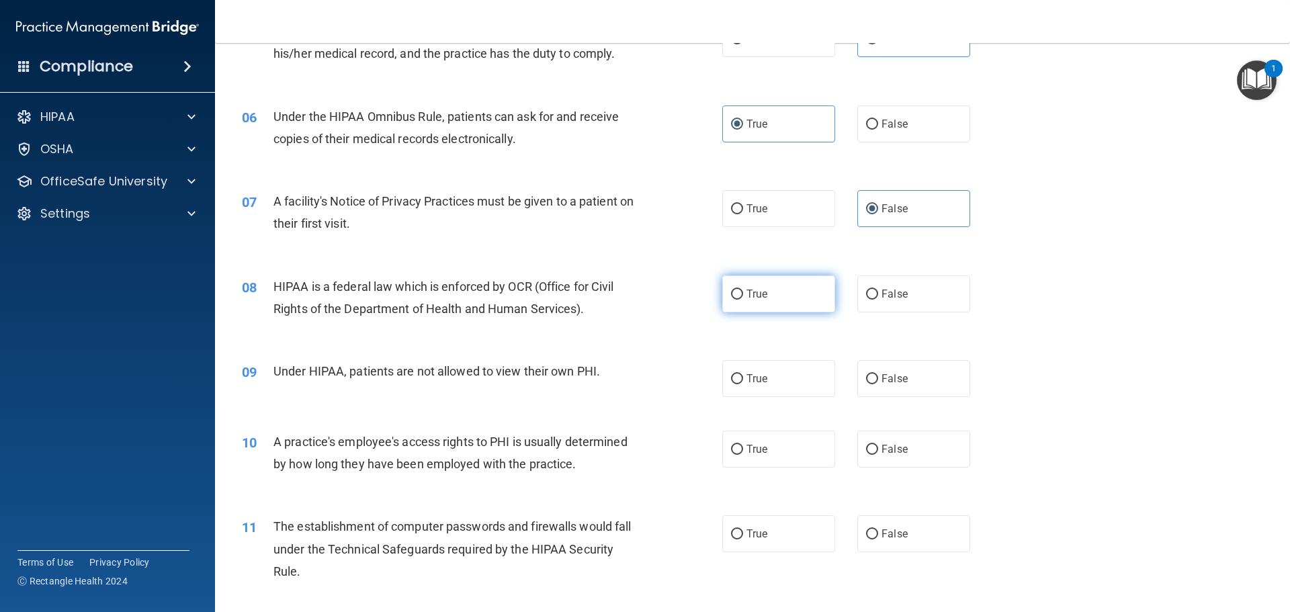
click at [743, 298] on input "True" at bounding box center [737, 295] width 12 height 10
radio input "true"
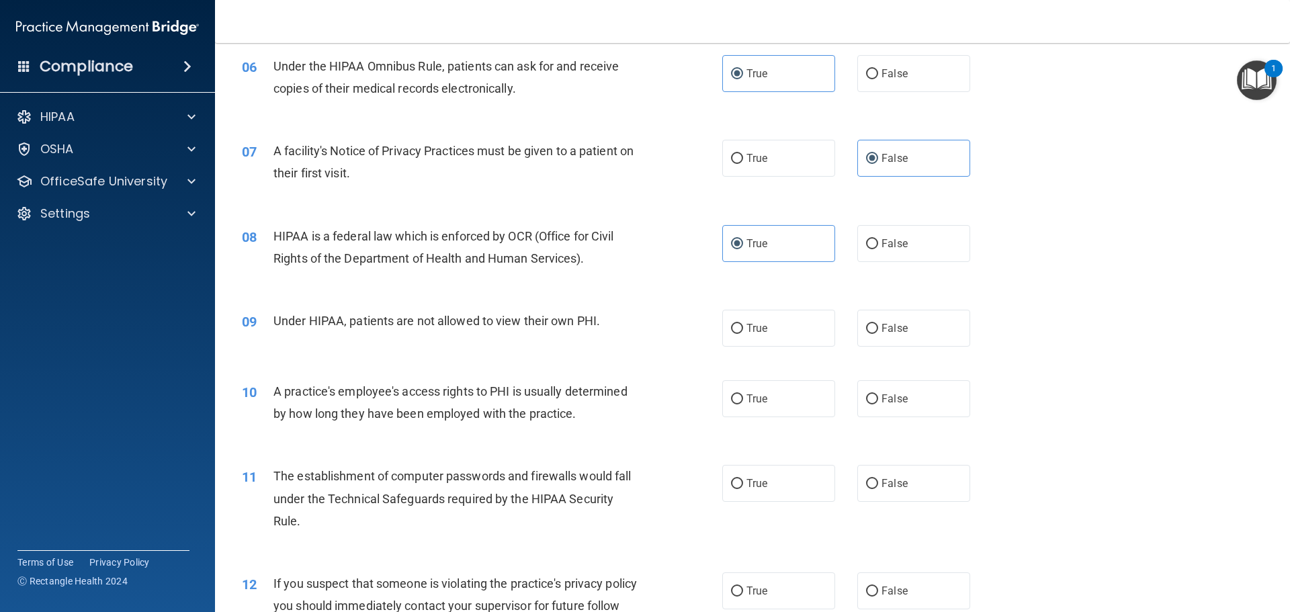
scroll to position [672, 0]
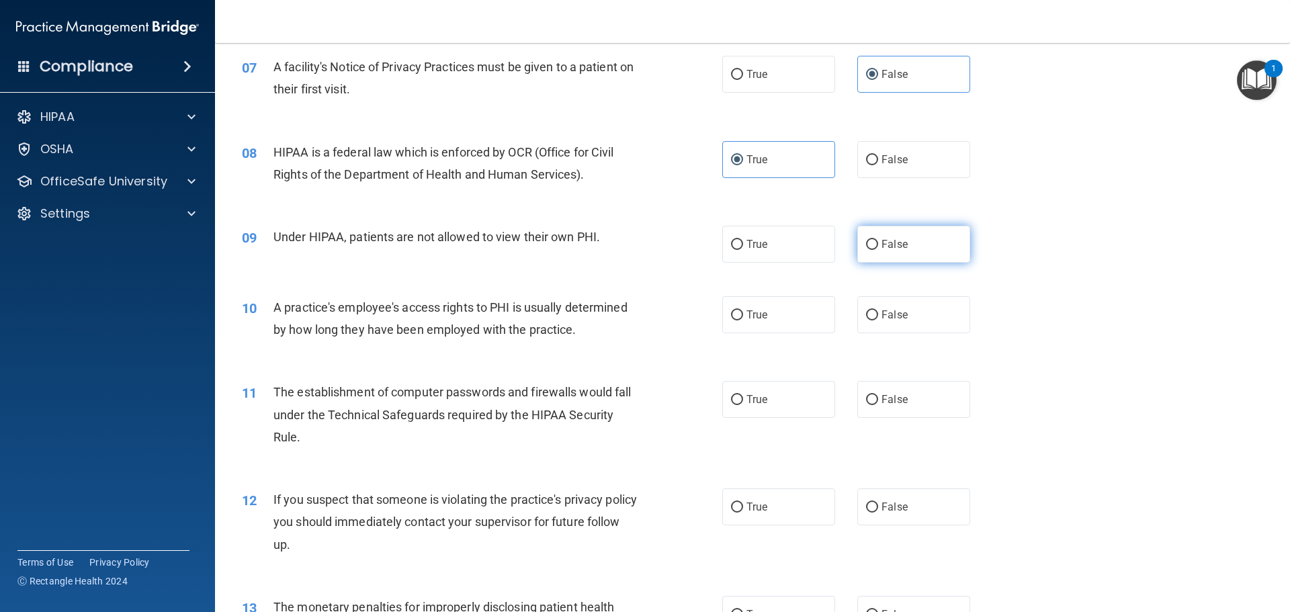
click at [890, 233] on label "False" at bounding box center [914, 244] width 113 height 37
click at [878, 240] on input "False" at bounding box center [872, 245] width 12 height 10
radio input "true"
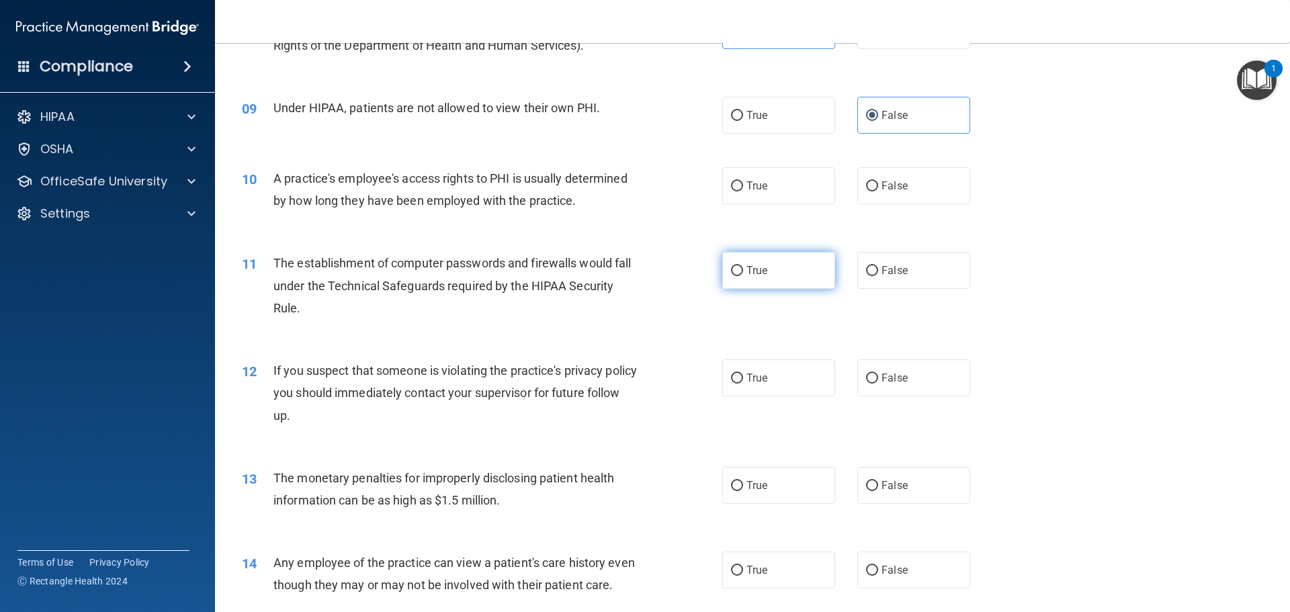
scroll to position [806, 0]
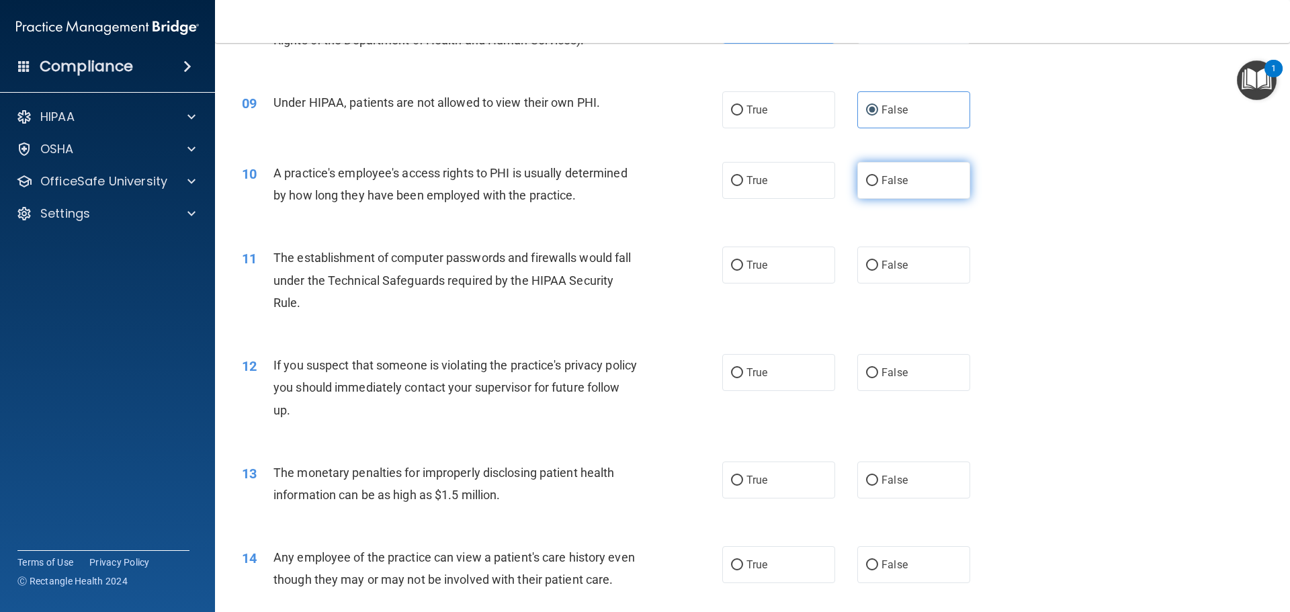
click at [886, 178] on span "False" at bounding box center [895, 180] width 26 height 13
click at [878, 178] on input "False" at bounding box center [872, 181] width 12 height 10
radio input "true"
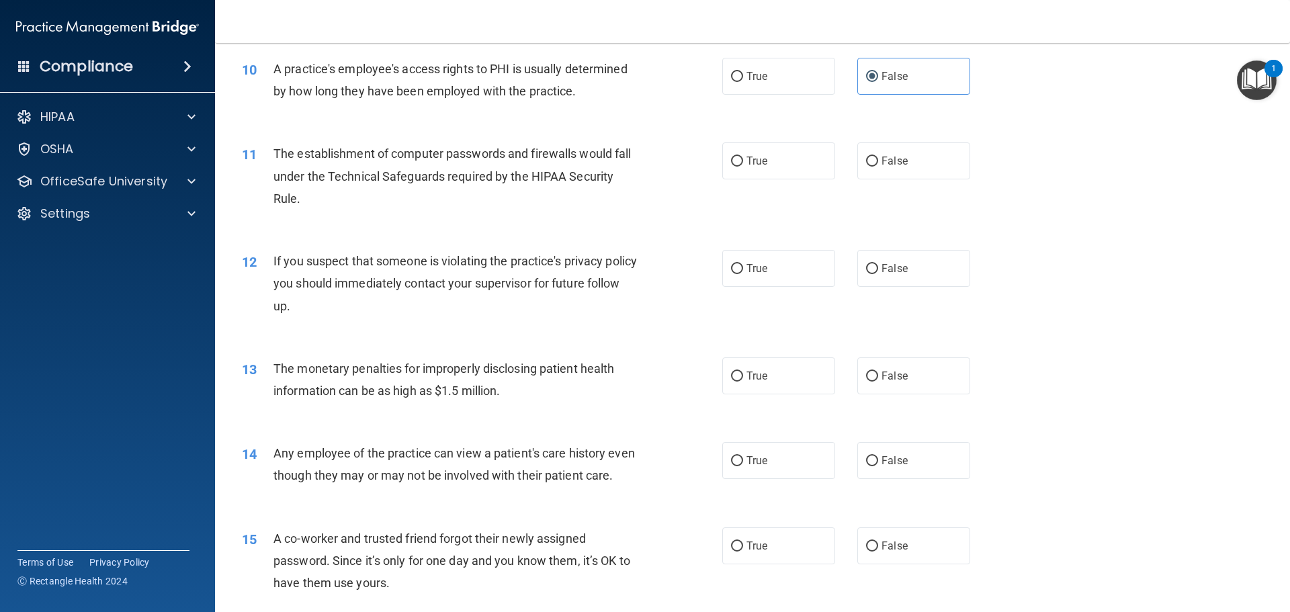
scroll to position [941, 0]
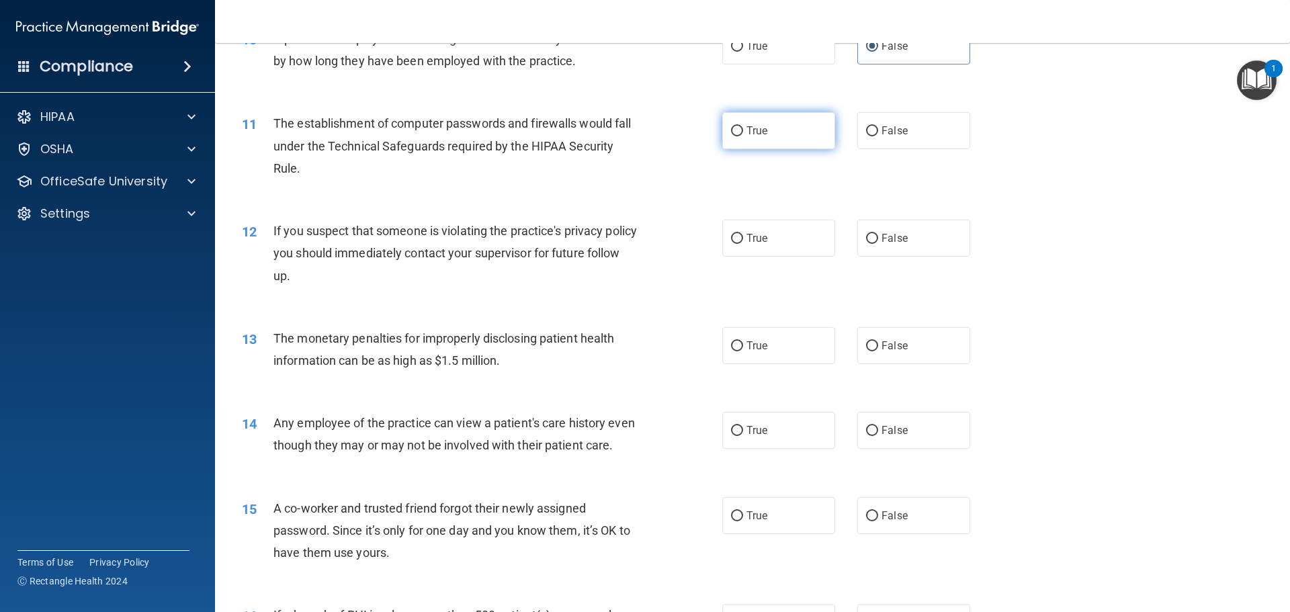
click at [740, 135] on label "True" at bounding box center [778, 130] width 113 height 37
click at [740, 135] on input "True" at bounding box center [737, 131] width 12 height 10
radio input "true"
drag, startPoint x: 741, startPoint y: 239, endPoint x: 675, endPoint y: 239, distance: 65.2
click at [739, 239] on label "True" at bounding box center [778, 238] width 113 height 37
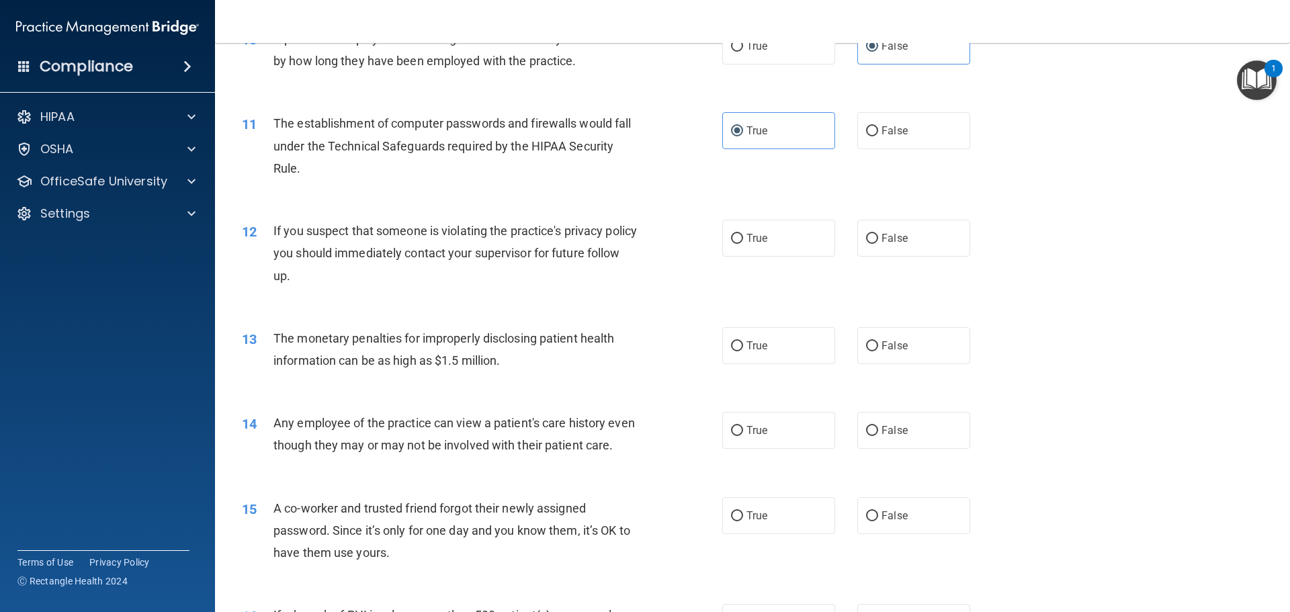
click at [739, 239] on input "True" at bounding box center [737, 239] width 12 height 10
radio input "true"
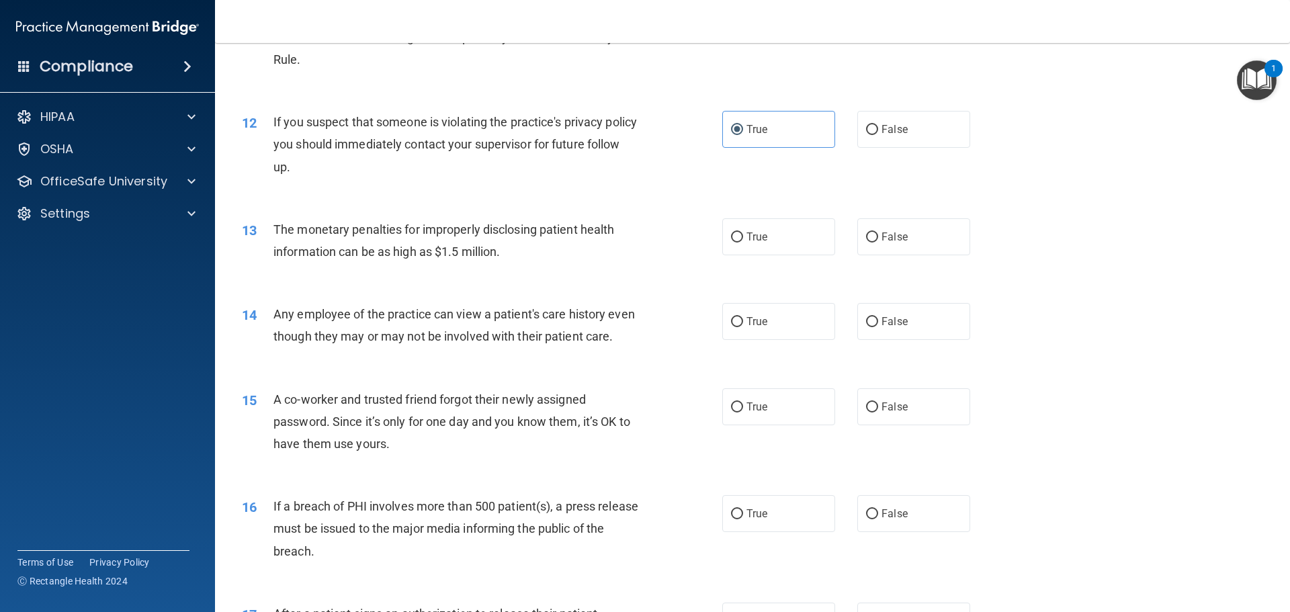
scroll to position [1075, 0]
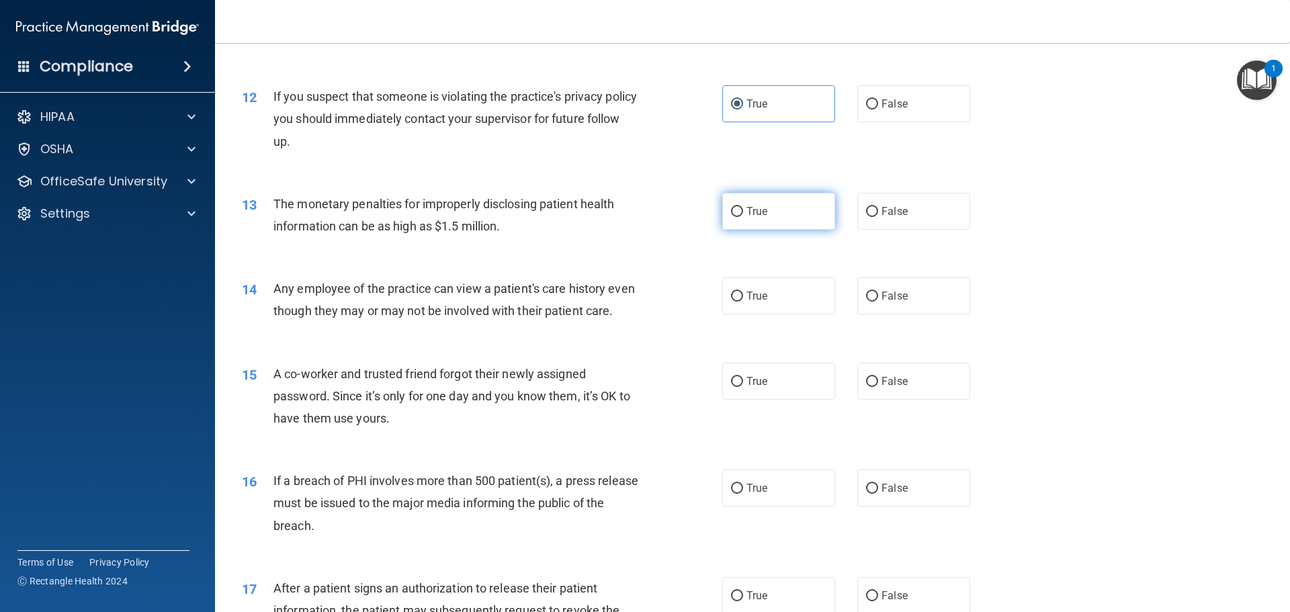
click at [731, 212] on input "True" at bounding box center [737, 212] width 12 height 10
radio input "true"
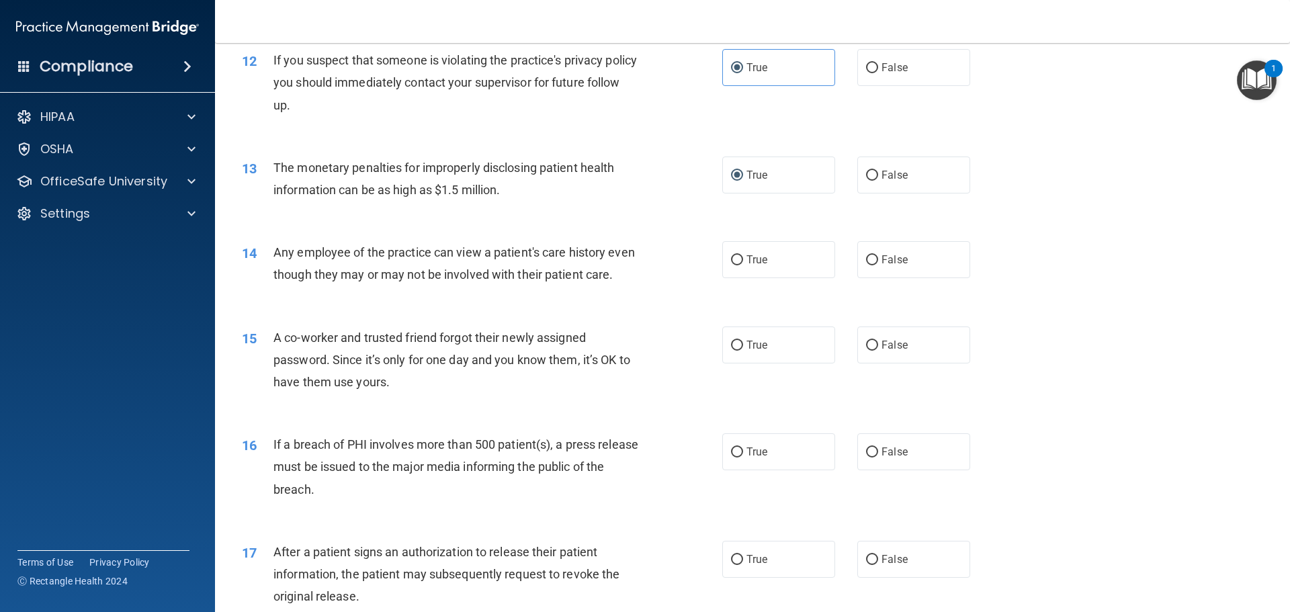
scroll to position [1143, 0]
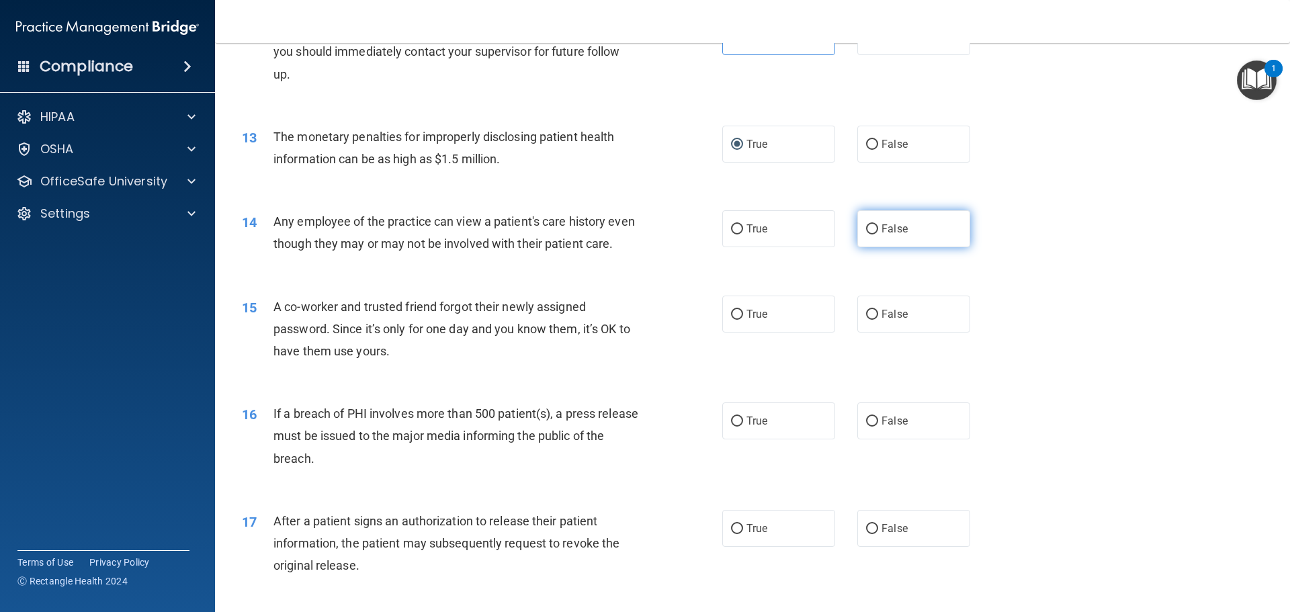
click at [897, 225] on span "False" at bounding box center [895, 228] width 26 height 13
click at [878, 225] on input "False" at bounding box center [872, 229] width 12 height 10
radio input "true"
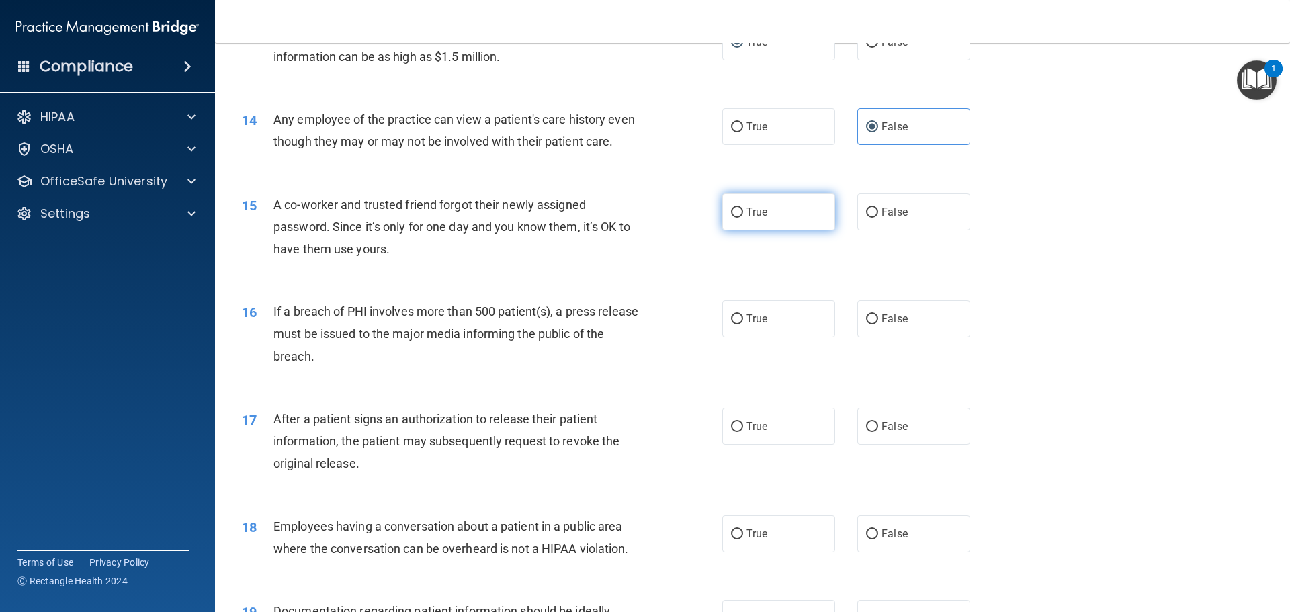
scroll to position [1277, 0]
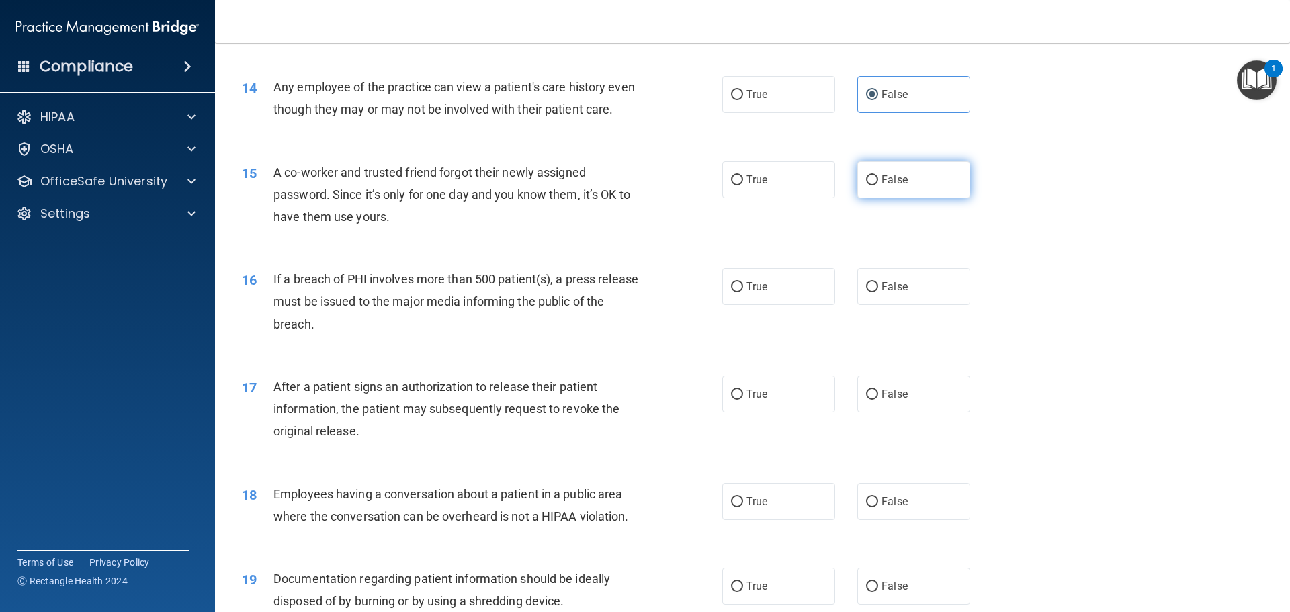
click at [888, 186] on span "False" at bounding box center [895, 179] width 26 height 13
click at [878, 185] on input "False" at bounding box center [872, 180] width 12 height 10
radio input "true"
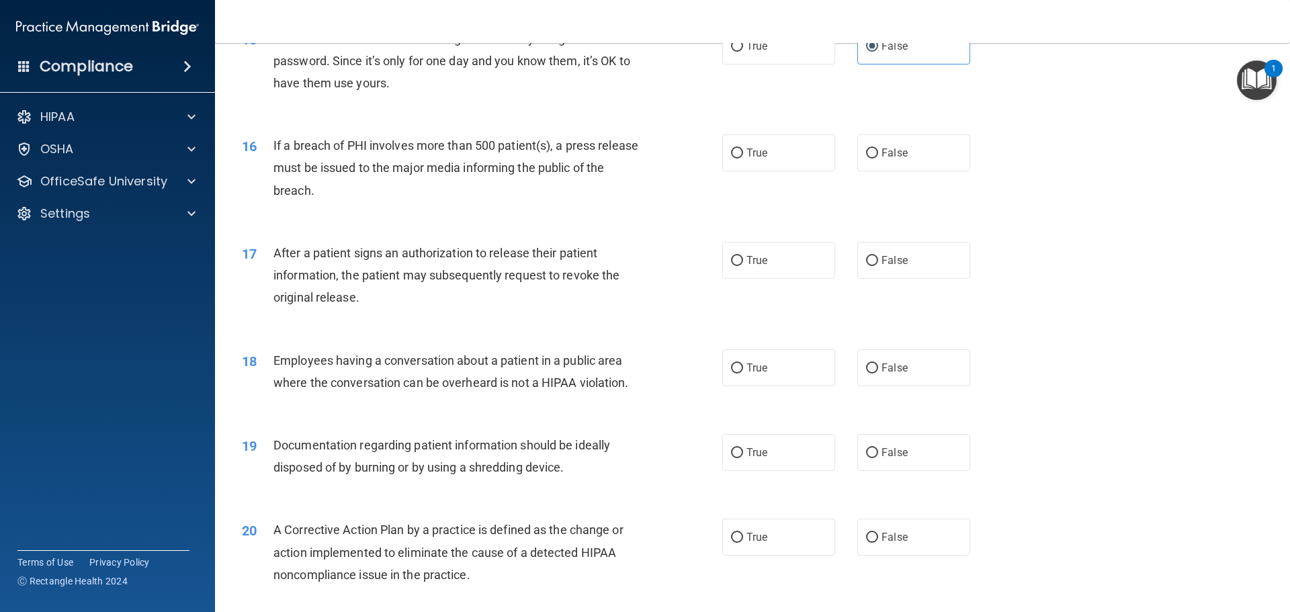
scroll to position [1411, 0]
click at [767, 171] on label "True" at bounding box center [778, 152] width 113 height 37
click at [743, 158] on input "True" at bounding box center [737, 153] width 12 height 10
radio input "true"
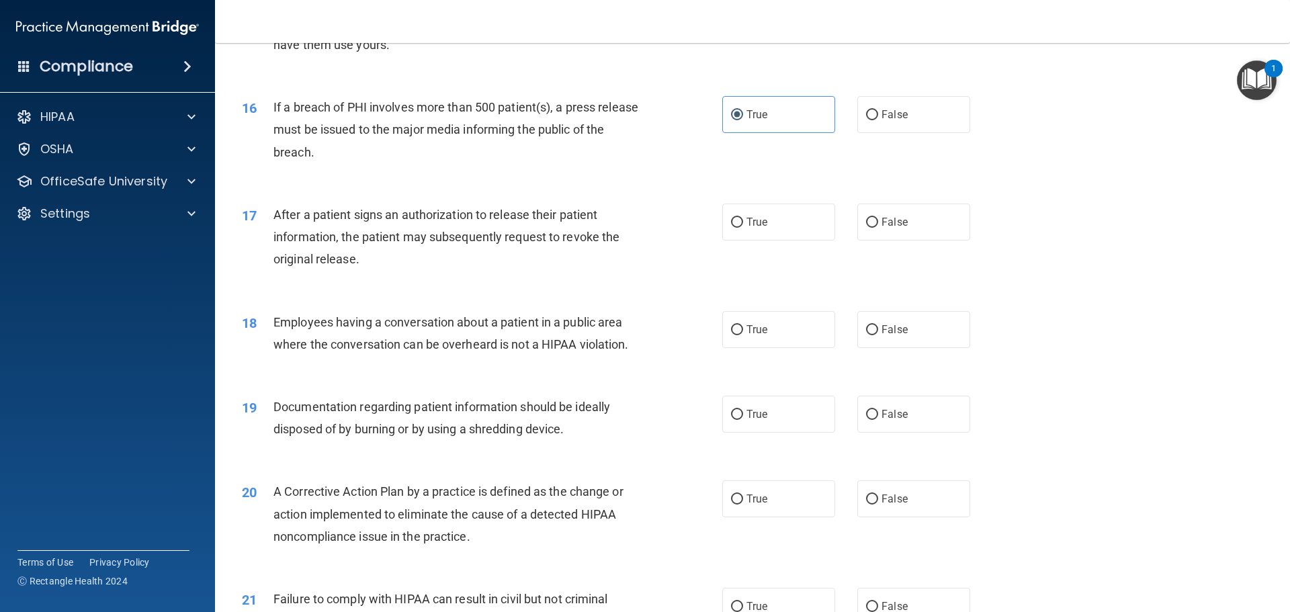
scroll to position [1479, 0]
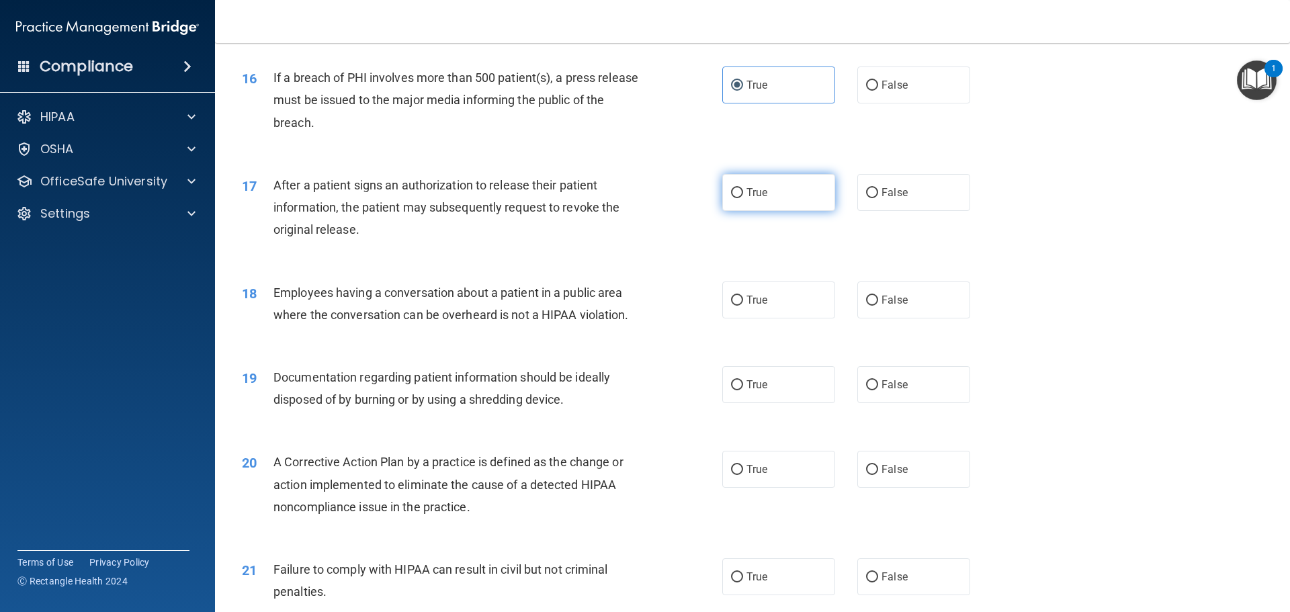
drag, startPoint x: 761, startPoint y: 212, endPoint x: 755, endPoint y: 222, distance: 11.8
click at [761, 199] on span "True" at bounding box center [757, 192] width 21 height 13
click at [743, 198] on input "True" at bounding box center [737, 193] width 12 height 10
radio input "true"
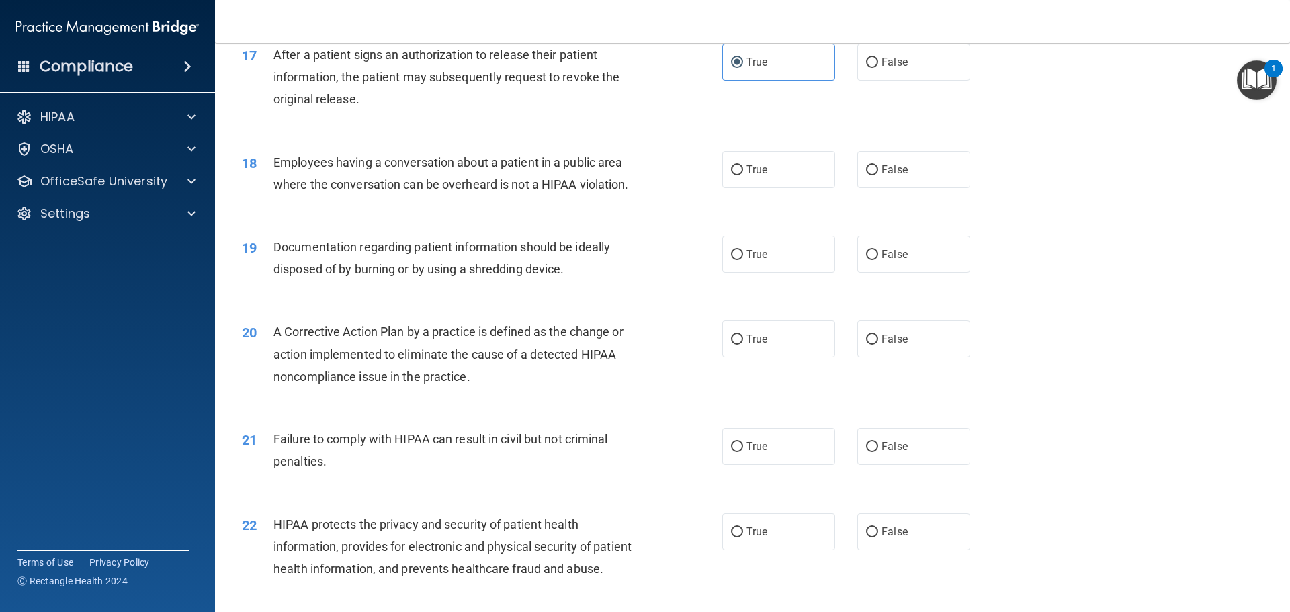
scroll to position [1680, 0]
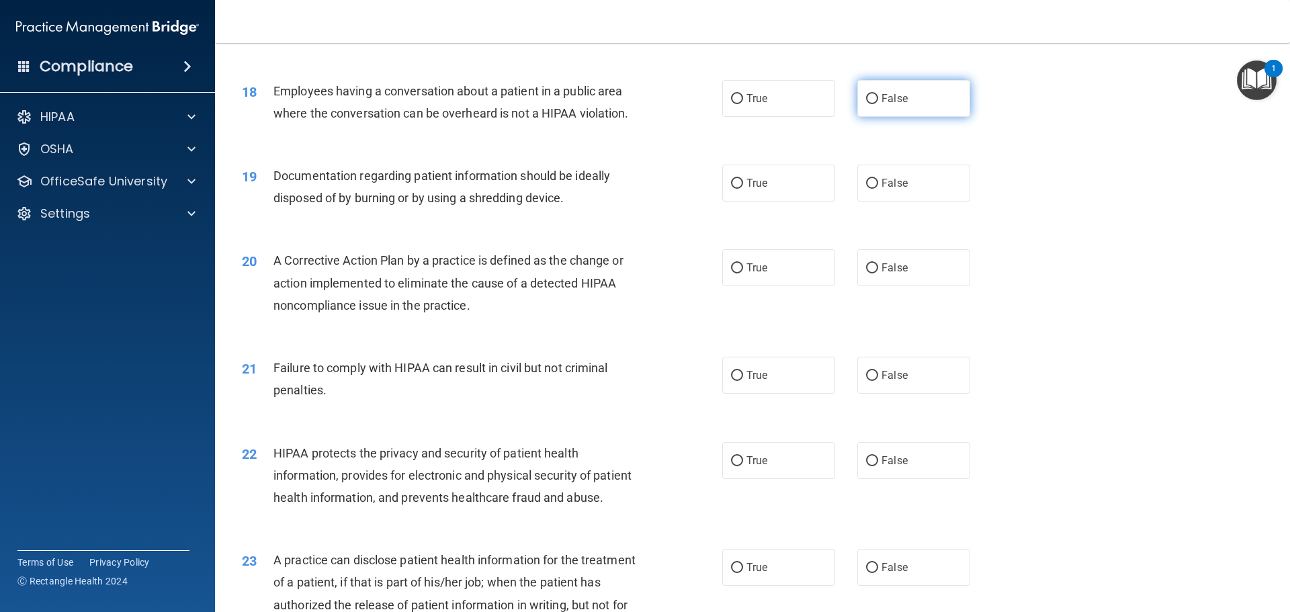
click at [891, 105] on span "False" at bounding box center [895, 98] width 26 height 13
click at [878, 104] on input "False" at bounding box center [872, 99] width 12 height 10
radio input "true"
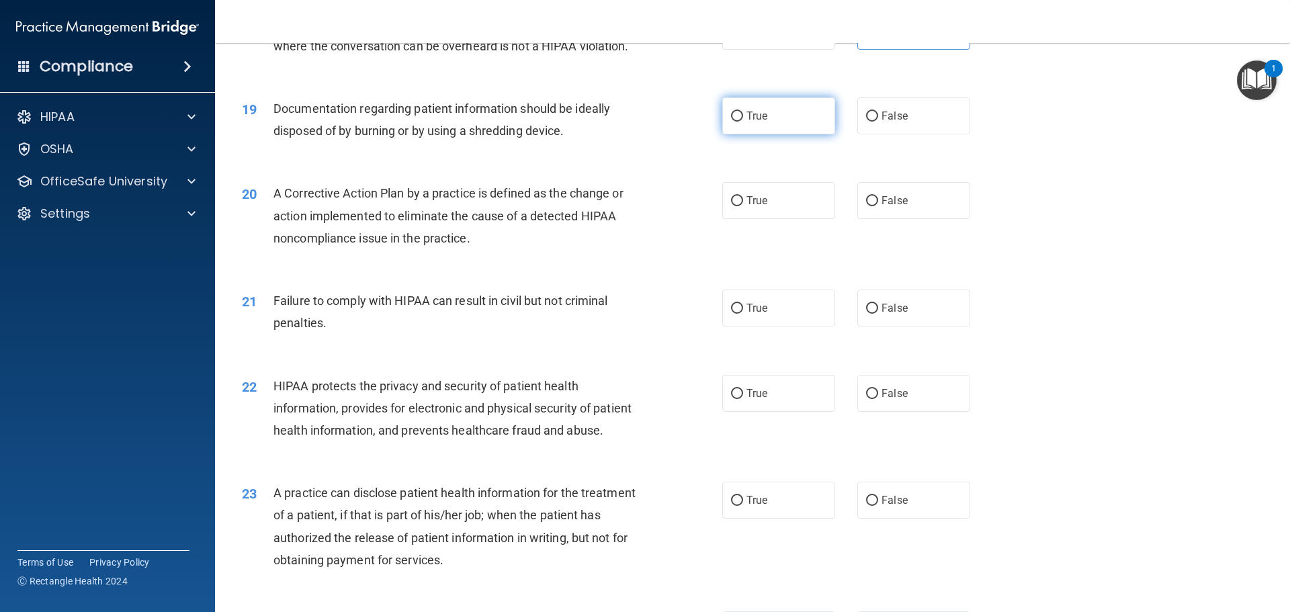
click at [782, 134] on label "True" at bounding box center [778, 115] width 113 height 37
click at [743, 122] on input "True" at bounding box center [737, 117] width 12 height 10
radio input "true"
click at [783, 218] on label "True" at bounding box center [778, 200] width 113 height 37
click at [743, 206] on input "True" at bounding box center [737, 201] width 12 height 10
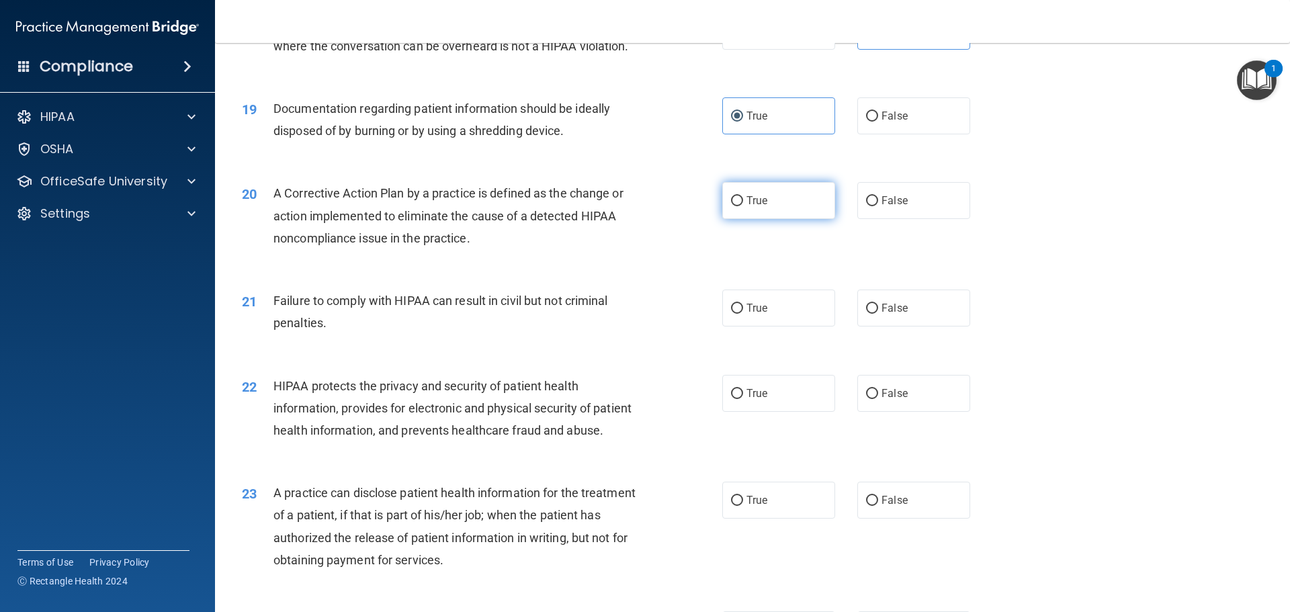
radio input "true"
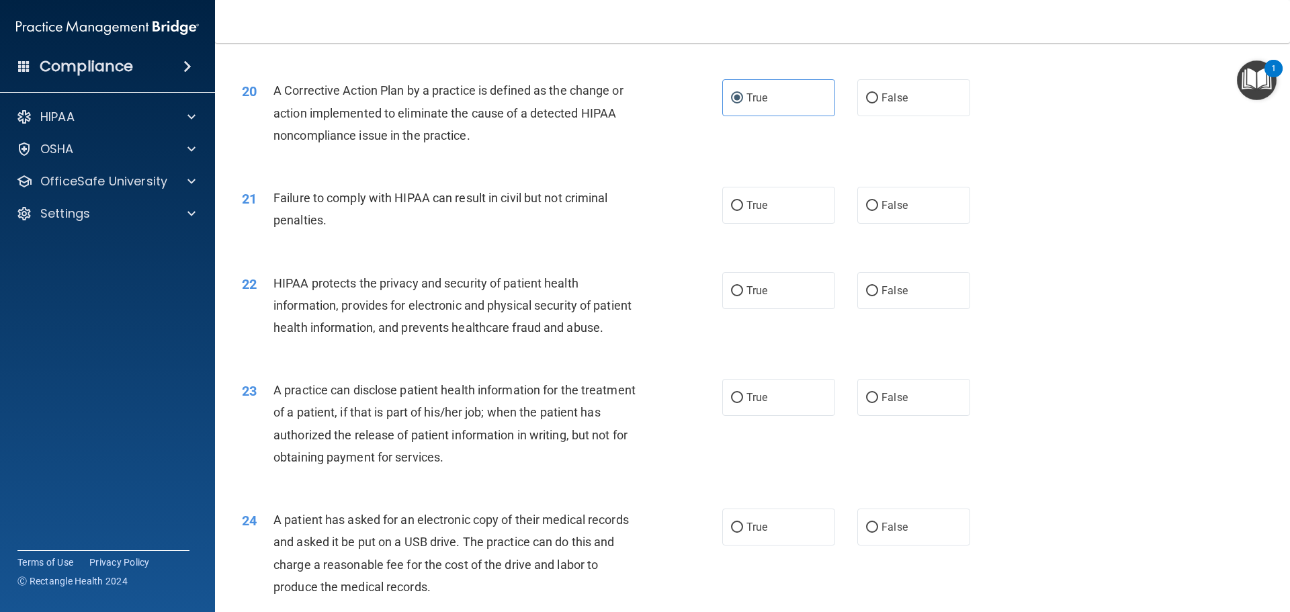
scroll to position [1882, 0]
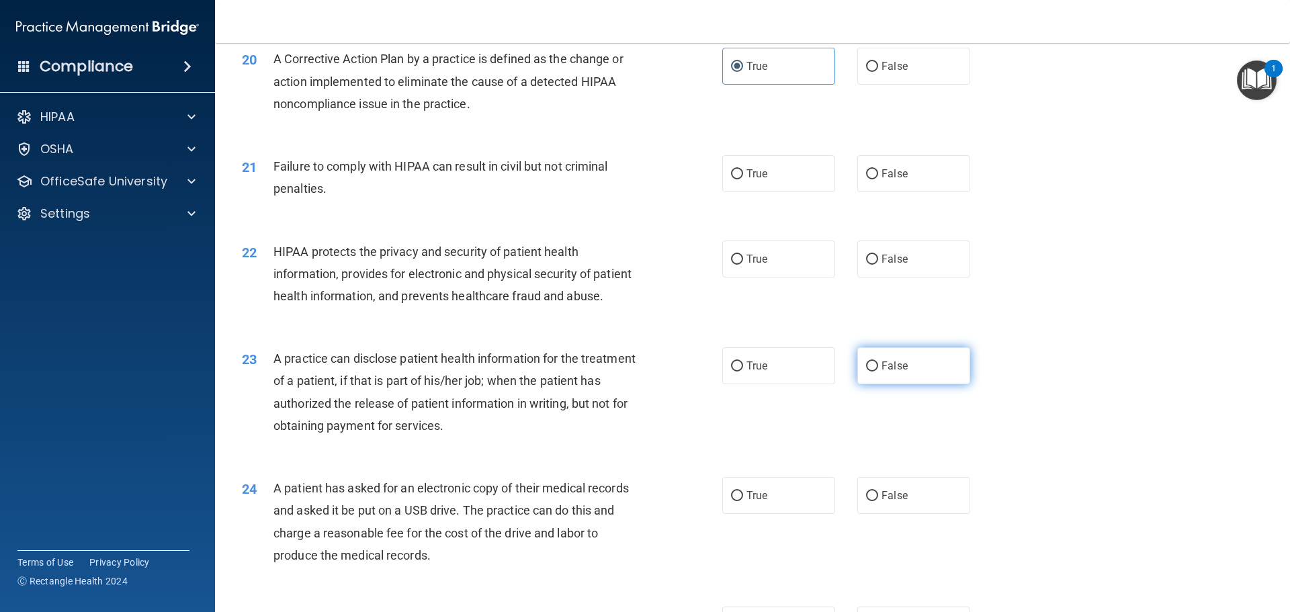
click at [871, 384] on label "False" at bounding box center [914, 365] width 113 height 37
click at [871, 372] on input "False" at bounding box center [872, 367] width 12 height 10
radio input "true"
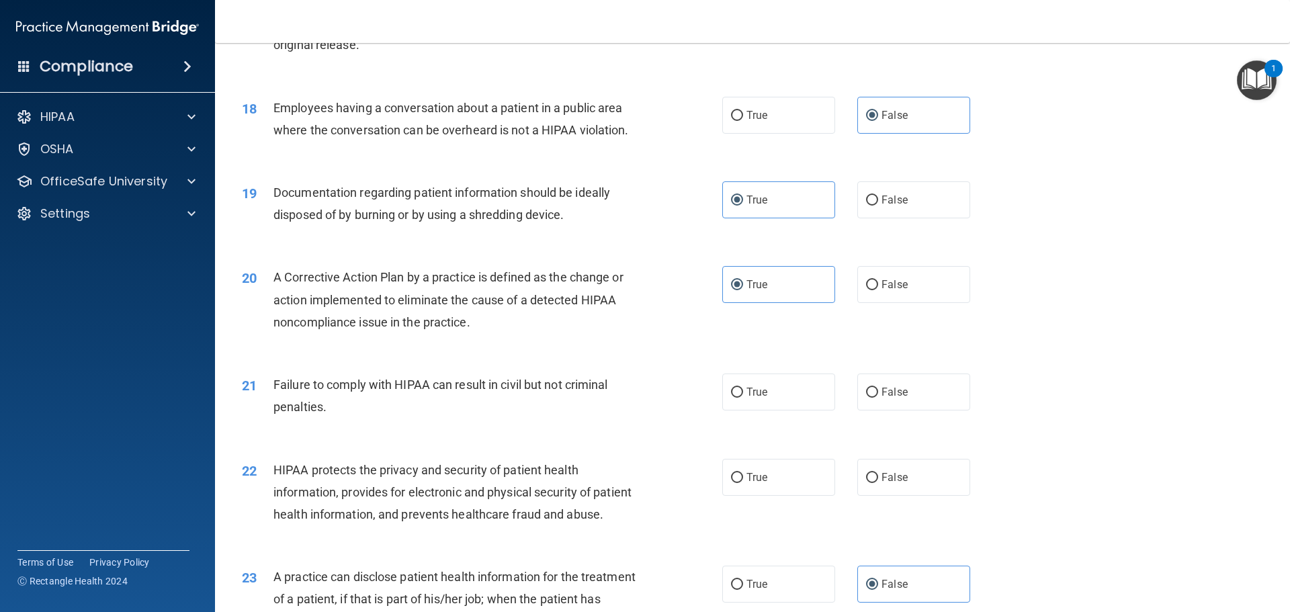
scroll to position [1680, 0]
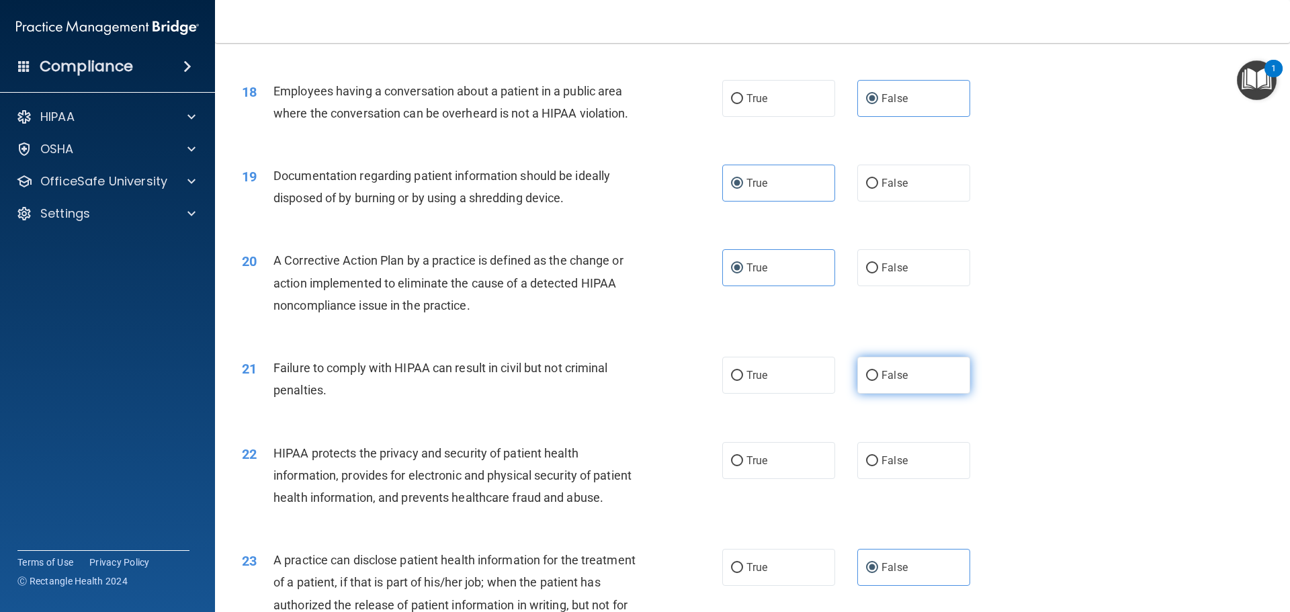
click at [897, 382] on span "False" at bounding box center [895, 375] width 26 height 13
click at [878, 381] on input "False" at bounding box center [872, 376] width 12 height 10
radio input "true"
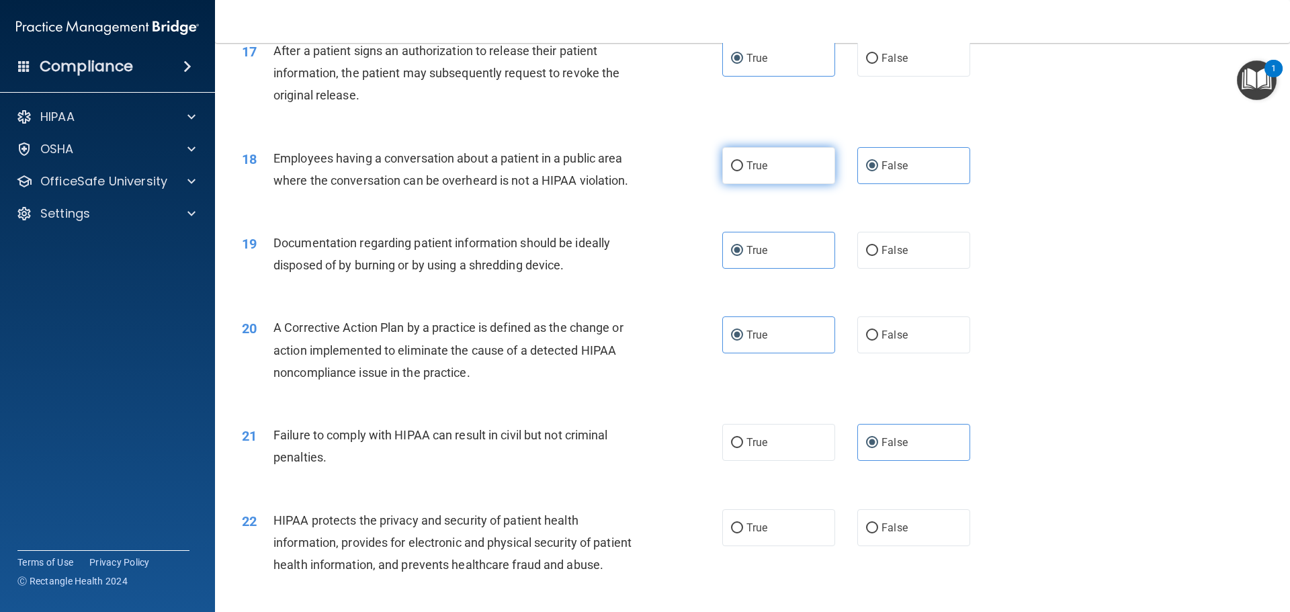
scroll to position [1882, 0]
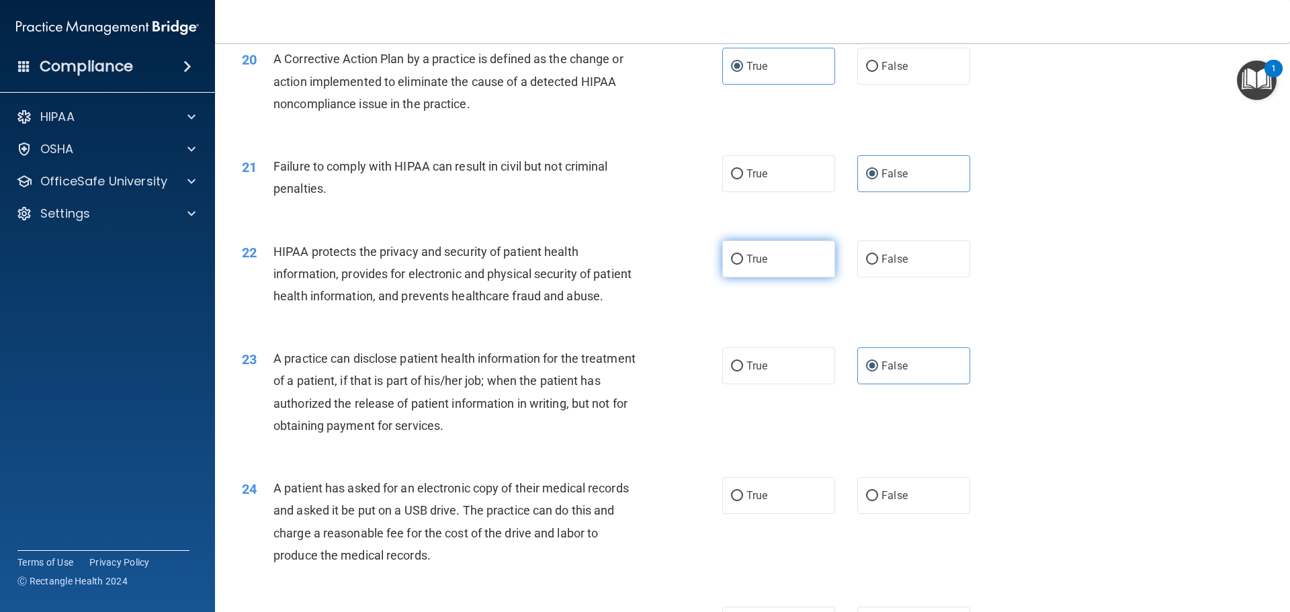
click at [759, 265] on span "True" at bounding box center [757, 259] width 21 height 13
click at [743, 265] on input "True" at bounding box center [737, 260] width 12 height 10
radio input "true"
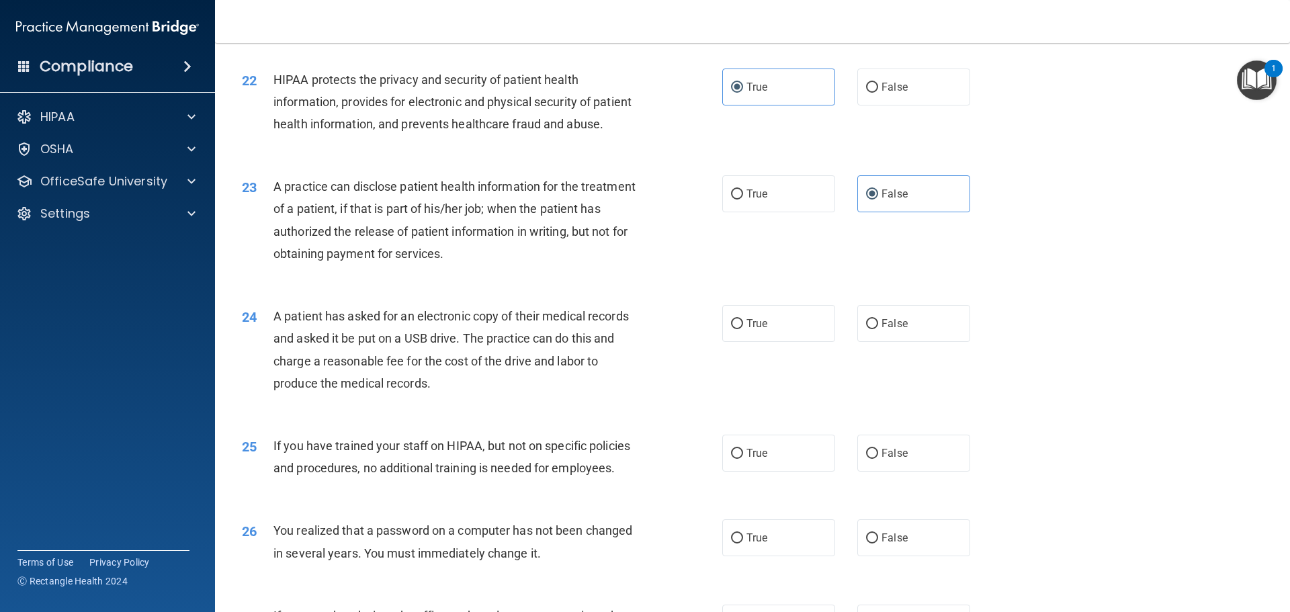
scroll to position [2151, 0]
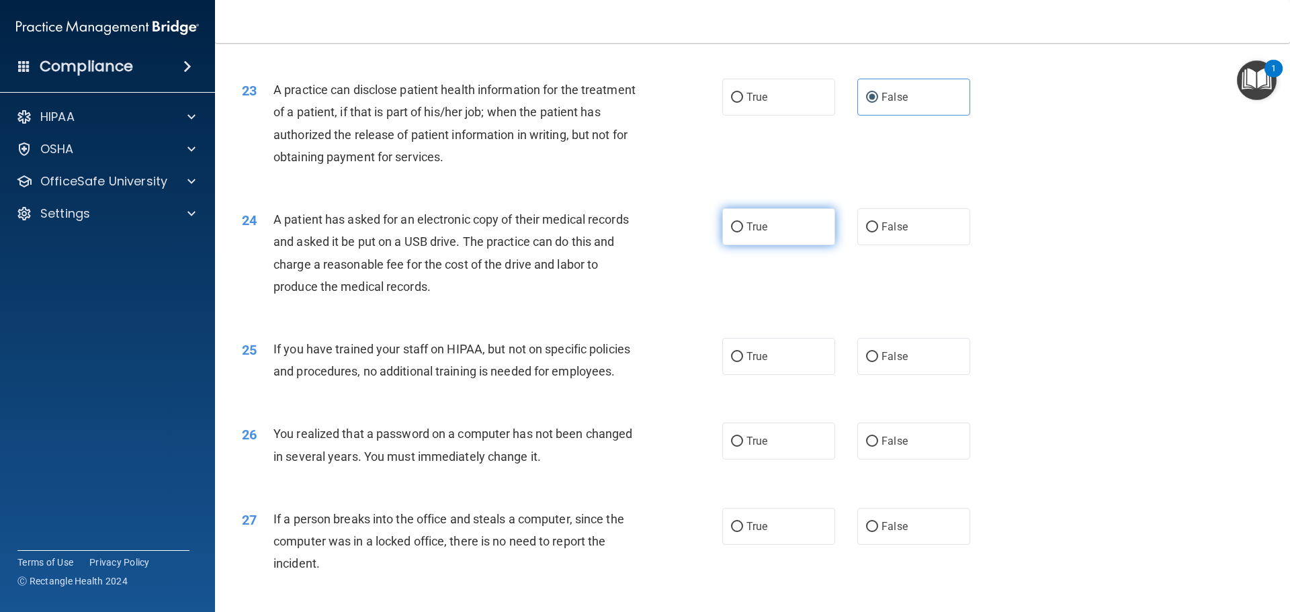
click at [764, 245] on label "True" at bounding box center [778, 226] width 113 height 37
click at [743, 233] on input "True" at bounding box center [737, 227] width 12 height 10
radio input "true"
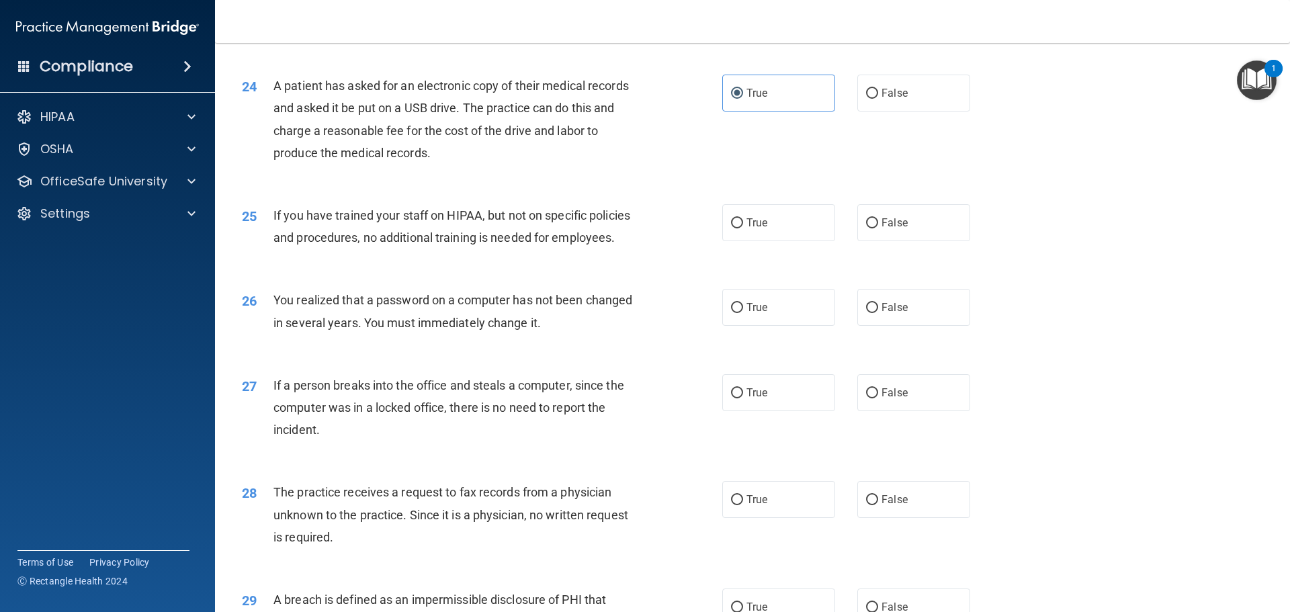
scroll to position [2285, 0]
click at [888, 229] on span "False" at bounding box center [895, 222] width 26 height 13
click at [878, 228] on input "False" at bounding box center [872, 223] width 12 height 10
radio input "true"
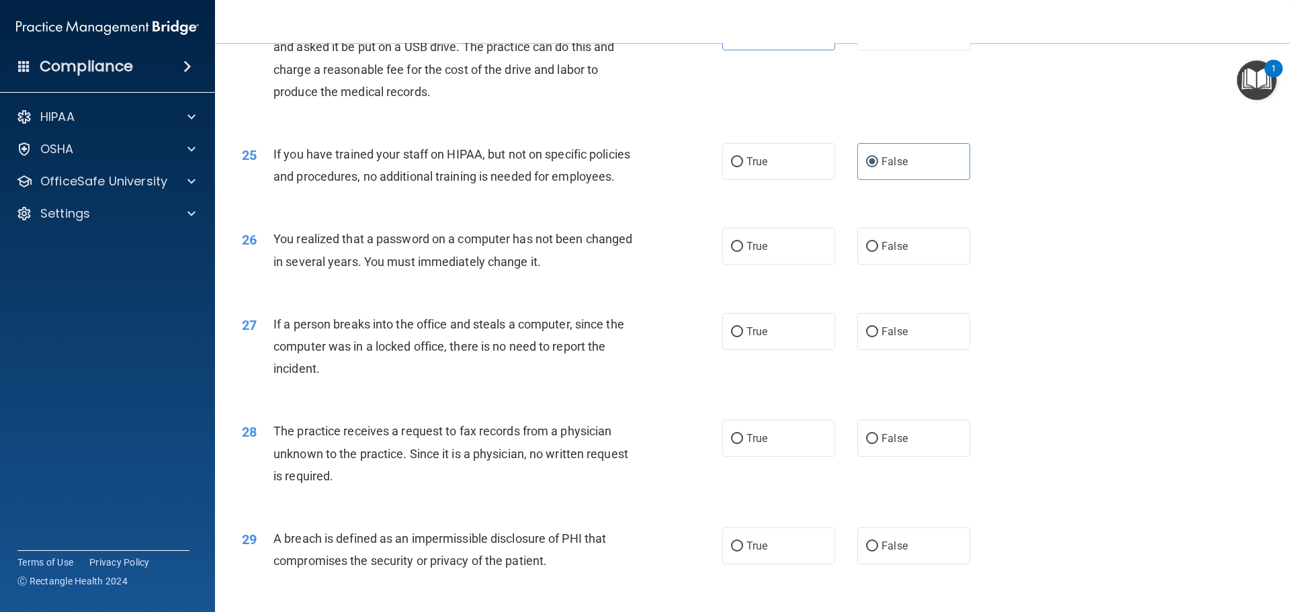
scroll to position [2419, 0]
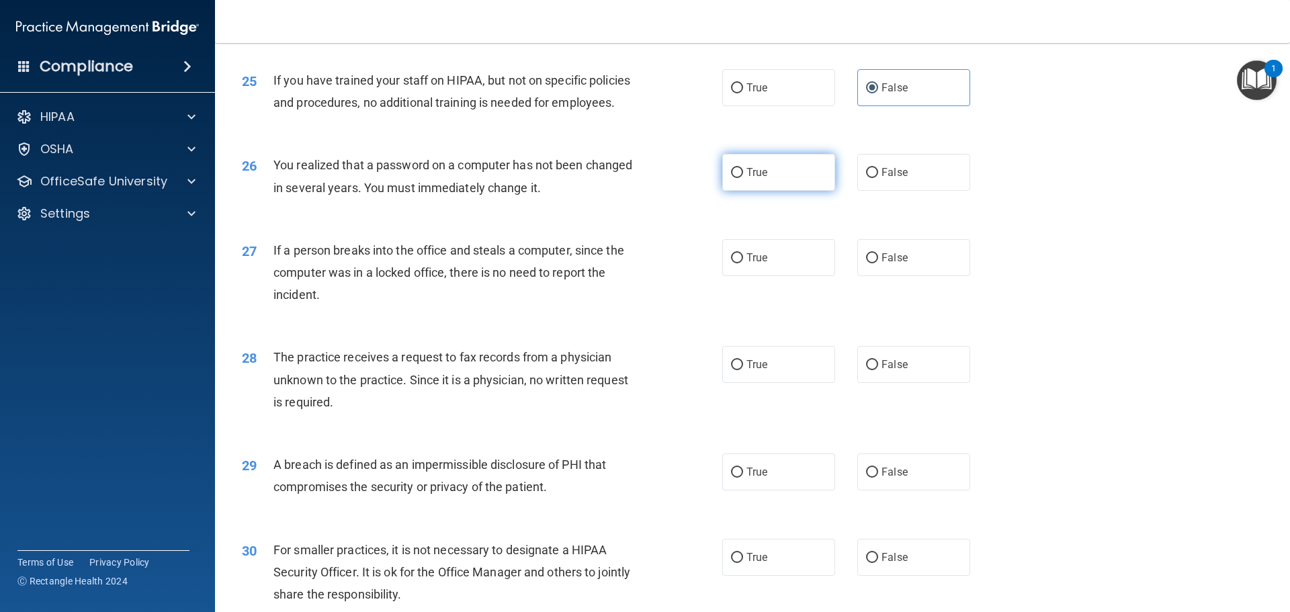
click at [749, 179] on span "True" at bounding box center [757, 172] width 21 height 13
click at [743, 178] on input "True" at bounding box center [737, 173] width 12 height 10
radio input "true"
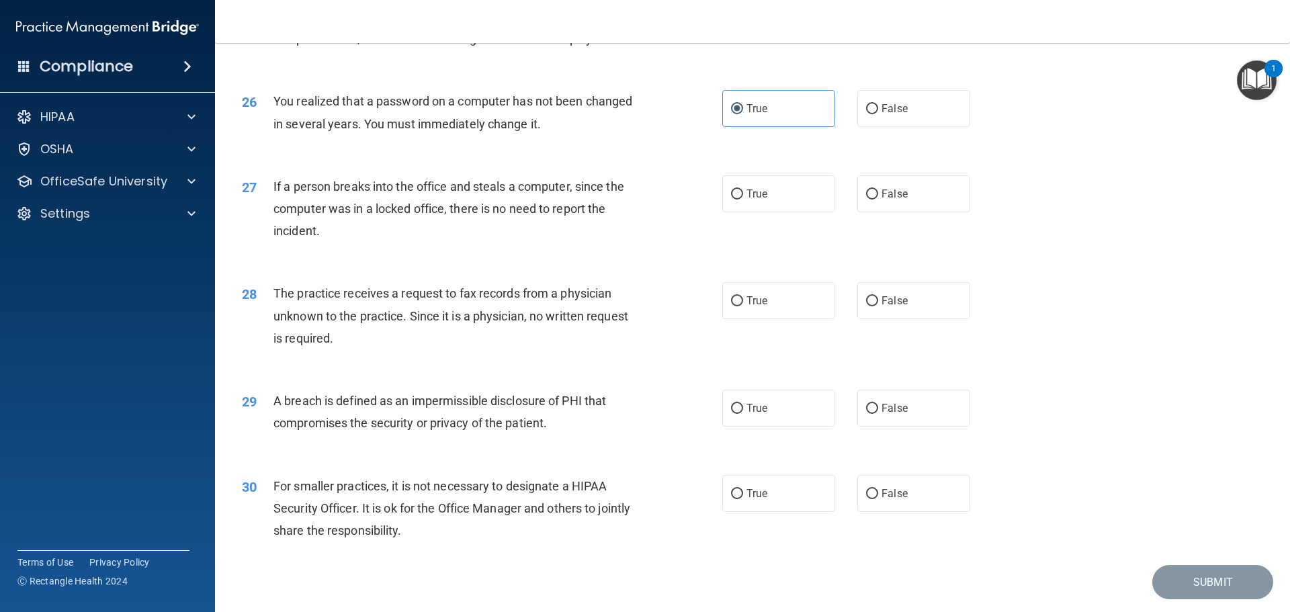
scroll to position [2554, 0]
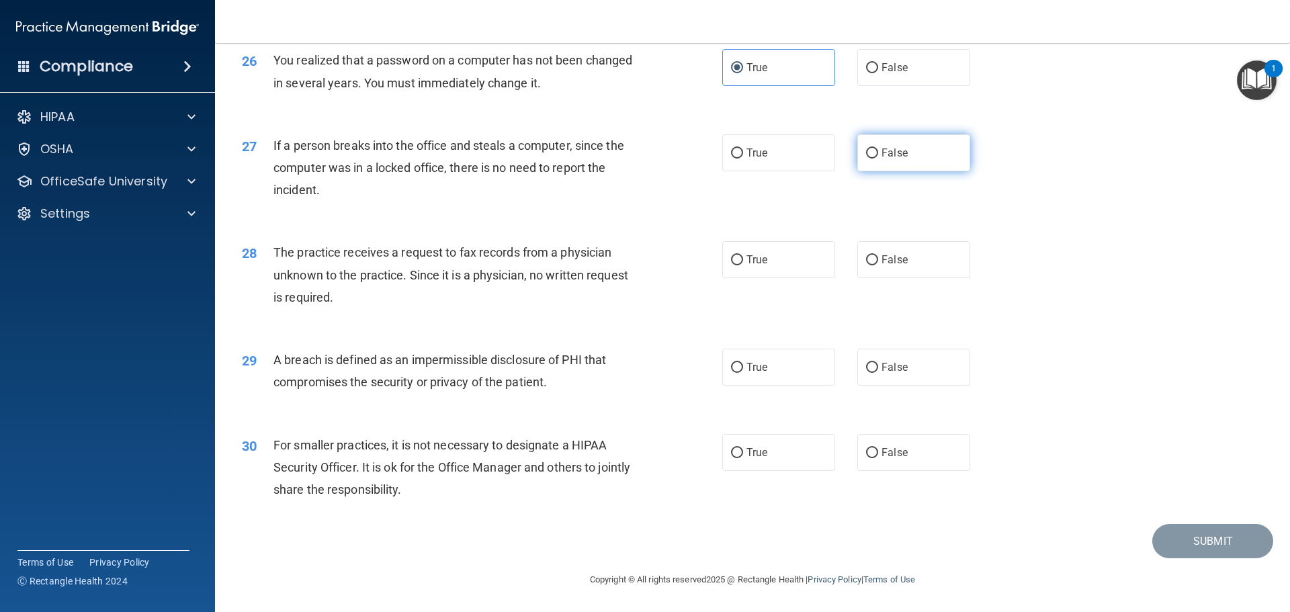
click at [882, 159] on span "False" at bounding box center [895, 153] width 26 height 13
click at [878, 159] on input "False" at bounding box center [872, 154] width 12 height 10
radio input "true"
click at [787, 262] on label "True" at bounding box center [778, 259] width 113 height 37
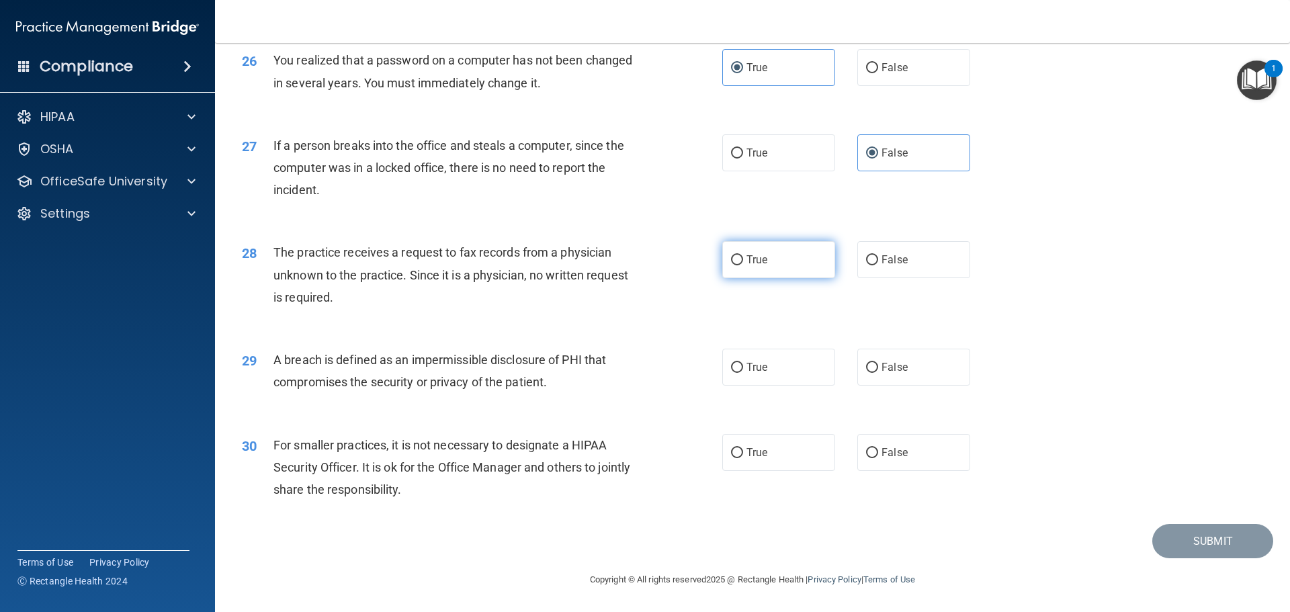
click at [743, 262] on input "True" at bounding box center [737, 260] width 12 height 10
radio input "true"
click at [756, 373] on span "True" at bounding box center [757, 367] width 21 height 13
click at [743, 373] on input "True" at bounding box center [737, 368] width 12 height 10
radio input "true"
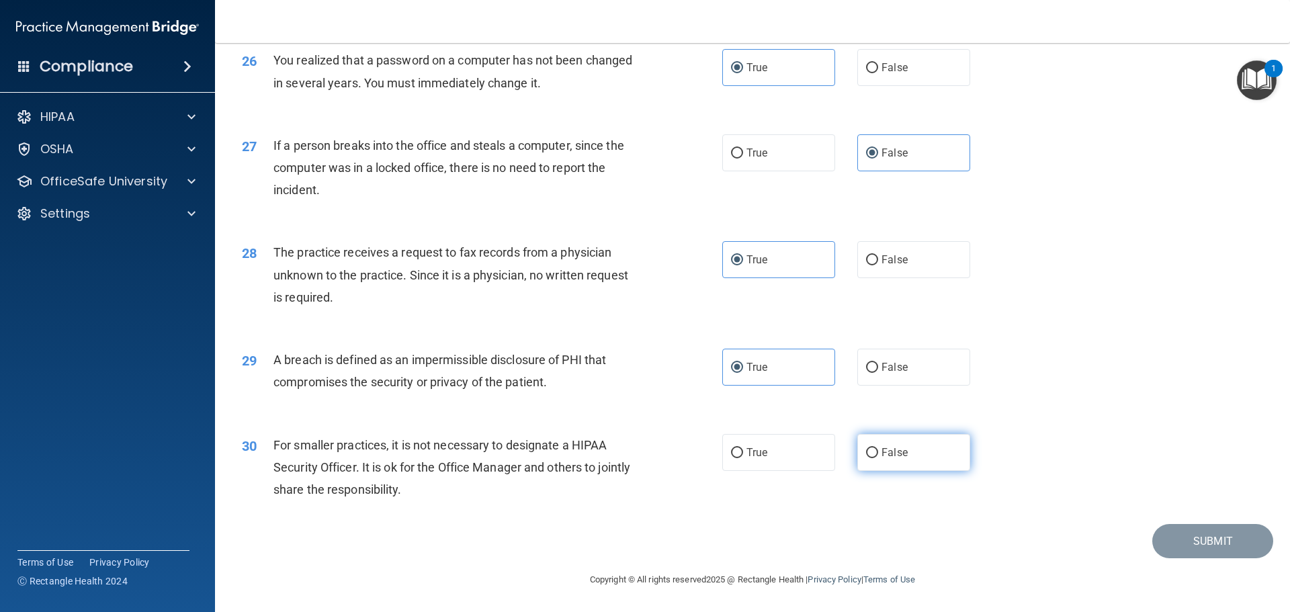
click at [901, 460] on label "False" at bounding box center [914, 452] width 113 height 37
click at [878, 458] on input "False" at bounding box center [872, 453] width 12 height 10
radio input "true"
click at [1190, 535] on button "Submit" at bounding box center [1213, 541] width 121 height 34
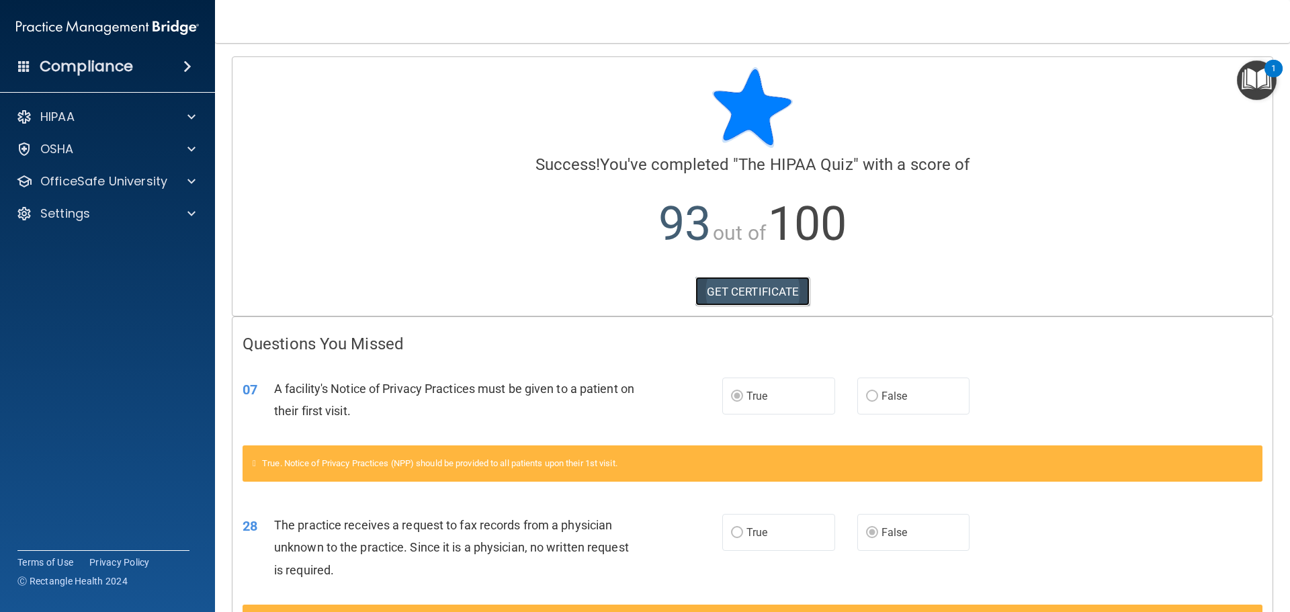
click at [773, 294] on link "GET CERTIFICATE" at bounding box center [753, 292] width 115 height 30
click at [193, 120] on span at bounding box center [192, 117] width 8 height 16
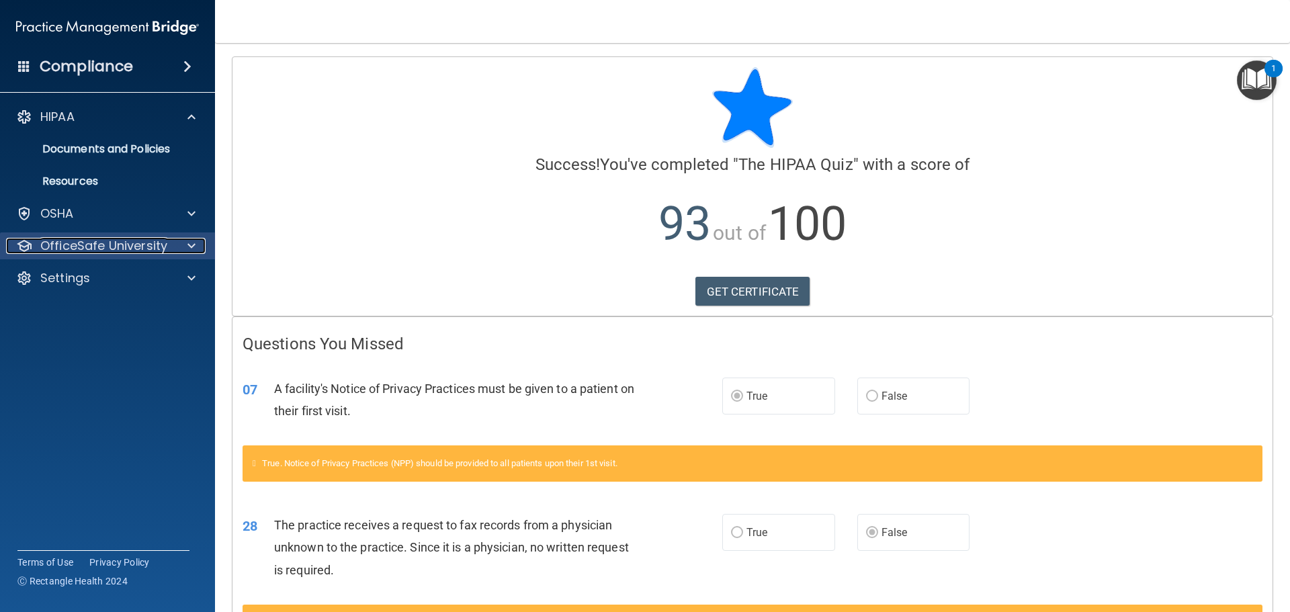
click at [79, 252] on p "OfficeSafe University" at bounding box center [103, 246] width 127 height 16
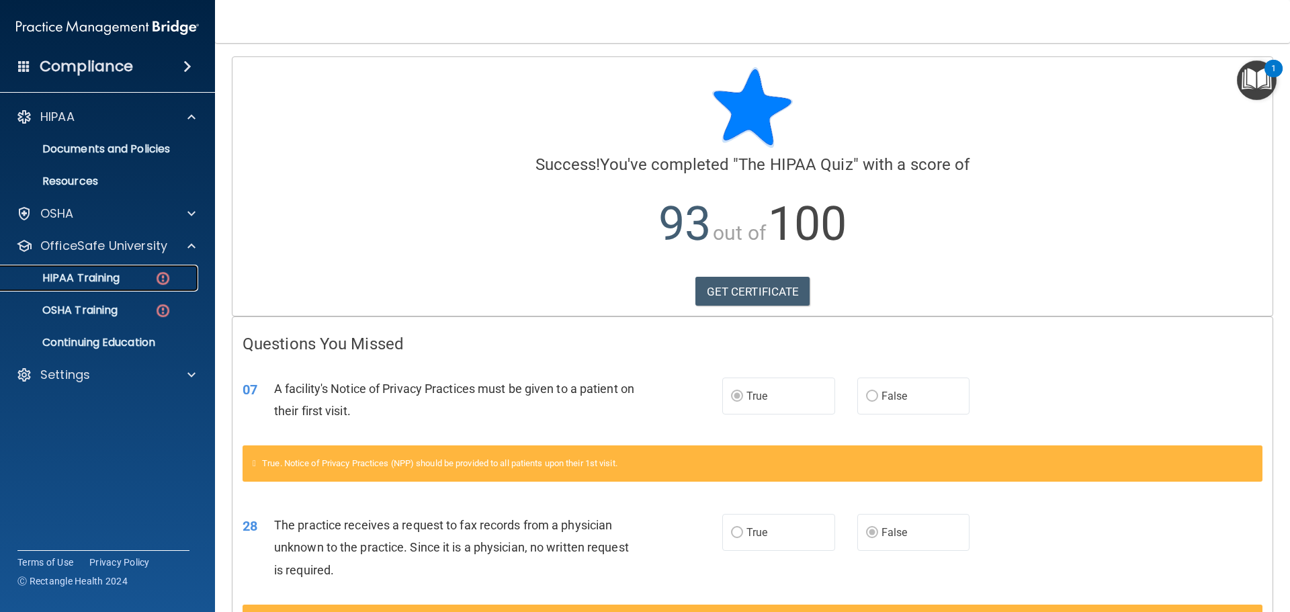
click at [161, 274] on img at bounding box center [163, 278] width 17 height 17
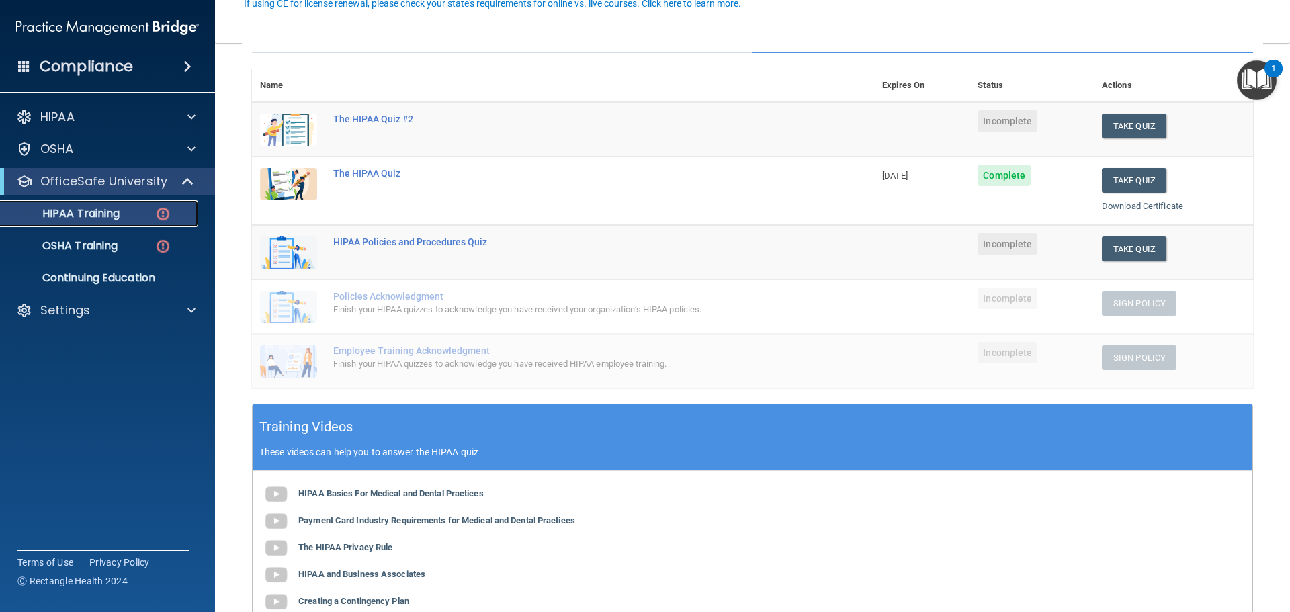
scroll to position [67, 0]
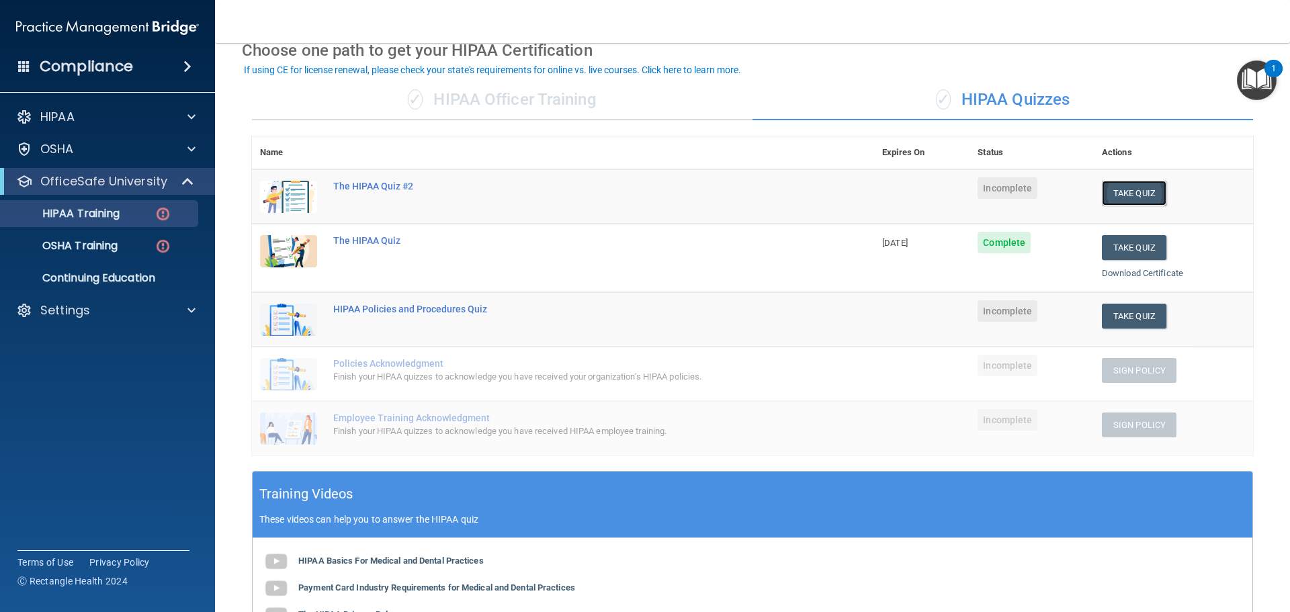
click at [1106, 200] on button "Take Quiz" at bounding box center [1134, 193] width 65 height 25
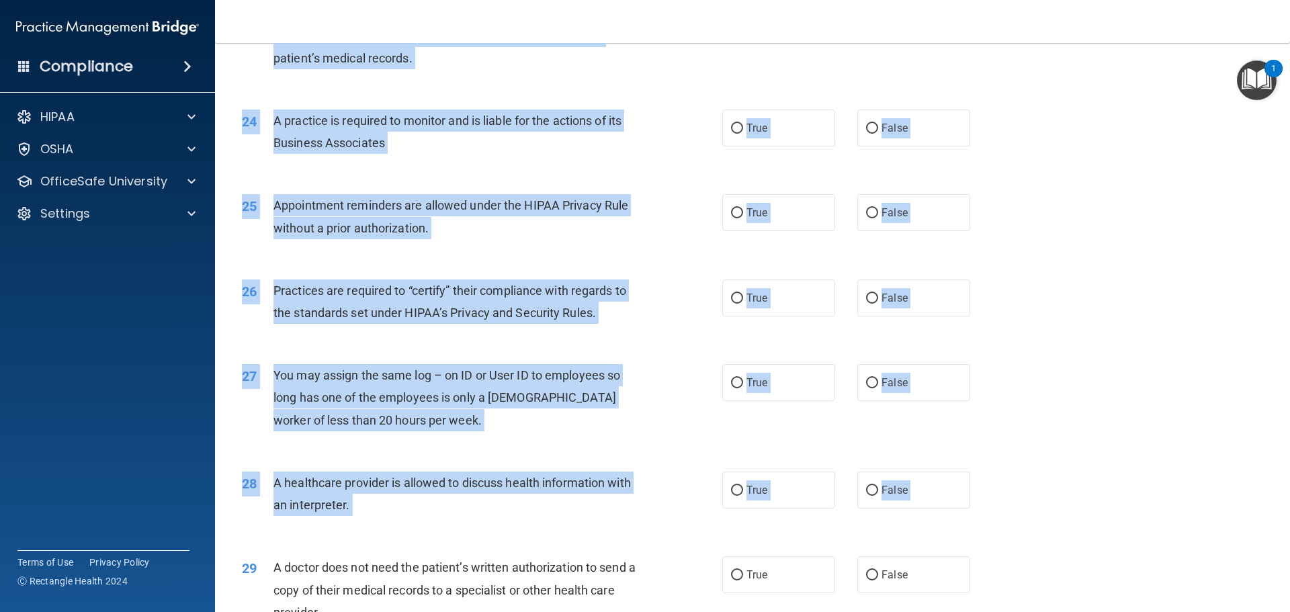
scroll to position [2516, 0]
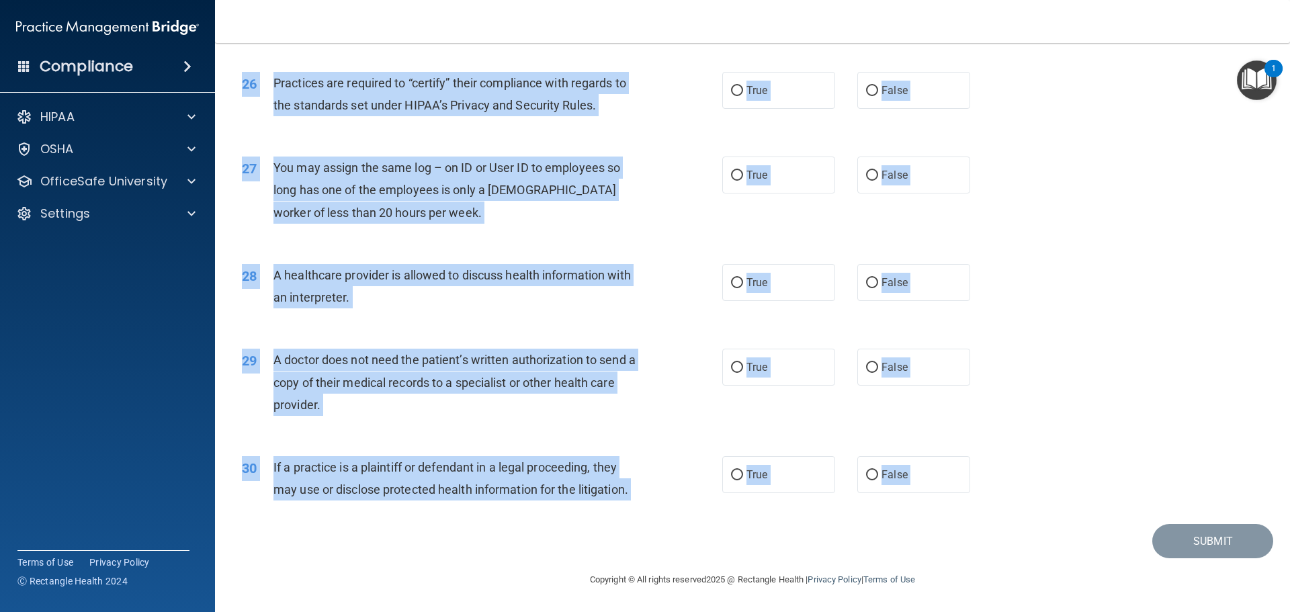
drag, startPoint x: 243, startPoint y: 115, endPoint x: 1042, endPoint y: 515, distance: 893.6
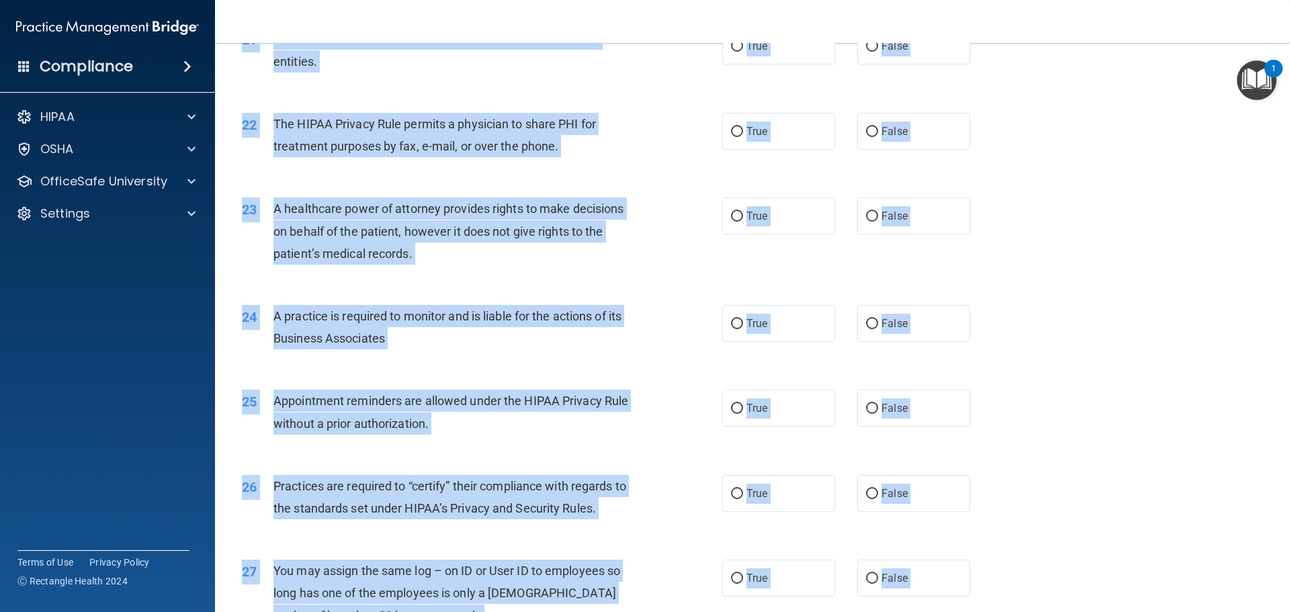
click at [663, 253] on div "23 A healthcare power of attorney provides rights to make decisions on behalf o…" at bounding box center [482, 235] width 521 height 74
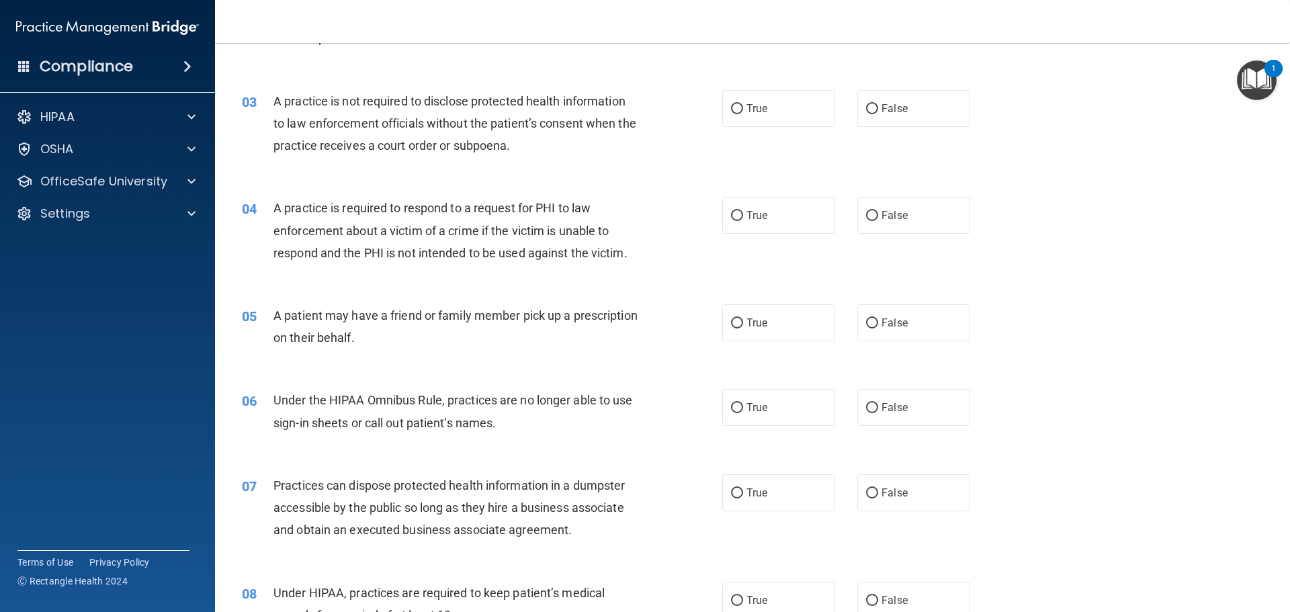
scroll to position [0, 0]
